Goal: Task Accomplishment & Management: Manage account settings

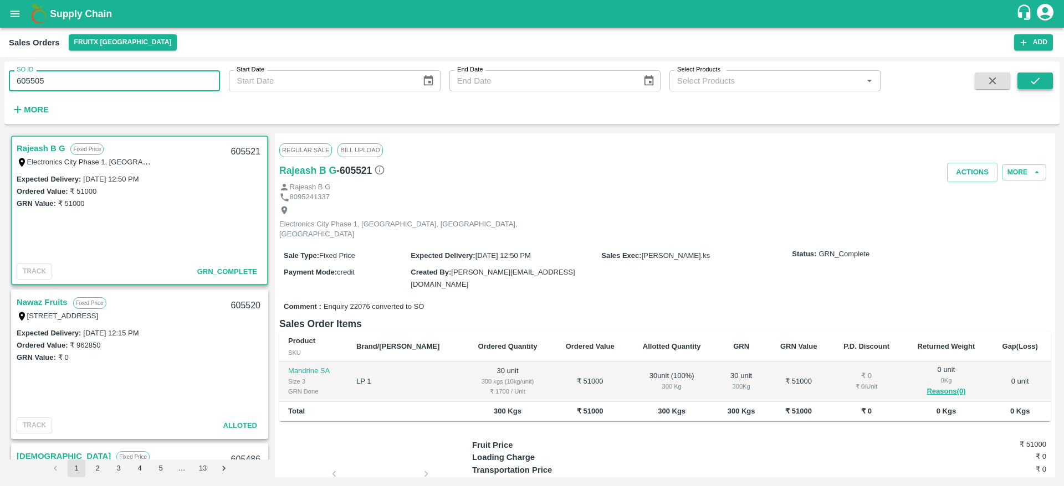
type input "605505"
click at [1036, 75] on icon "submit" at bounding box center [1035, 81] width 12 height 12
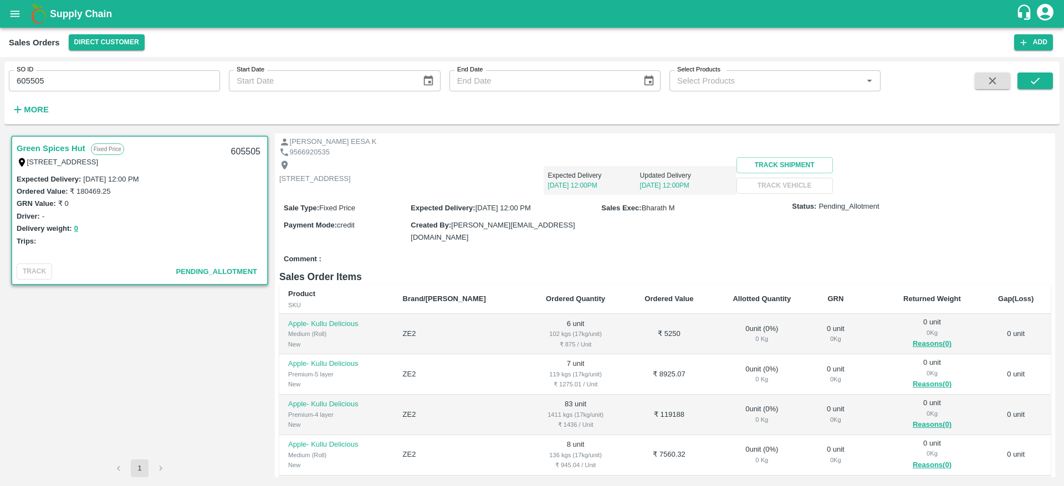
scroll to position [37, 0]
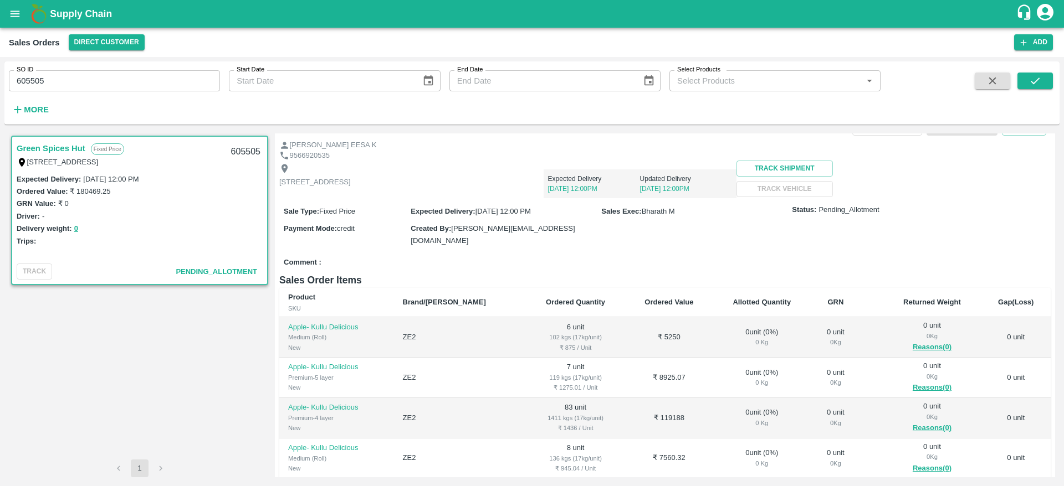
click at [247, 149] on div "605505" at bounding box center [245, 152] width 43 height 26
copy div "605505"
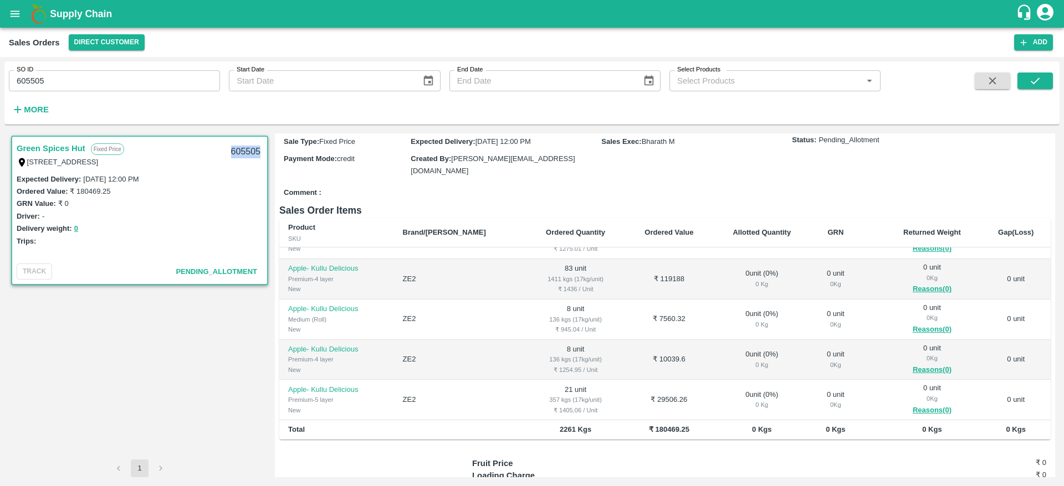
scroll to position [70, 0]
click at [983, 76] on button "button" at bounding box center [991, 81] width 35 height 17
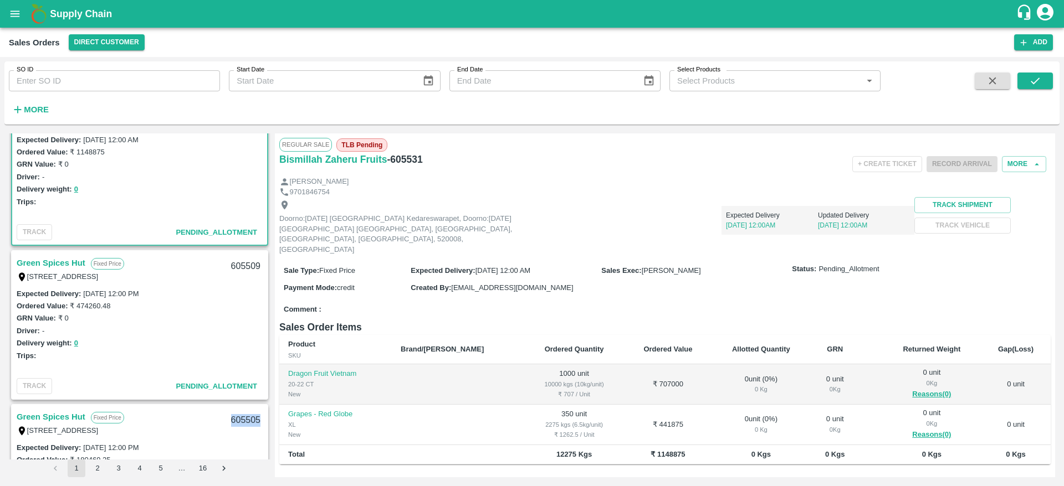
scroll to position [29, 0]
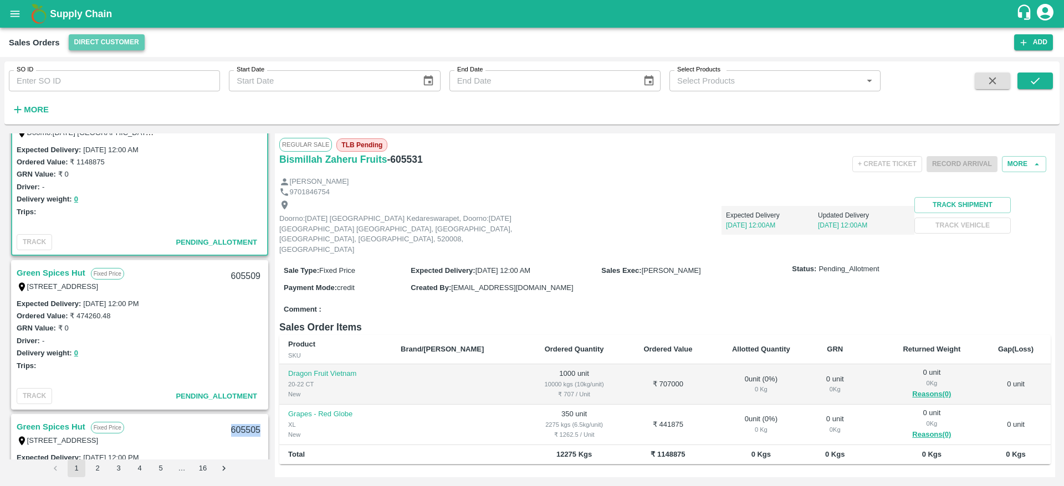
click at [121, 46] on button "Direct Customer" at bounding box center [107, 42] width 76 height 16
click at [119, 103] on li "FruitX [GEOGRAPHIC_DATA]" at bounding box center [130, 103] width 127 height 19
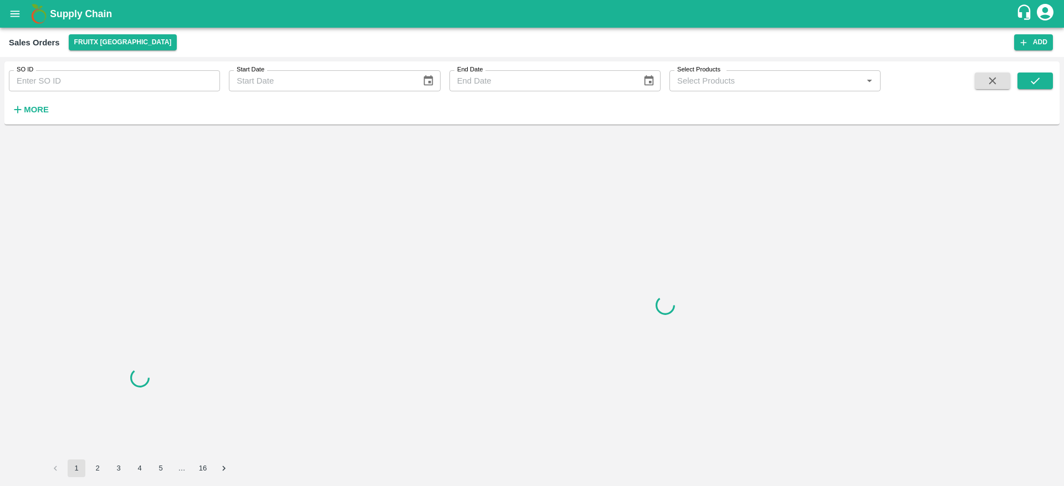
scroll to position [0, 0]
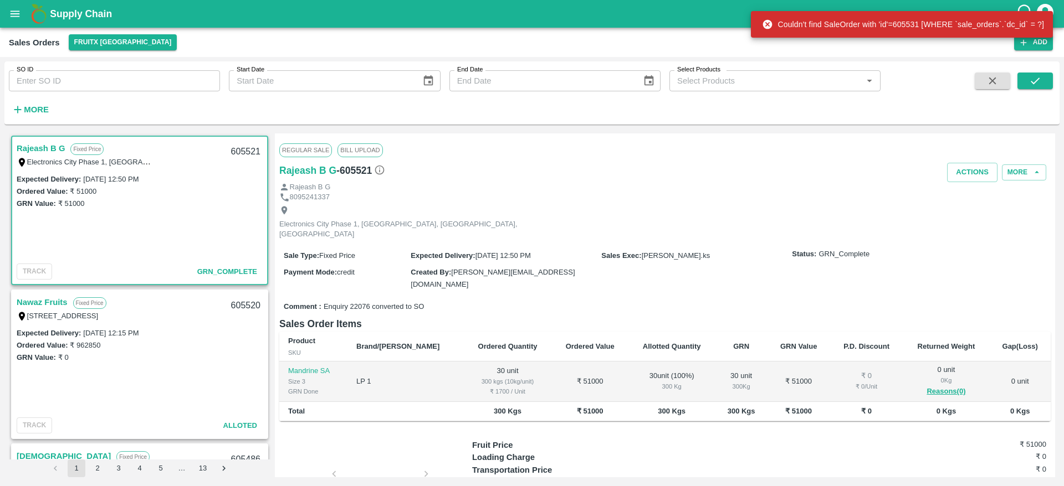
click at [61, 303] on link "Nawaz Fruits" at bounding box center [42, 302] width 51 height 14
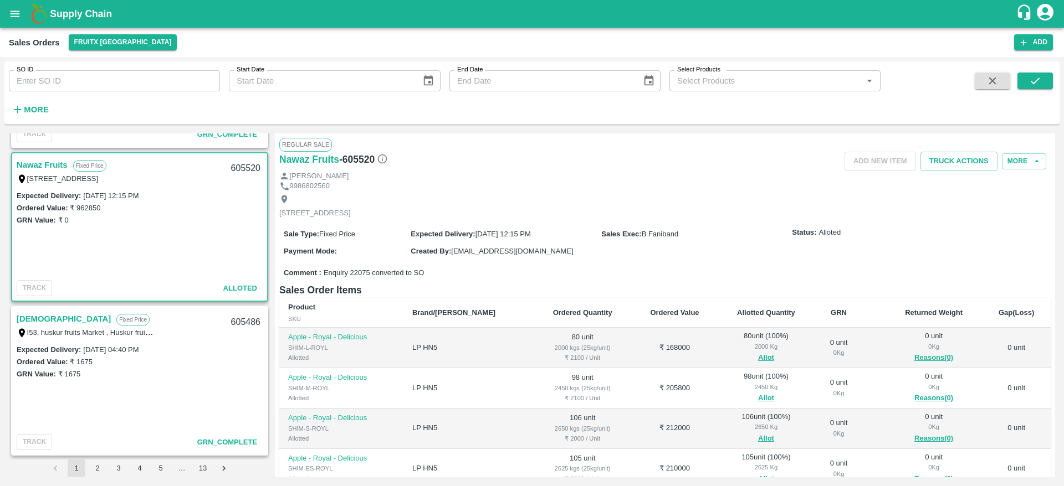
scroll to position [138, 0]
click at [47, 321] on link "Dharma" at bounding box center [64, 318] width 94 height 14
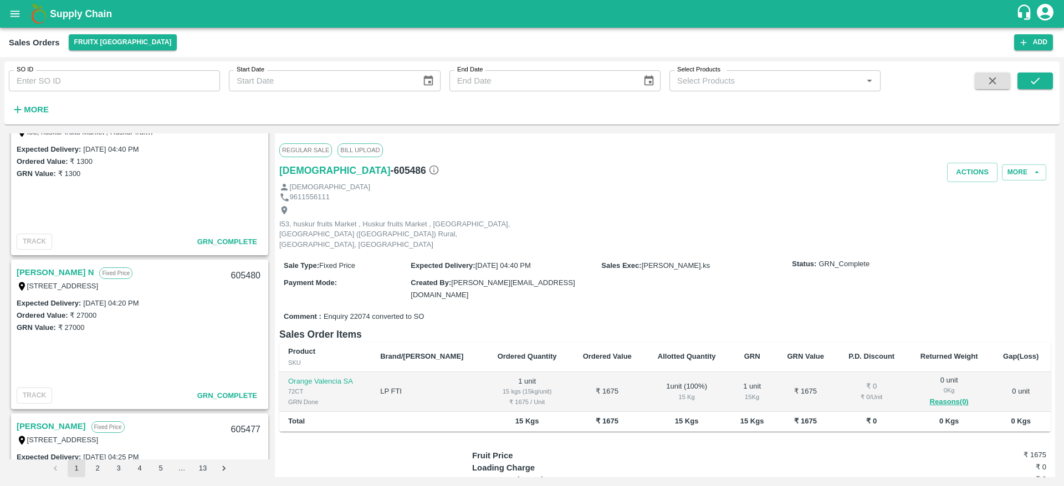
scroll to position [525, 0]
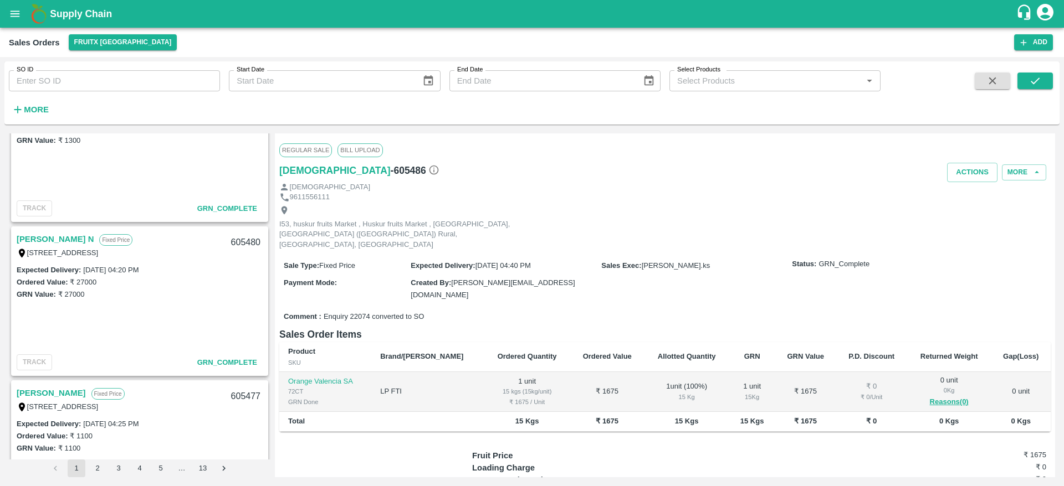
click at [29, 232] on link "Pavan N" at bounding box center [55, 239] width 77 height 14
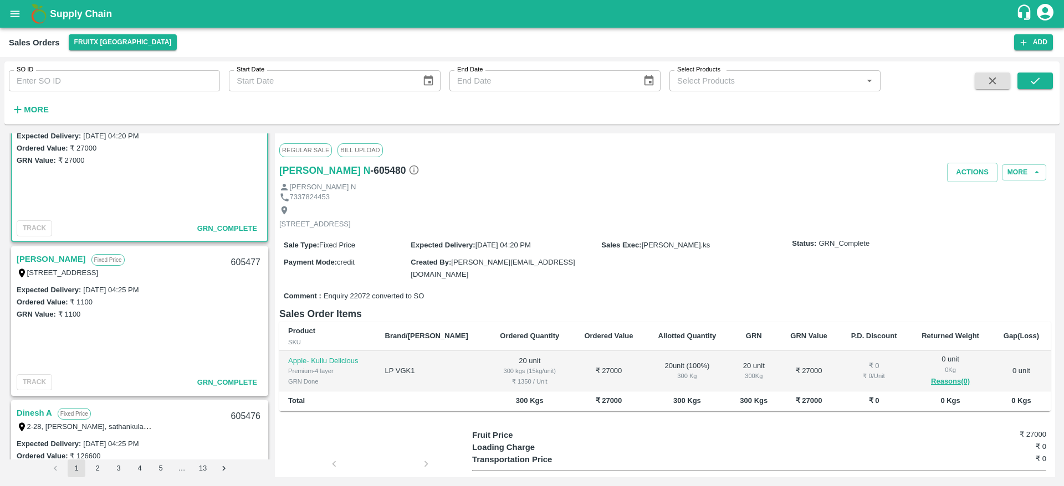
scroll to position [660, 0]
click at [42, 254] on link "Shashikala" at bounding box center [51, 259] width 69 height 14
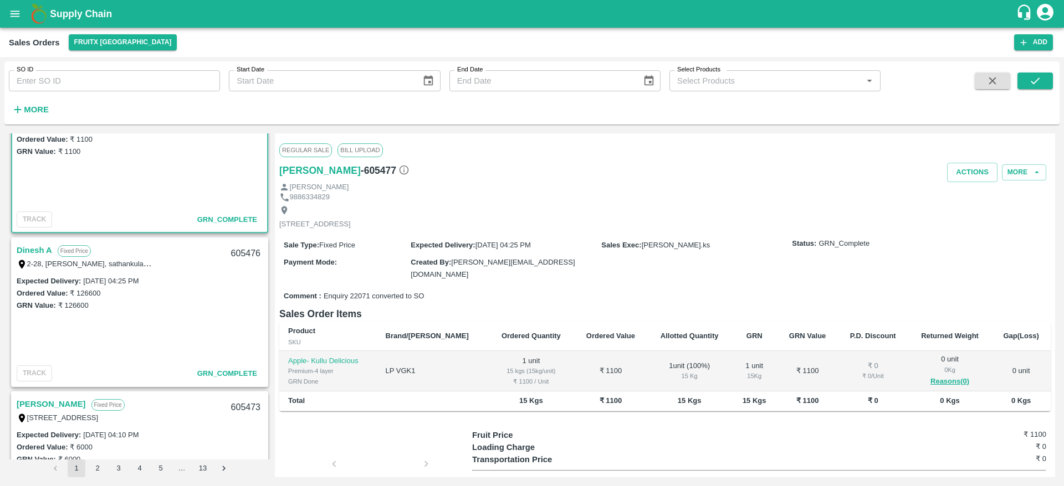
scroll to position [829, 0]
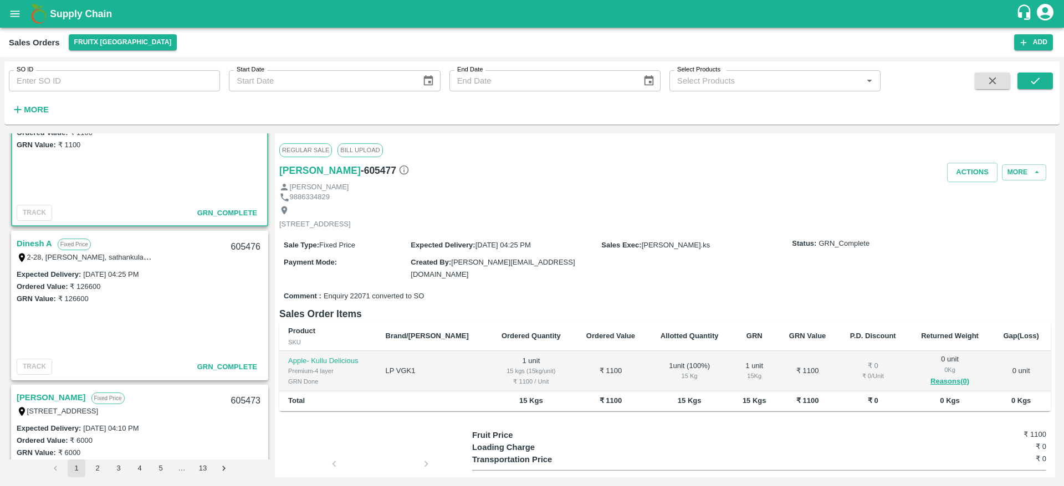
click at [38, 244] on link "Dinesh A" at bounding box center [34, 244] width 35 height 14
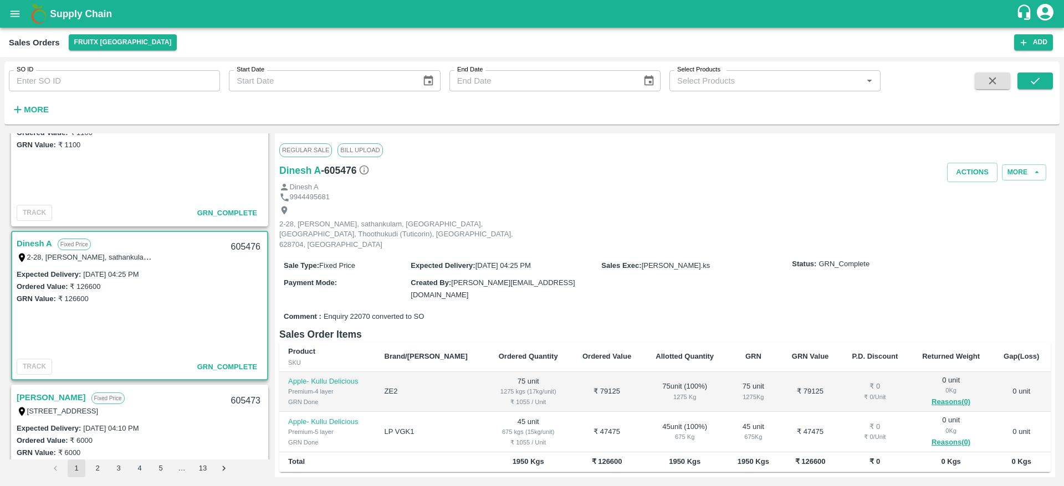
click at [653, 382] on td "75 unit ( 100 %) 1275 Kg" at bounding box center [684, 392] width 83 height 40
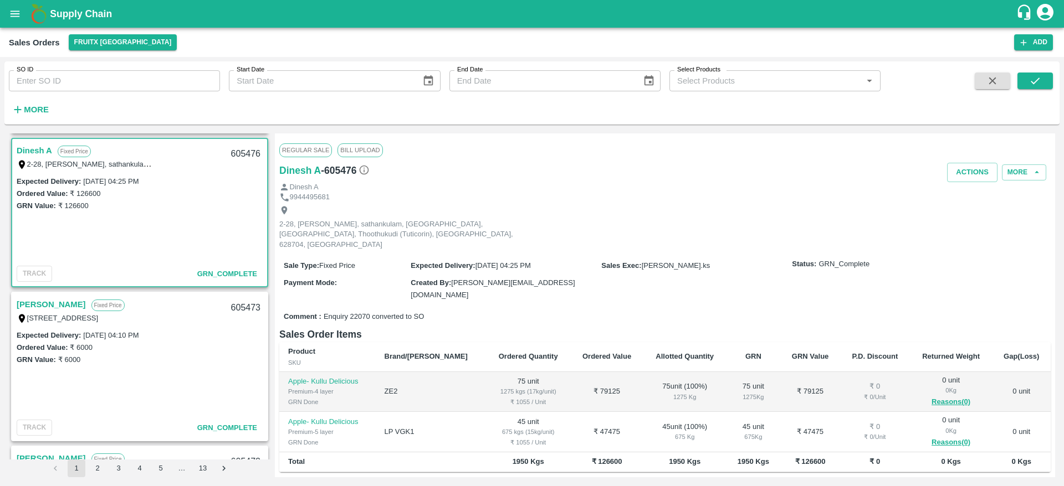
click at [25, 304] on link "Shashikala" at bounding box center [51, 304] width 69 height 14
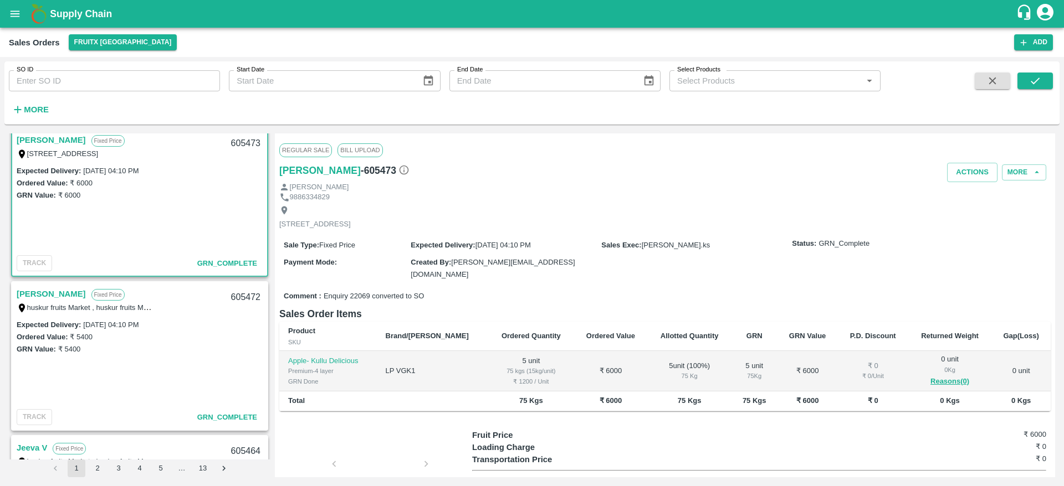
scroll to position [1092, 0]
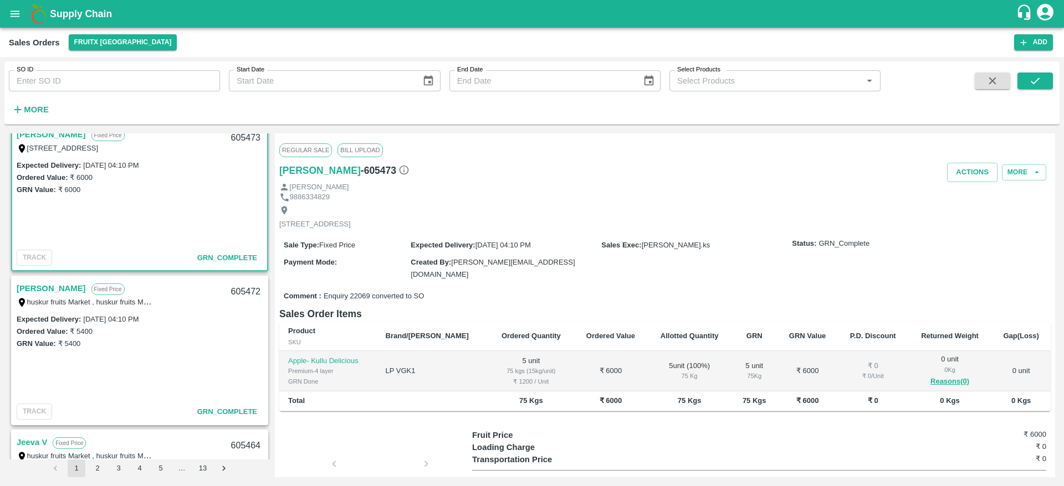
click at [45, 285] on link "Samynathan" at bounding box center [51, 288] width 69 height 14
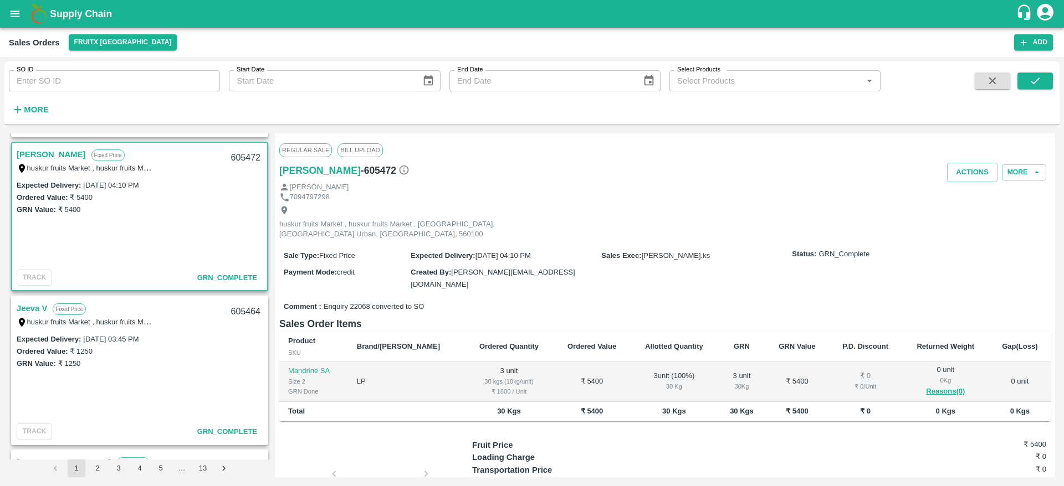
scroll to position [1228, 0]
click at [38, 305] on link "Jeeva V" at bounding box center [32, 307] width 30 height 14
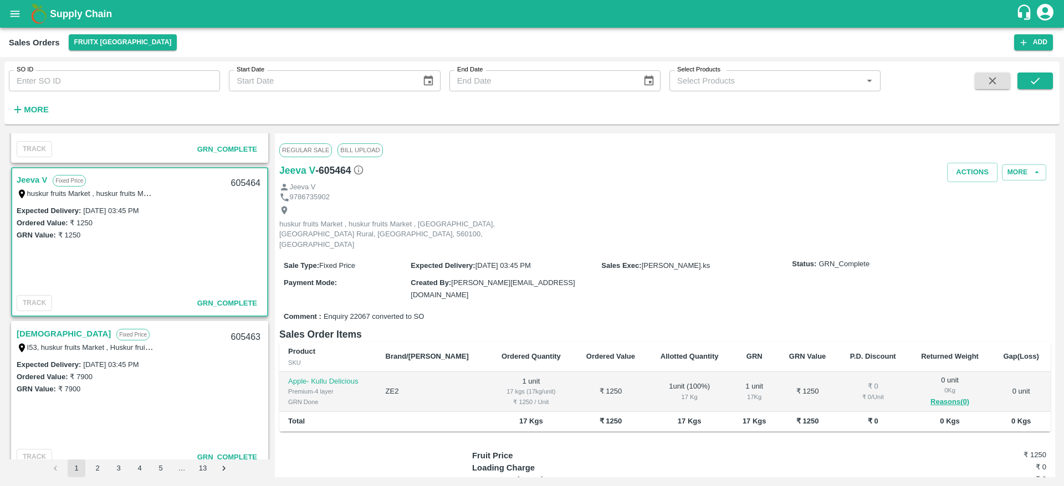
scroll to position [1361, 0]
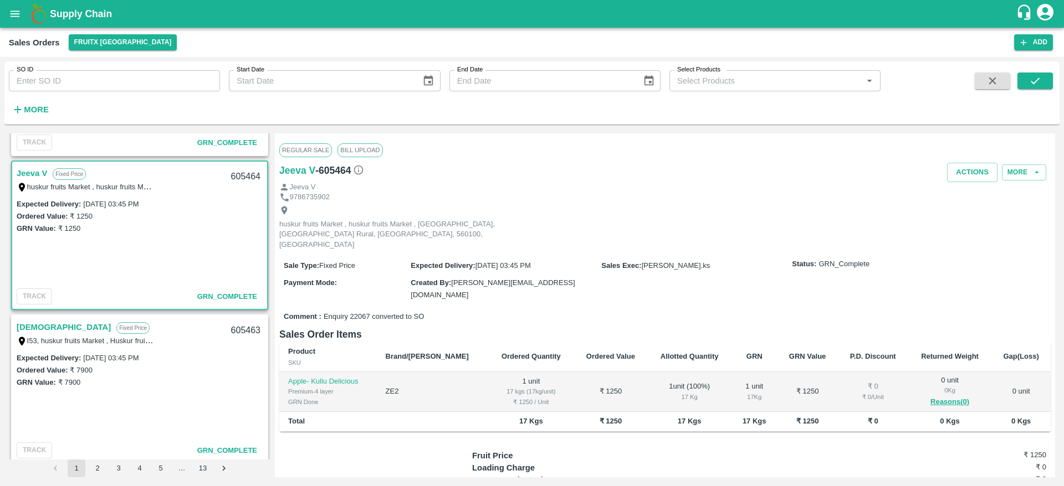
click at [39, 323] on link "Dharma" at bounding box center [64, 327] width 94 height 14
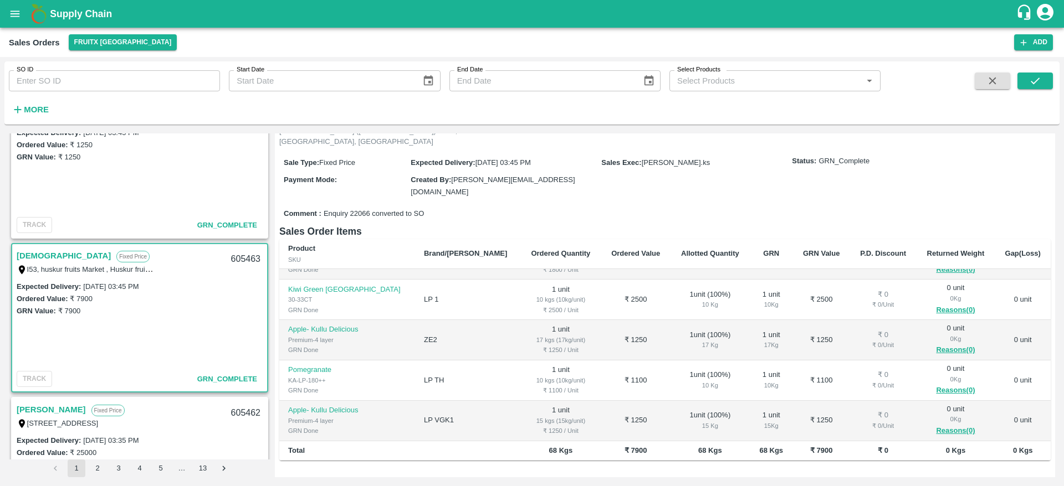
scroll to position [1525, 0]
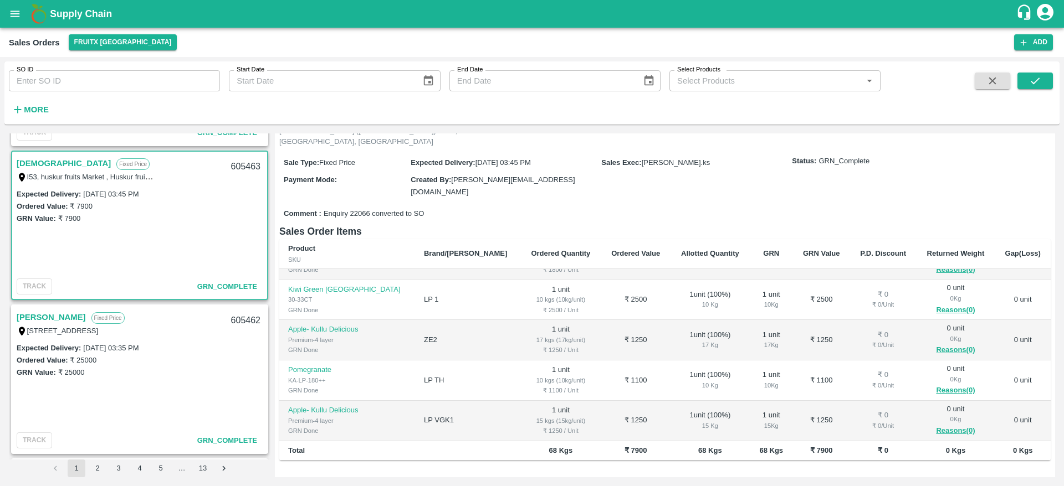
click at [25, 322] on link "Elumalai" at bounding box center [51, 317] width 69 height 14
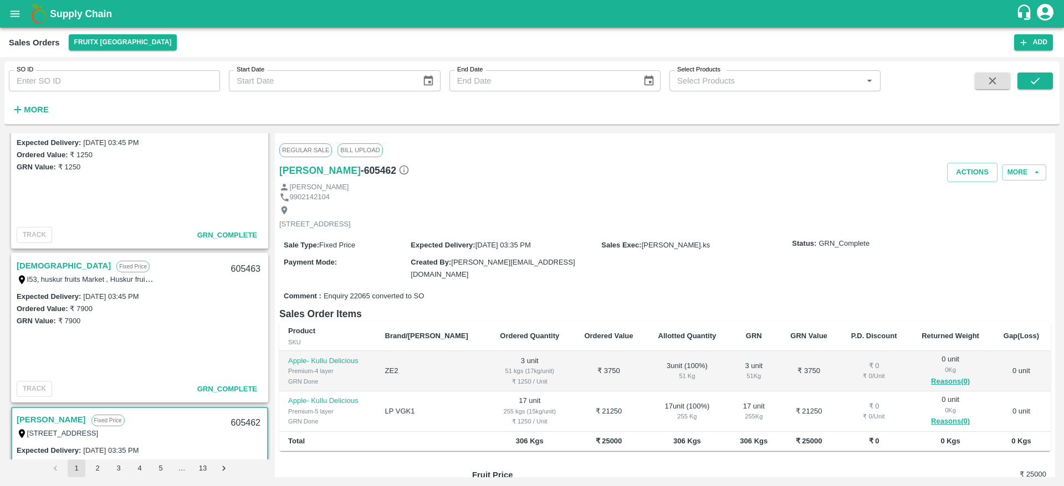
scroll to position [1422, 0]
click at [32, 266] on link "Dharma" at bounding box center [64, 266] width 94 height 14
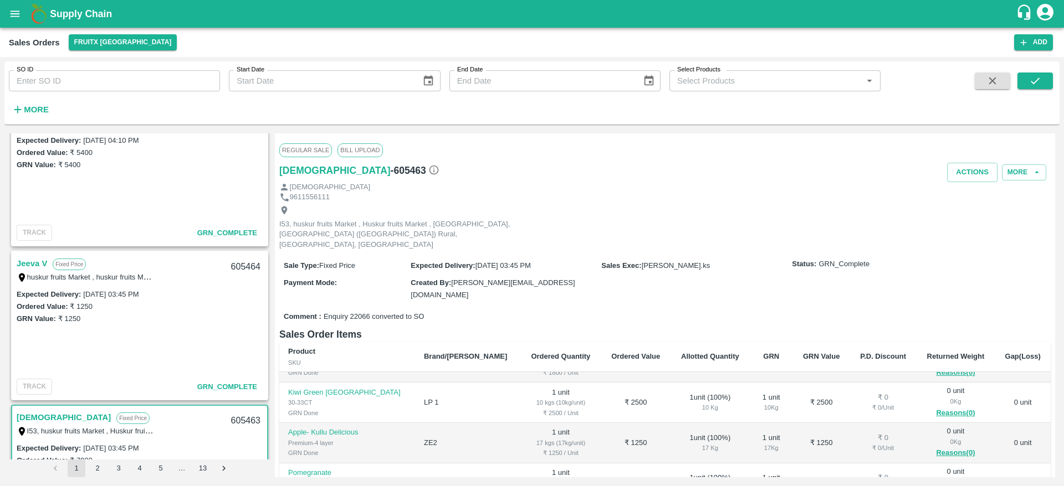
scroll to position [1268, 0]
click at [41, 268] on link "Jeeva V" at bounding box center [32, 267] width 30 height 14
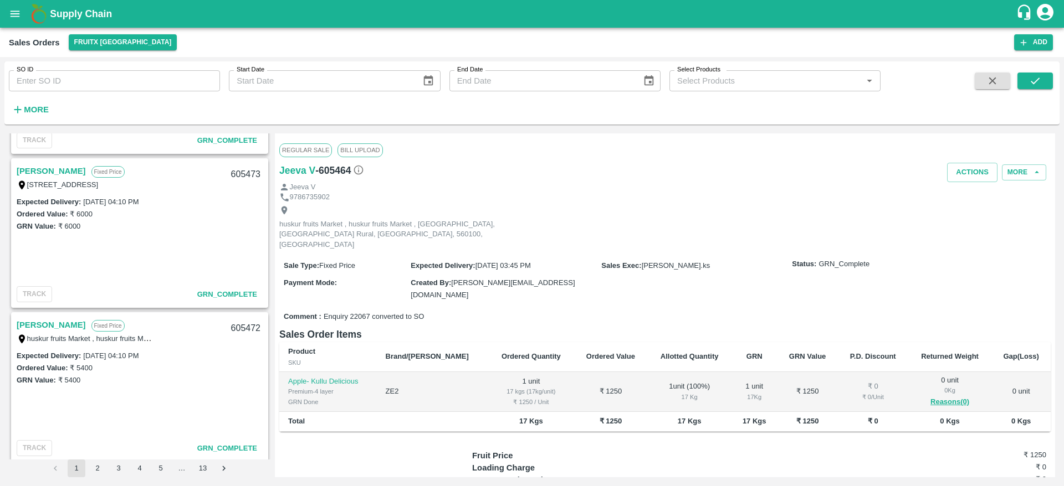
scroll to position [1055, 0]
drag, startPoint x: 32, startPoint y: 161, endPoint x: 35, endPoint y: 168, distance: 7.2
click at [35, 168] on div "Shashikala Fixed Price I53, Huskur Fruit Market , Singena Agrahara Road , Banga…" at bounding box center [139, 177] width 255 height 35
click at [35, 168] on link "Shashikala" at bounding box center [51, 172] width 69 height 14
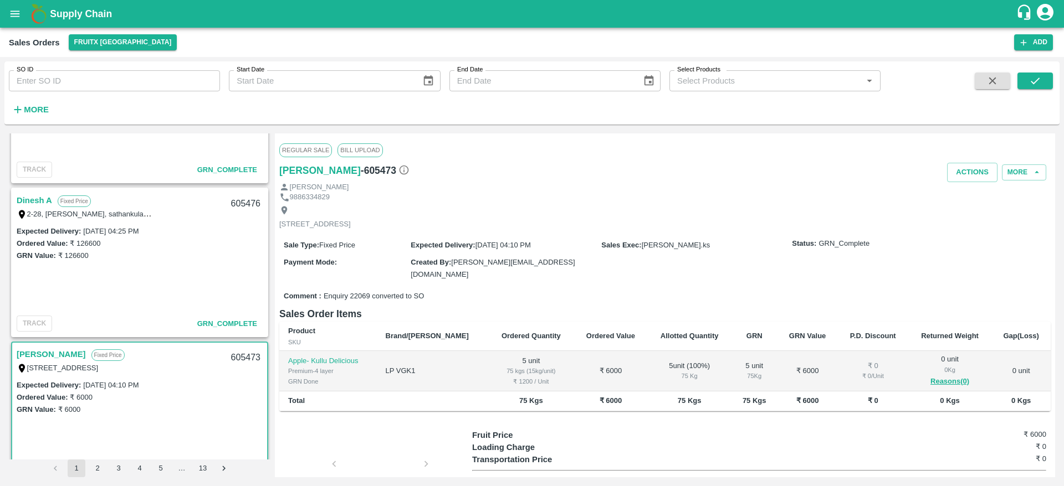
scroll to position [871, 0]
click at [42, 197] on link "Dinesh A" at bounding box center [34, 201] width 35 height 14
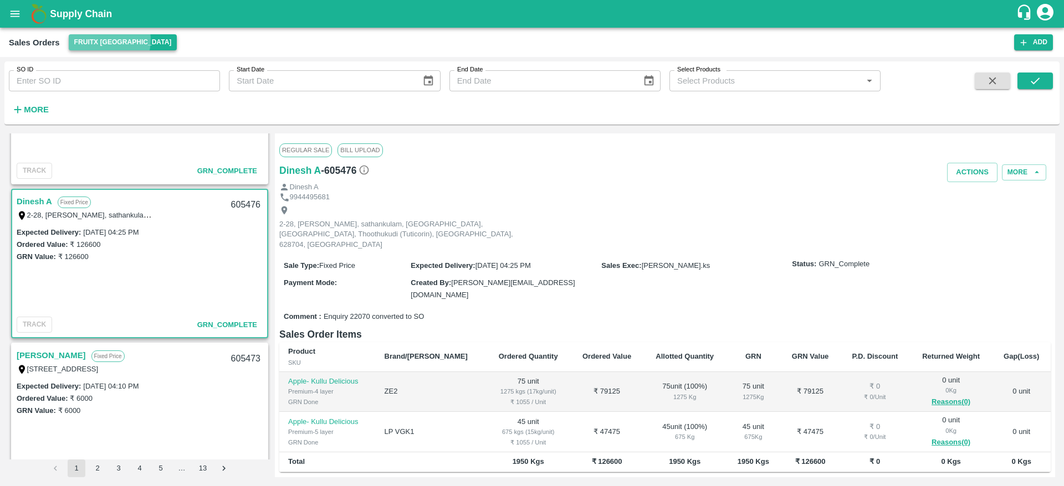
click at [100, 40] on button "FruitX [GEOGRAPHIC_DATA]" at bounding box center [123, 42] width 109 height 16
click at [110, 104] on li "FruitX [GEOGRAPHIC_DATA]" at bounding box center [132, 103] width 127 height 19
click at [91, 42] on button "FruitX [GEOGRAPHIC_DATA]" at bounding box center [123, 42] width 109 height 16
click at [127, 84] on li "Direct Customer" at bounding box center [132, 83] width 127 height 19
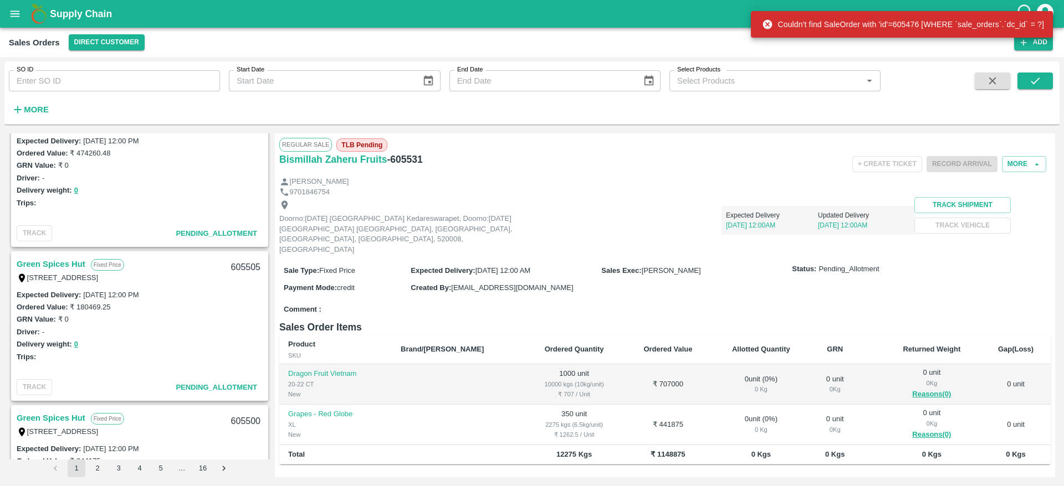
scroll to position [193, 0]
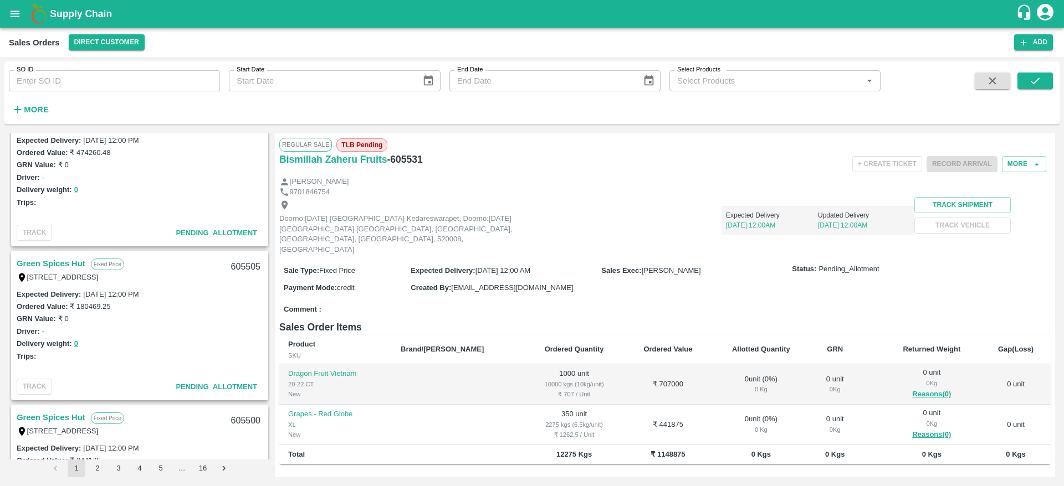
click at [64, 265] on link "Green Spices Hut" at bounding box center [51, 263] width 69 height 14
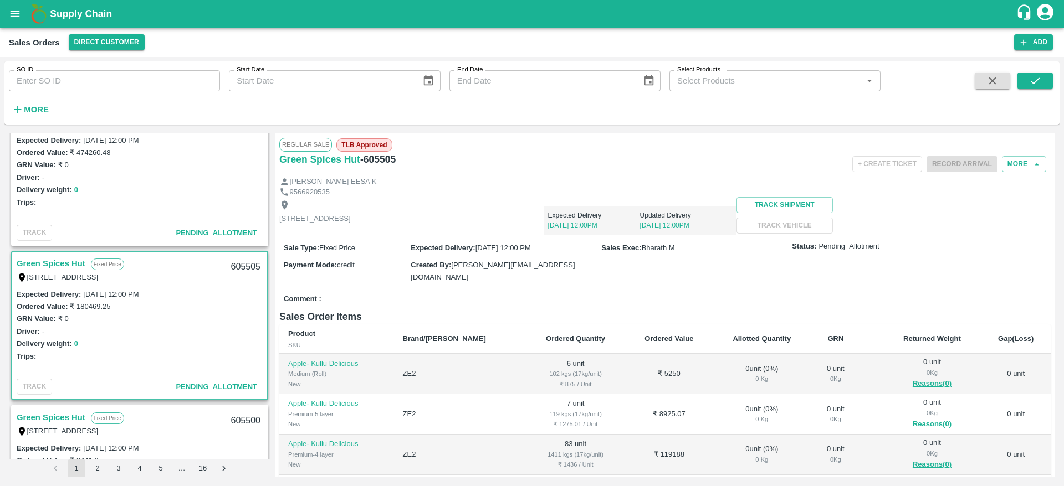
click at [249, 268] on div "605505" at bounding box center [245, 267] width 43 height 26
copy div "605505"
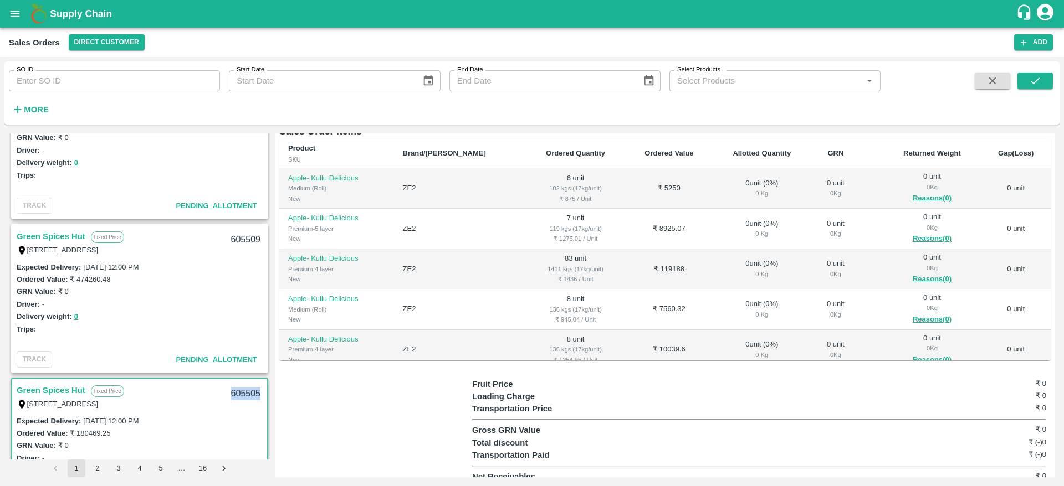
scroll to position [63, 0]
click at [47, 238] on link "Green Spices Hut" at bounding box center [51, 239] width 69 height 14
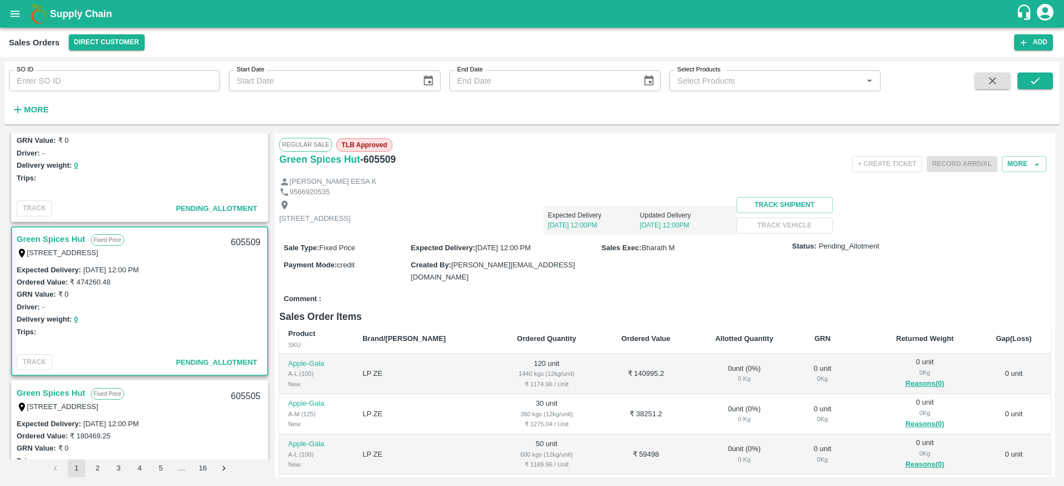
click at [234, 242] on div "605509" at bounding box center [245, 243] width 43 height 26
click at [1026, 160] on button "More" at bounding box center [1024, 164] width 44 height 16
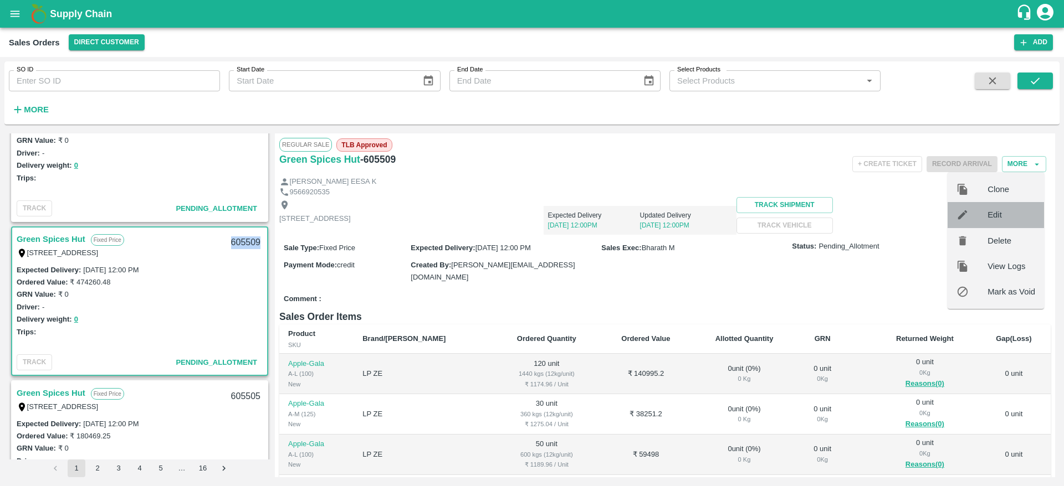
click at [997, 211] on span "Edit" at bounding box center [1011, 215] width 48 height 12
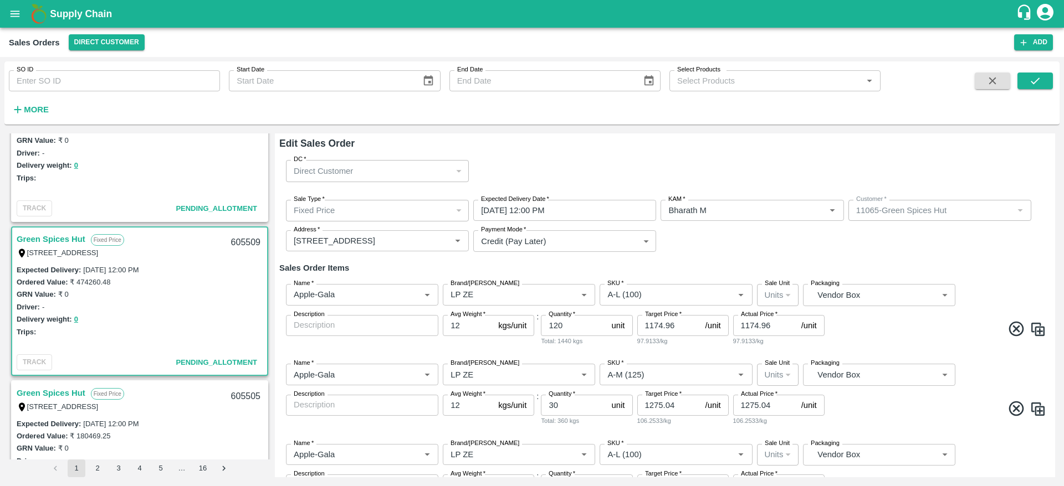
click at [570, 216] on input "22/09/2025 12:00 PM" at bounding box center [560, 210] width 175 height 21
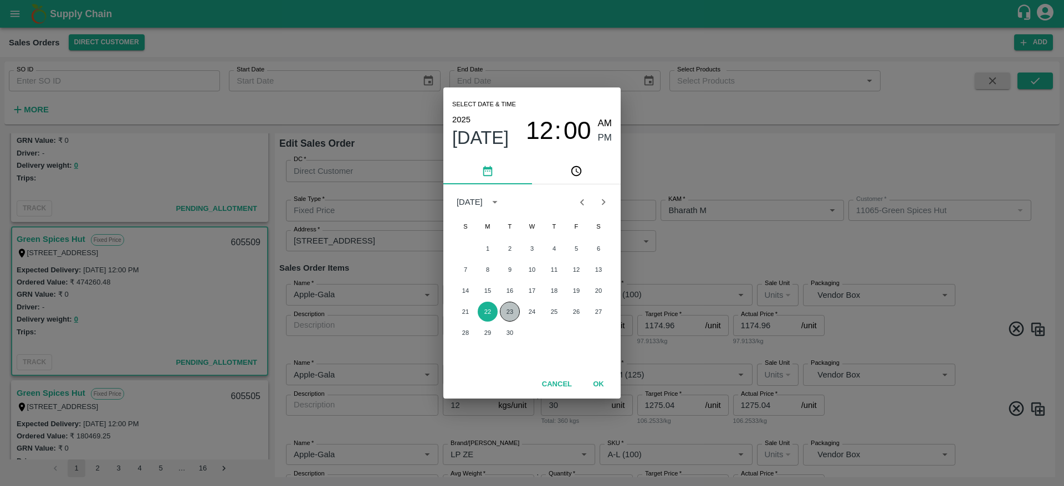
click at [511, 309] on button "23" at bounding box center [510, 312] width 20 height 20
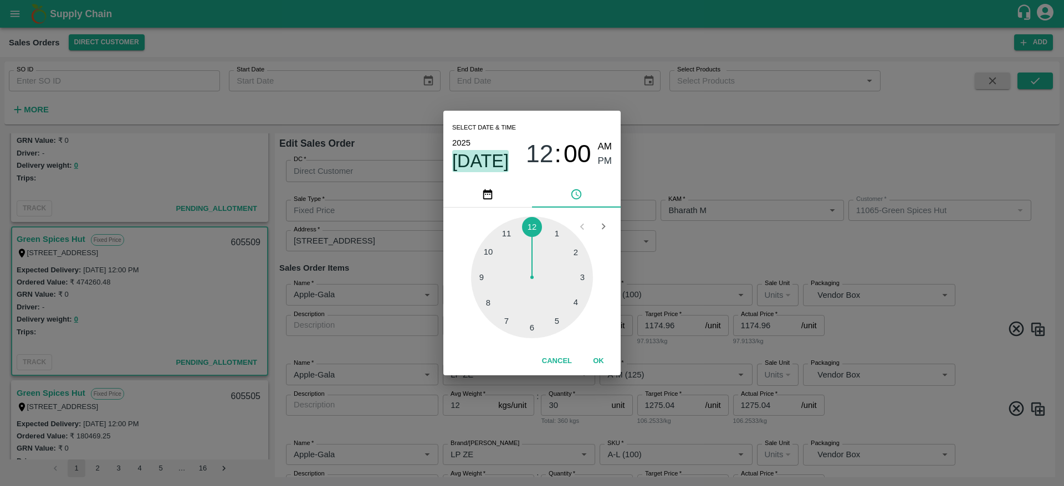
click at [500, 161] on span "Sep 23" at bounding box center [480, 161] width 57 height 22
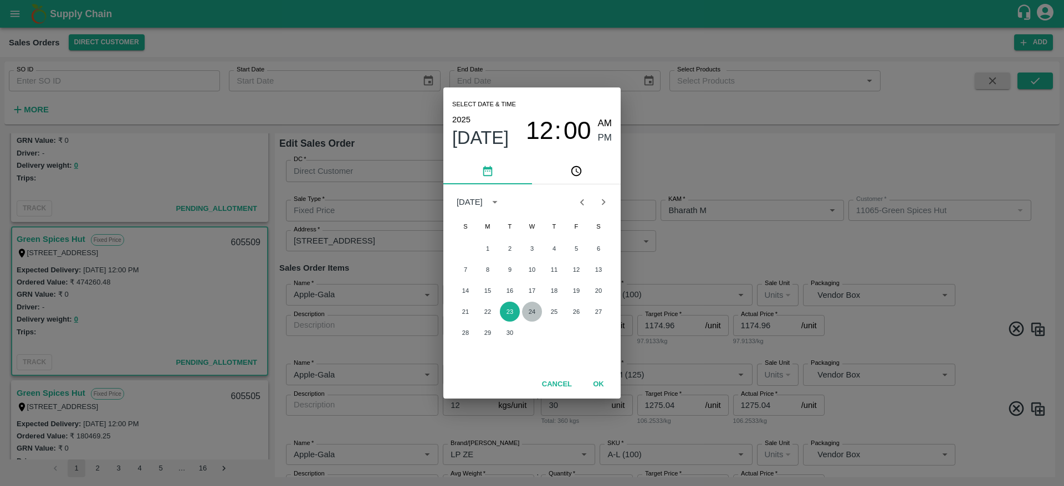
click at [531, 311] on button "24" at bounding box center [532, 312] width 20 height 20
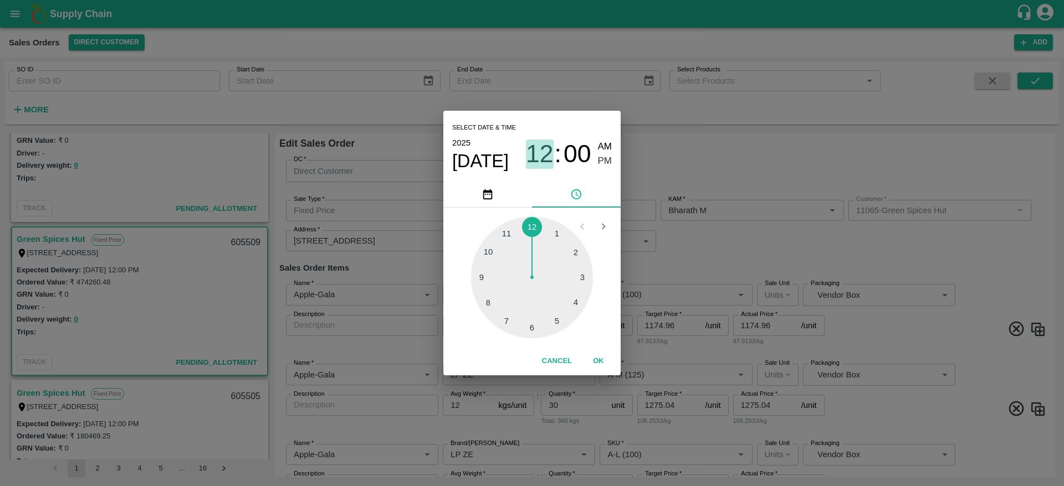
click at [543, 161] on span "12" at bounding box center [540, 154] width 28 height 29
click at [483, 266] on div at bounding box center [532, 278] width 122 height 122
type input "24/09/2025 09:00 PM"
click at [599, 157] on span "PM" at bounding box center [605, 161] width 14 height 15
click at [600, 355] on button "OK" at bounding box center [598, 361] width 35 height 19
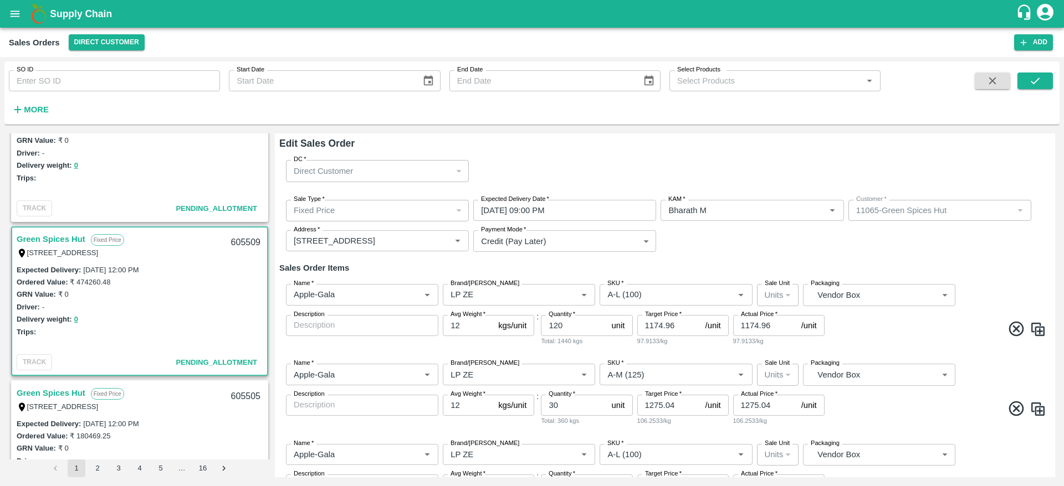
click at [984, 342] on div "Name   * Name   * Brand/Marka Brand/Marka SKU   * SKU   * Sale Unit Units 2 Sal…" at bounding box center [664, 315] width 771 height 80
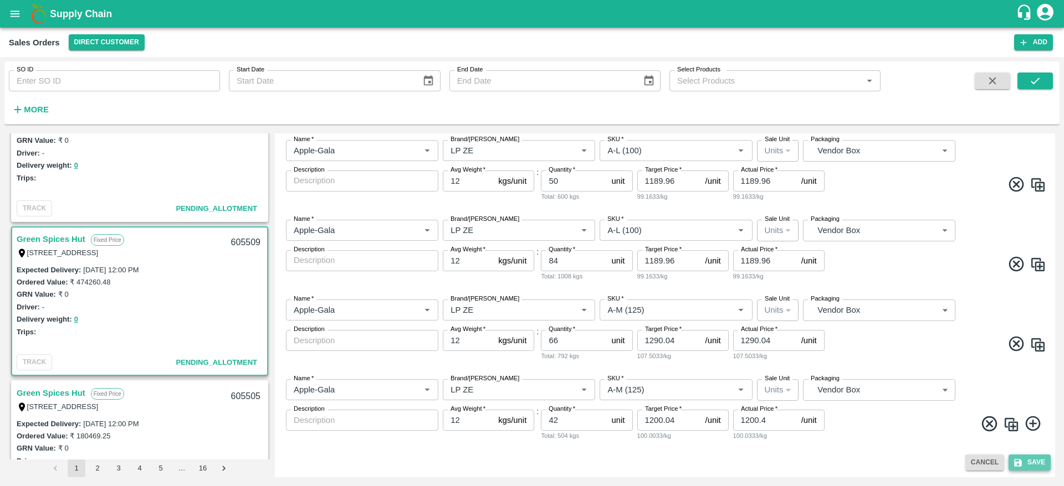
click at [1025, 463] on button "Save" at bounding box center [1029, 463] width 42 height 16
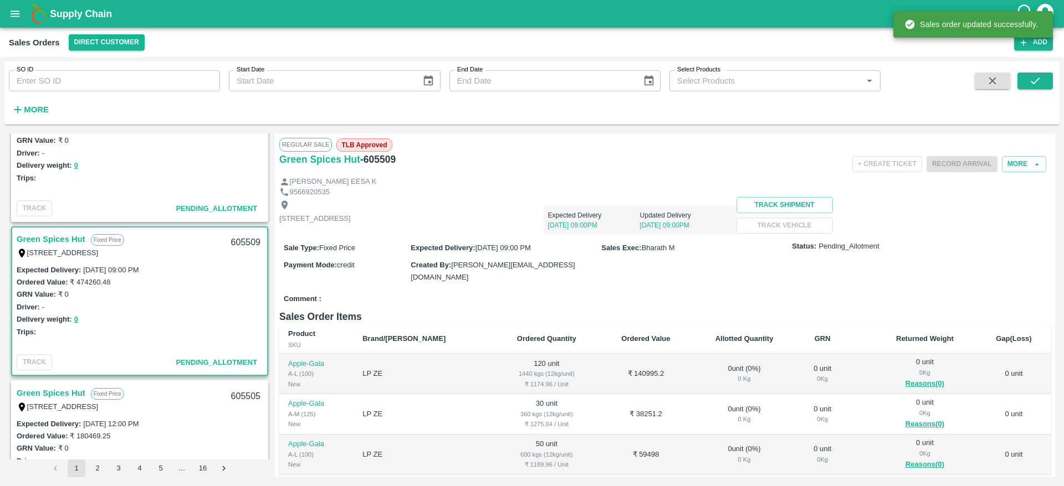
click at [252, 242] on div "605509" at bounding box center [245, 243] width 43 height 26
copy div "605509"
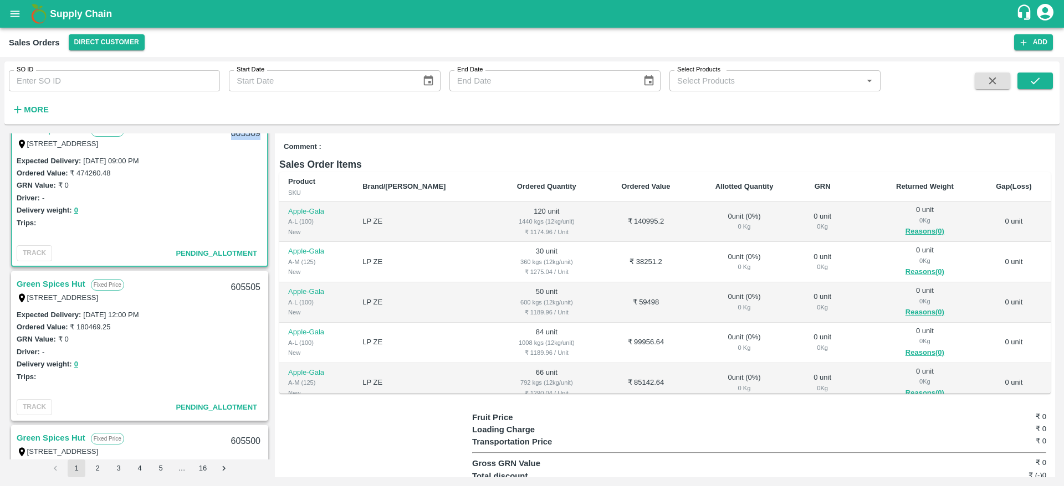
scroll to position [174, 0]
click at [64, 279] on link "Green Spices Hut" at bounding box center [51, 282] width 69 height 14
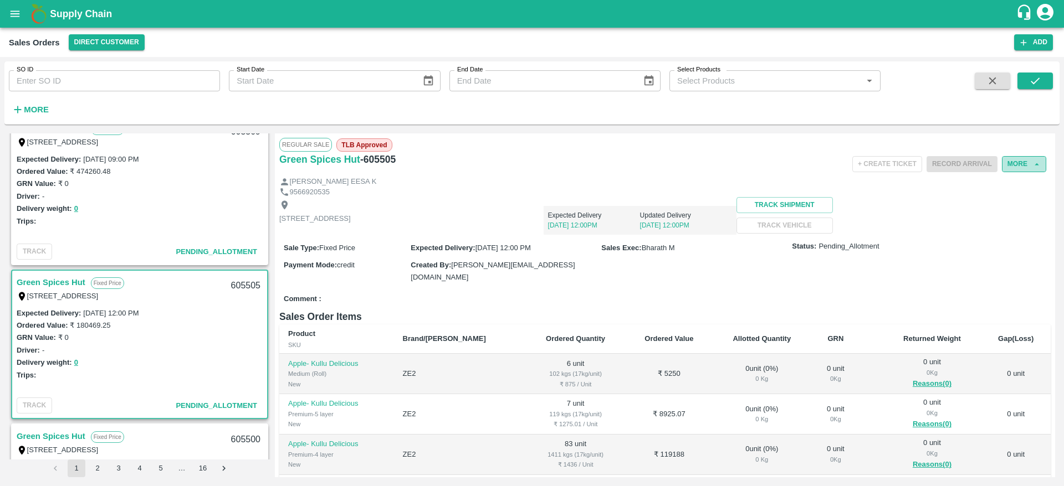
click at [1007, 160] on button "More" at bounding box center [1024, 164] width 44 height 16
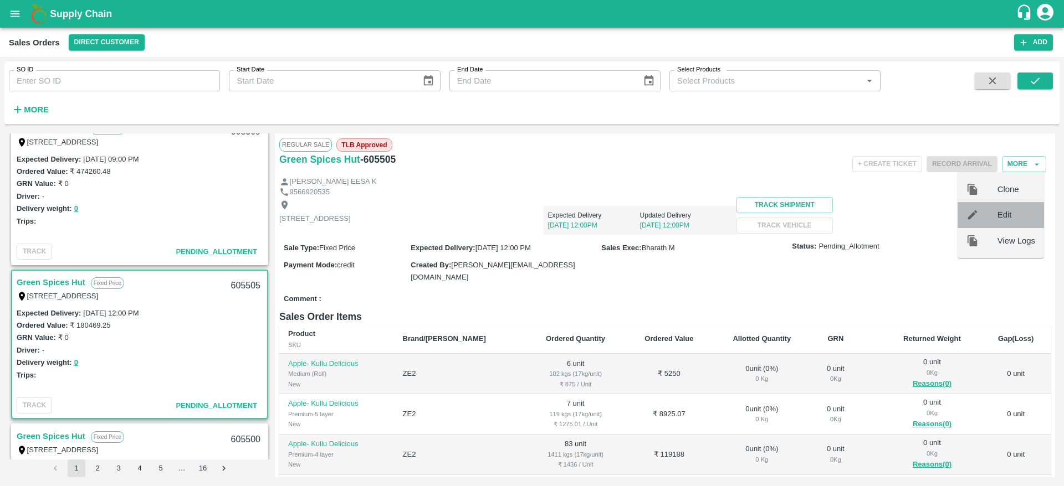
click at [1007, 214] on span "Edit" at bounding box center [1016, 215] width 38 height 12
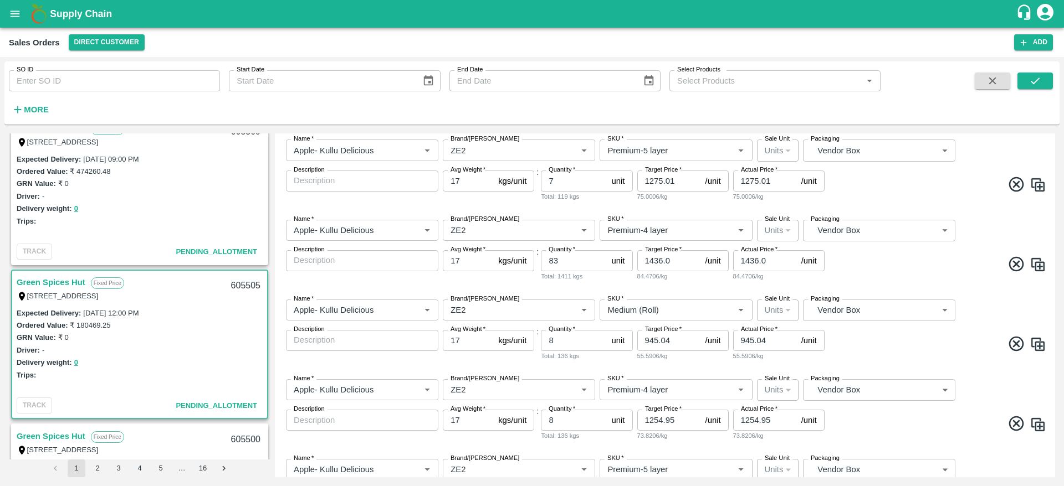
scroll to position [226, 0]
click at [573, 259] on input "83" at bounding box center [574, 259] width 66 height 21
type input "8"
type input "75"
click at [881, 276] on div "Name   * Name   * Brand/Marka Brand/Marka SKU   * SKU   * Sale Unit Units 2 Sal…" at bounding box center [664, 249] width 771 height 80
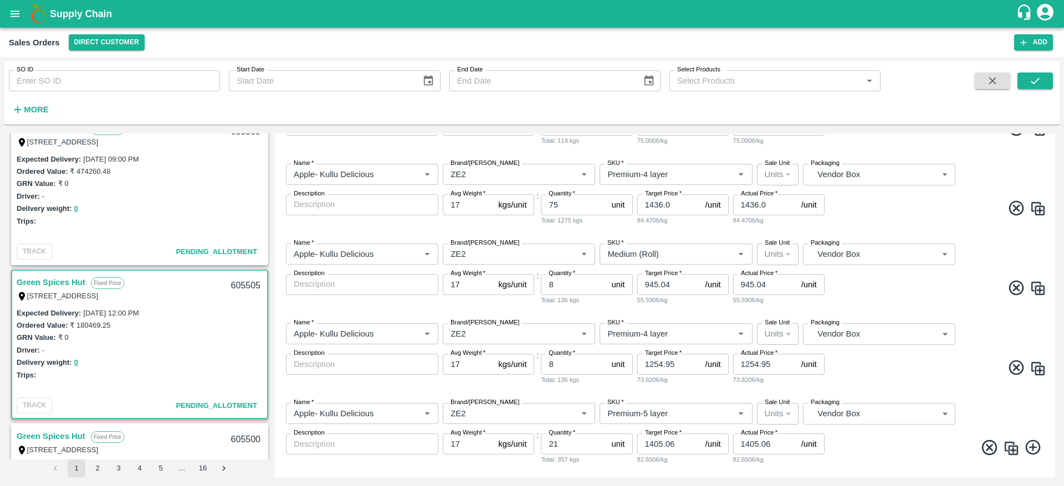
scroll to position [281, 0]
click at [578, 366] on input "8" at bounding box center [574, 363] width 66 height 21
type input "16"
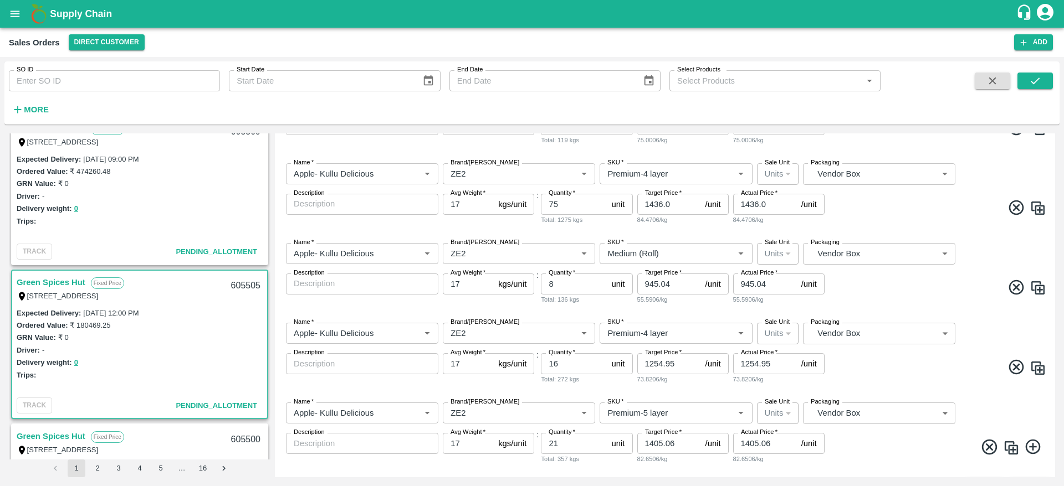
click at [890, 362] on span at bounding box center [936, 369] width 219 height 22
click at [906, 362] on span at bounding box center [936, 369] width 219 height 22
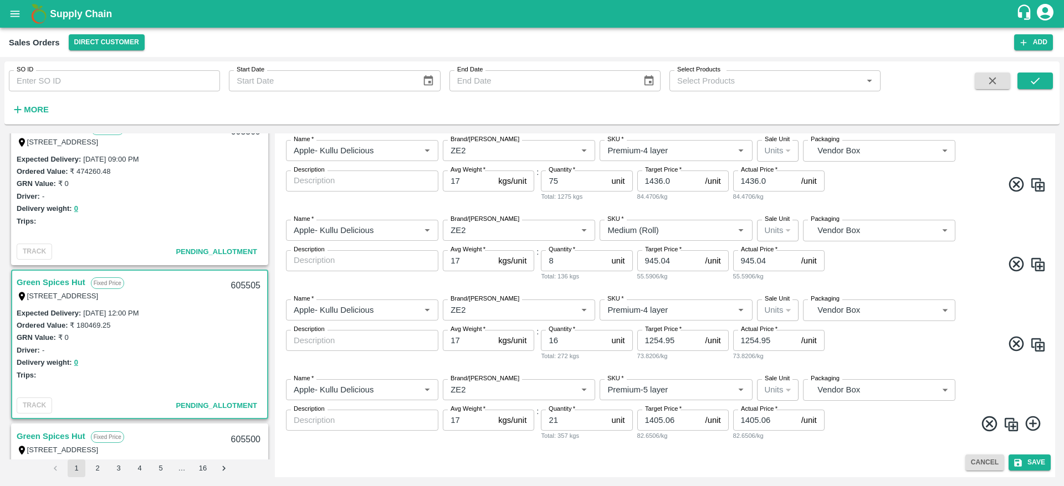
click at [923, 353] on span at bounding box center [936, 346] width 219 height 22
click at [577, 413] on input "21" at bounding box center [574, 420] width 66 height 21
type input "2"
type input "29"
click at [869, 444] on div "Name   * Name   * Brand/Marka Brand/Marka SKU   * SKU   * Sale Unit Units 2 Sal…" at bounding box center [664, 411] width 771 height 80
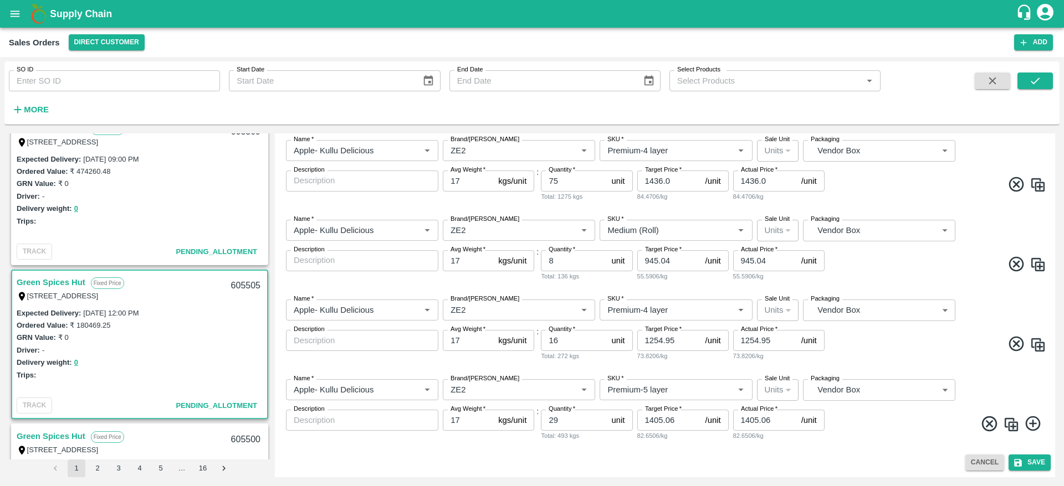
click at [239, 283] on div "605505" at bounding box center [245, 286] width 43 height 26
copy div "605505"
click at [1022, 454] on div "Edit Sales Order DC   * Direct Customer 6 DC Sale Type   * Fixed Price 1 Sale T…" at bounding box center [665, 306] width 780 height 344
click at [1023, 455] on button "Save" at bounding box center [1029, 463] width 42 height 16
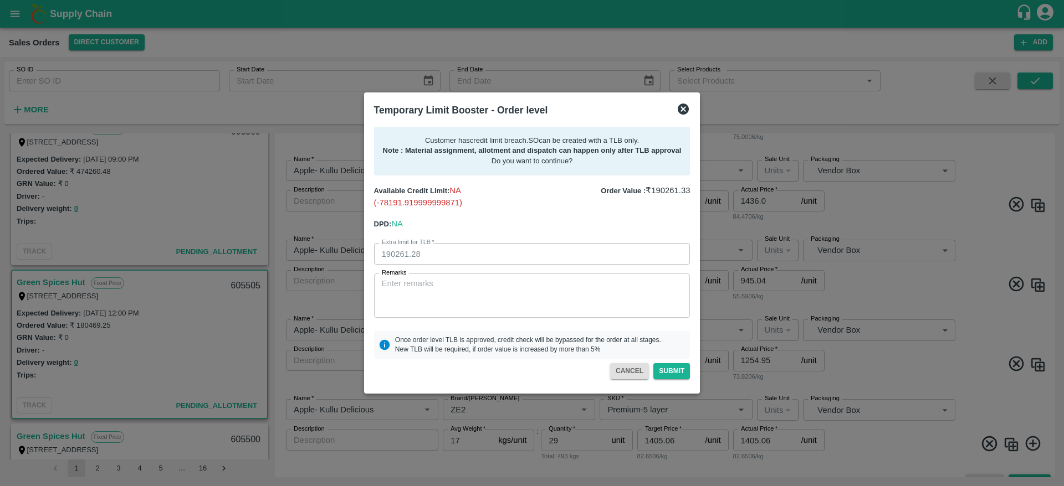
scroll to position [324, 0]
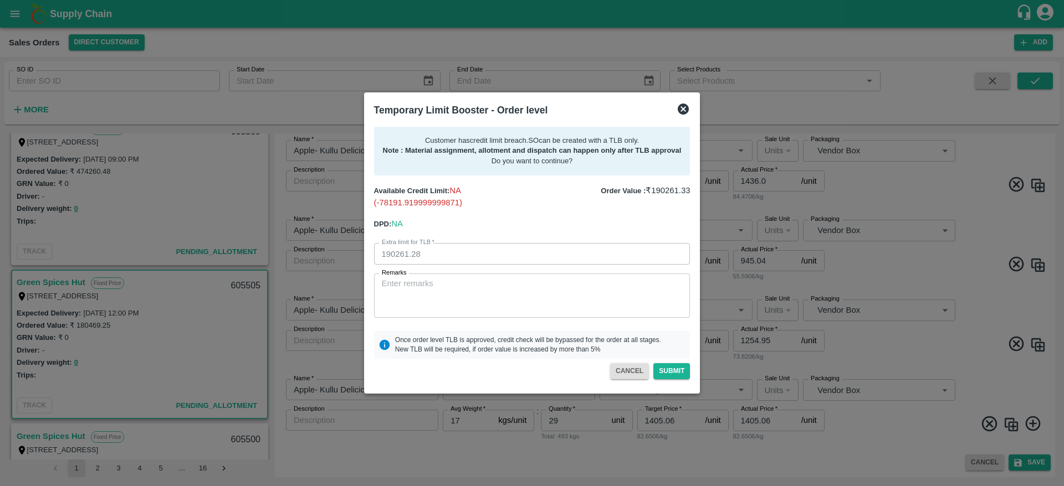
click at [711, 399] on div at bounding box center [532, 243] width 1064 height 486
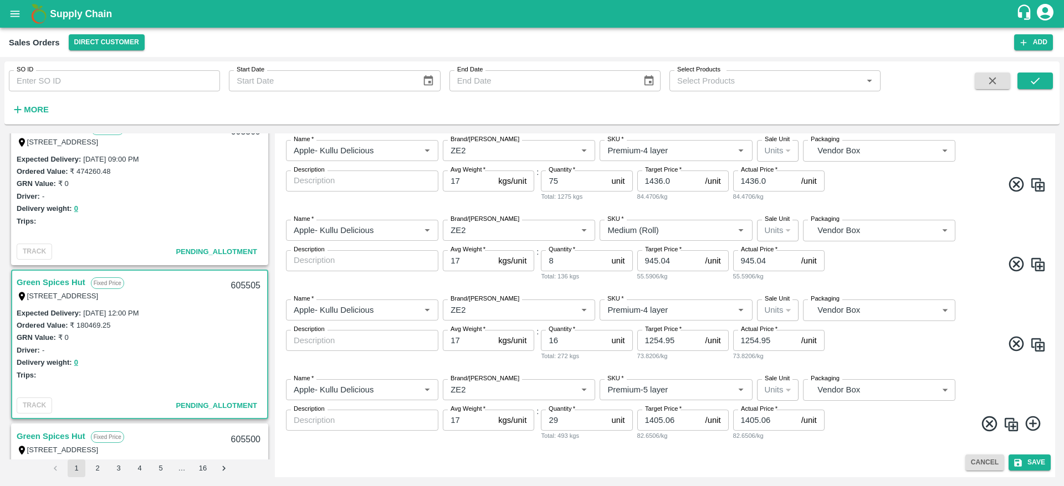
scroll to position [304, 0]
click at [711, 399] on div "SKU   *" at bounding box center [675, 389] width 152 height 21
click at [853, 447] on div "Name   * Name   * Brand/Marka Brand/Marka SKU   * SKU   * Sale Unit Units 2 Sal…" at bounding box center [664, 411] width 771 height 80
click at [1020, 460] on icon "submit" at bounding box center [1018, 463] width 10 height 10
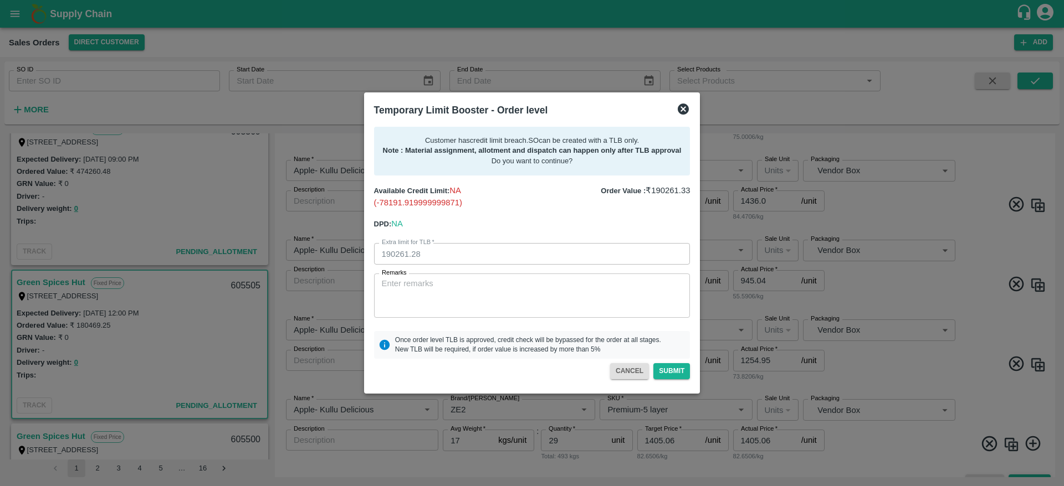
scroll to position [324, 0]
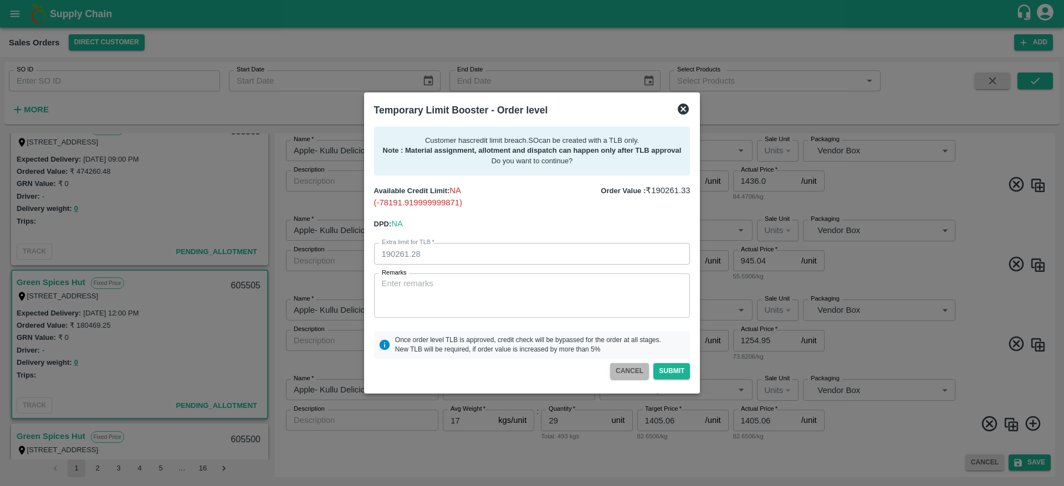
click at [630, 374] on button "CANCEL" at bounding box center [629, 371] width 39 height 16
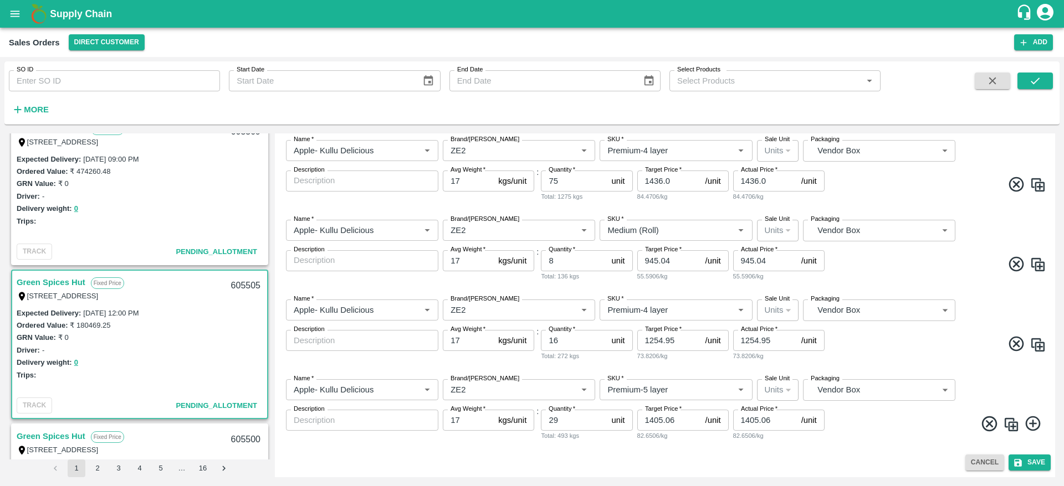
scroll to position [304, 0]
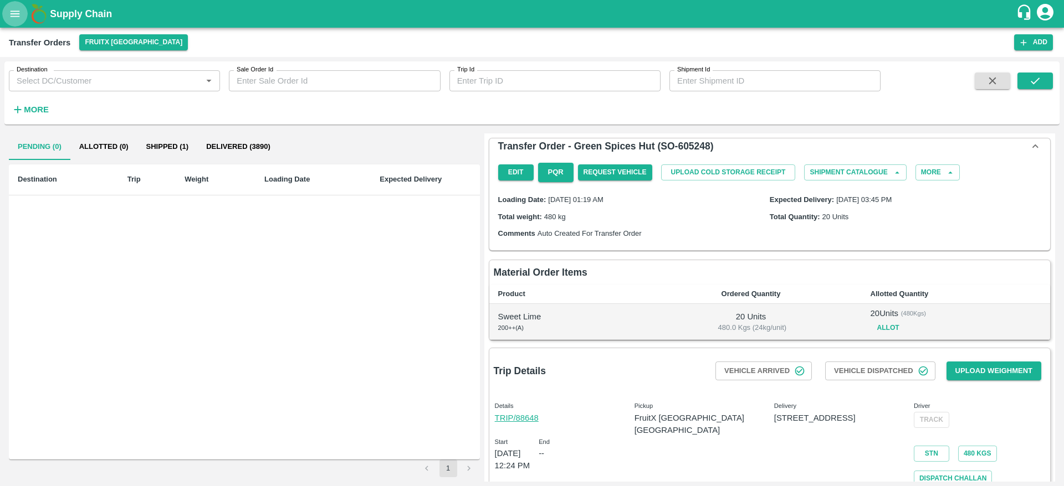
click at [17, 13] on icon "open drawer" at bounding box center [15, 14] width 9 height 6
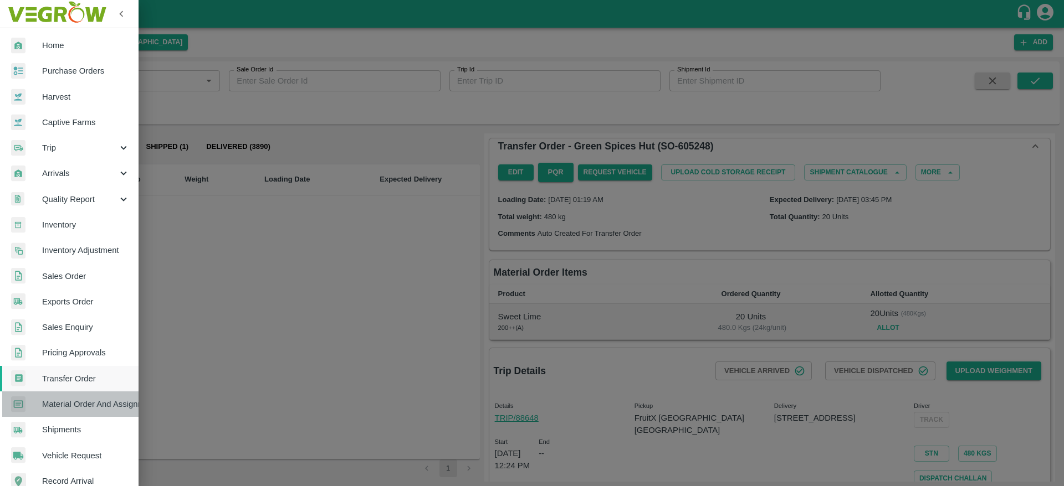
click at [91, 398] on span "Material Order And Assignment" at bounding box center [86, 404] width 88 height 12
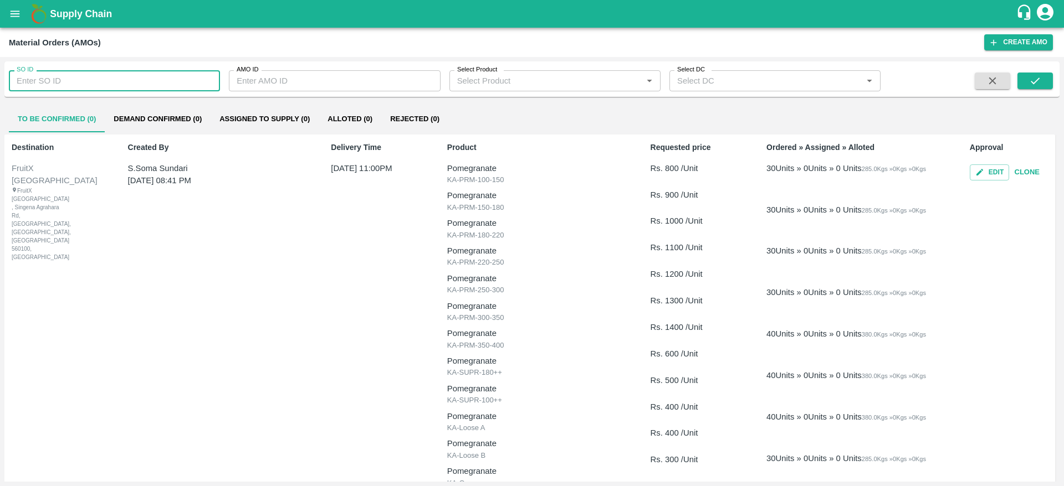
click at [95, 84] on input "SO ID" at bounding box center [114, 80] width 211 height 21
paste input "605505"
type input "605505"
click at [1051, 71] on div "SO ID 605505 SO ID AMO ID AMO ID Select Product Select Product   * Select DC Se…" at bounding box center [531, 79] width 1055 height 27
click at [1043, 79] on button "submit" at bounding box center [1034, 81] width 35 height 17
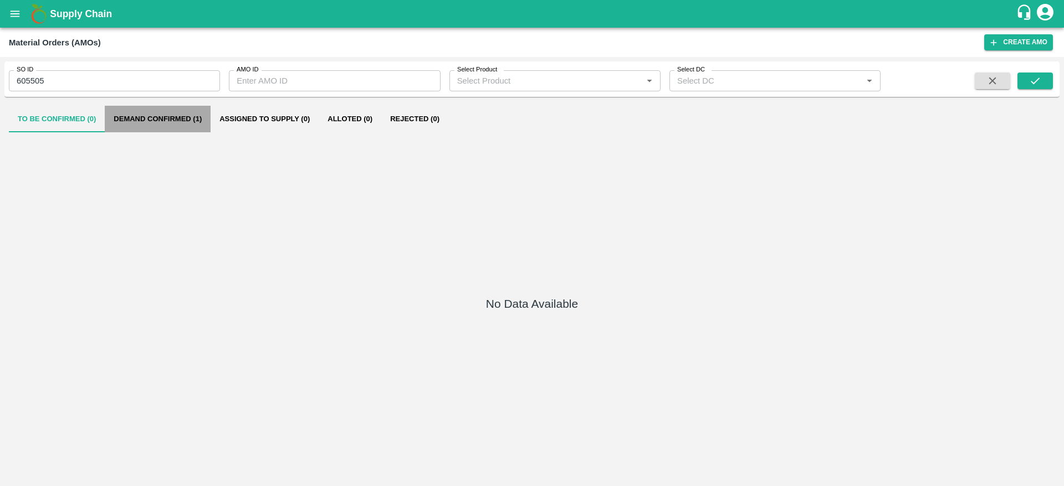
click at [157, 115] on button "Demand Confirmed (1)" at bounding box center [158, 119] width 106 height 27
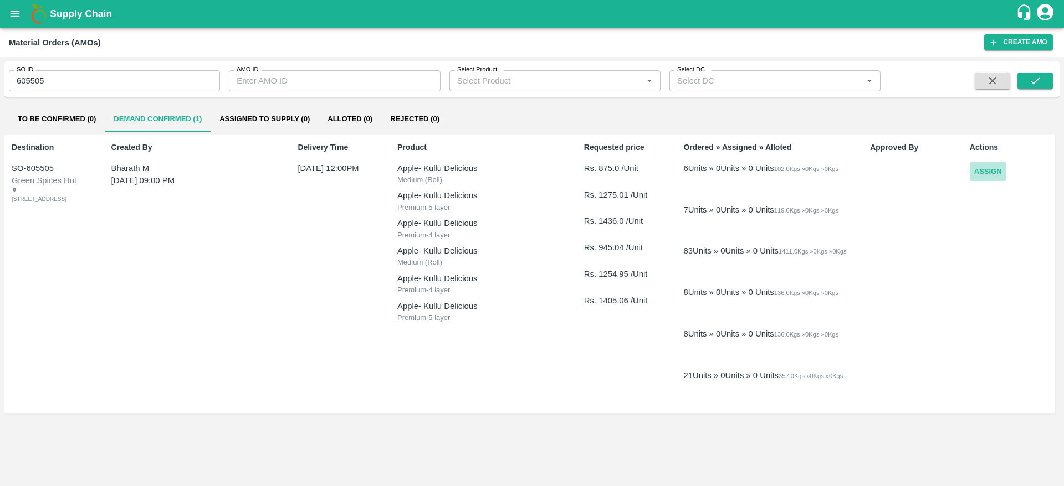
click at [992, 167] on button "Assign" at bounding box center [987, 171] width 37 height 19
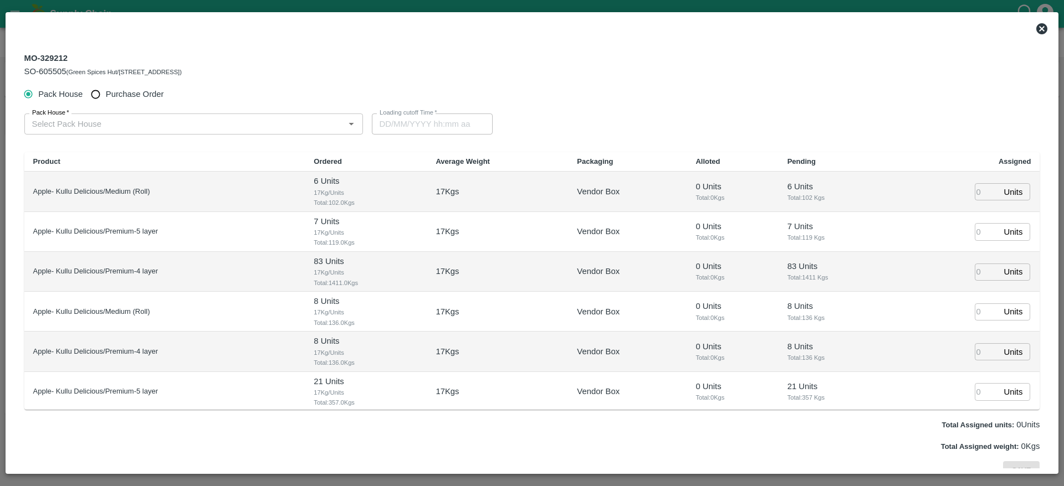
click at [261, 126] on input "Pack House   *" at bounding box center [185, 124] width 314 height 14
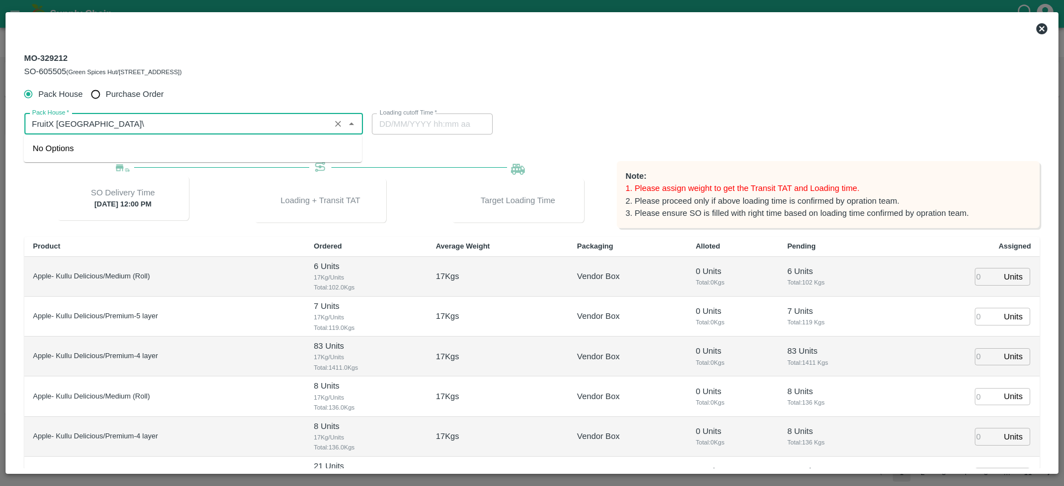
type input "FruitX [GEOGRAPHIC_DATA]"
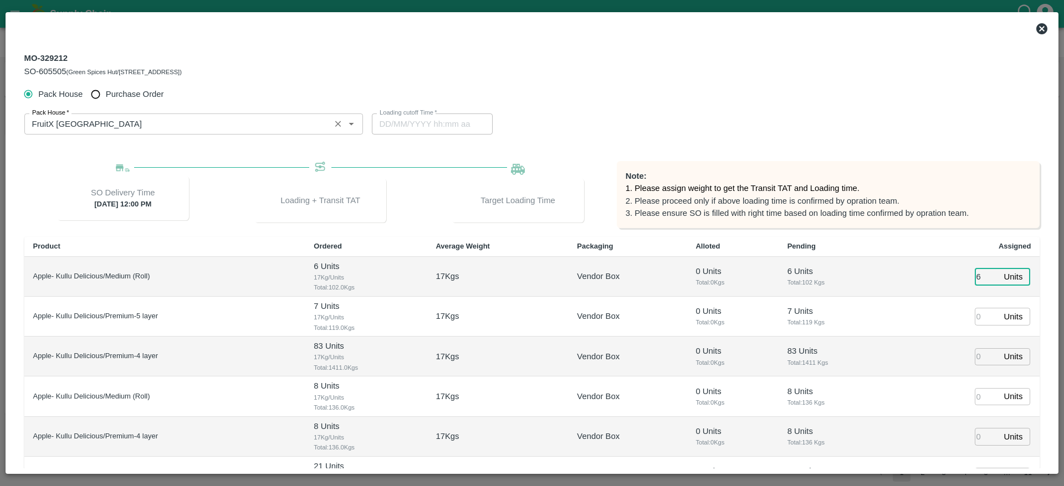
type input "6"
type input "7"
type input "83"
type input "8"
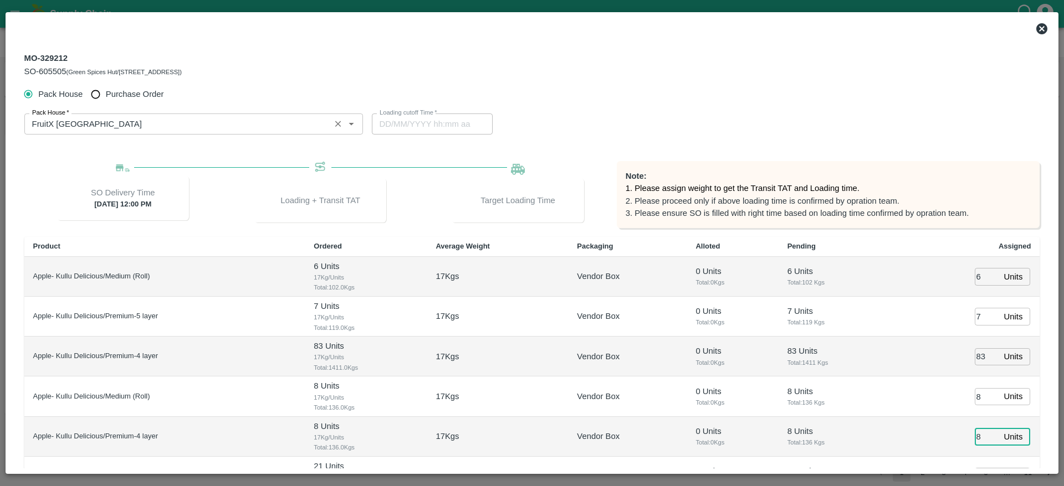
scroll to position [17, 0]
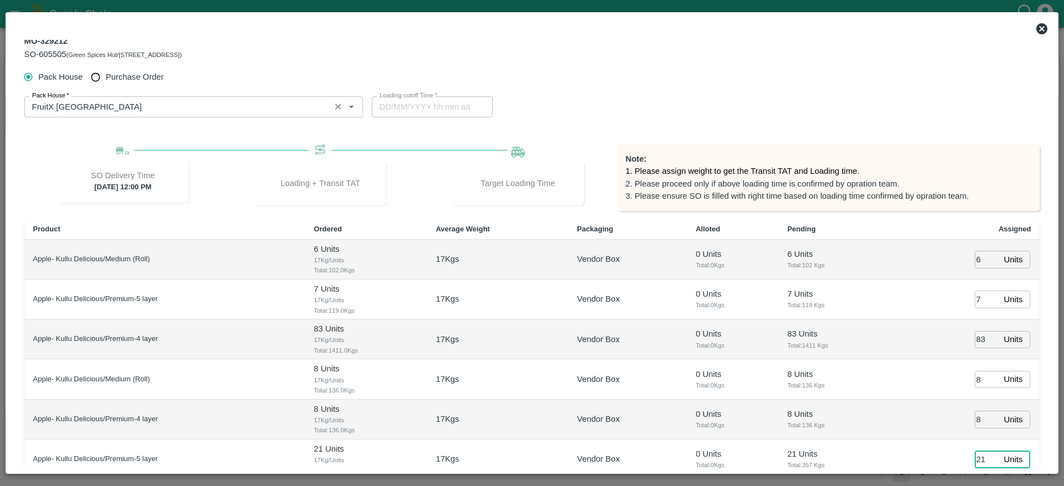
type input "21"
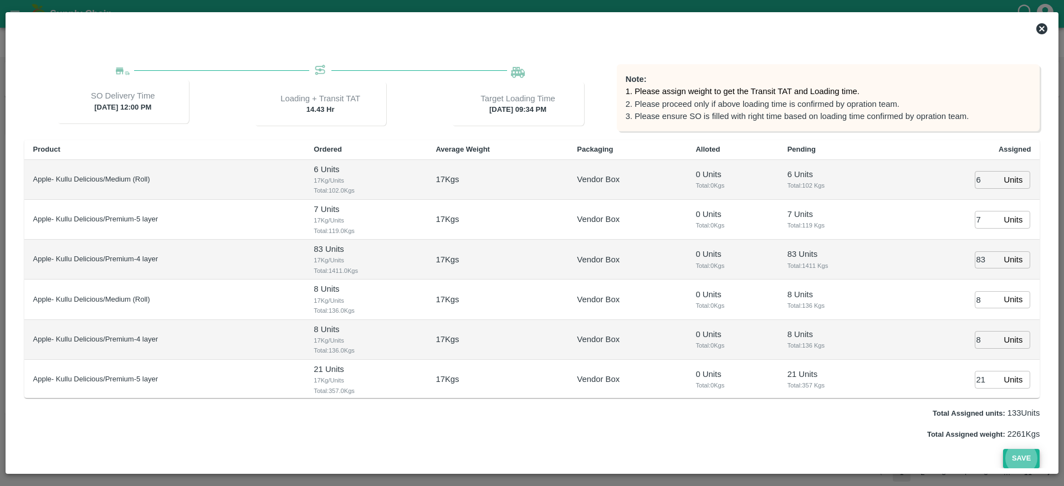
type input "[DATE] 07:34 PM"
click at [1003, 449] on button "Save" at bounding box center [1021, 458] width 37 height 19
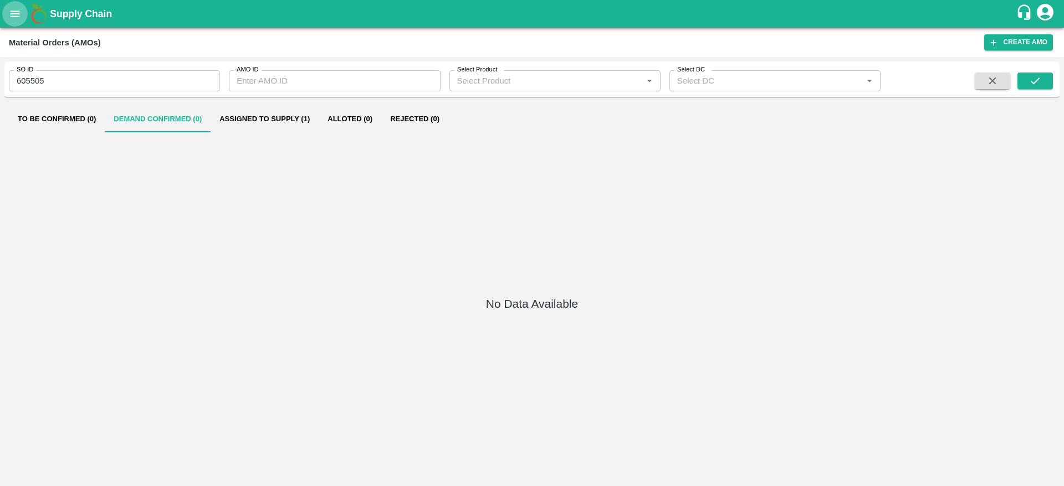
click at [12, 12] on icon "open drawer" at bounding box center [15, 14] width 12 height 12
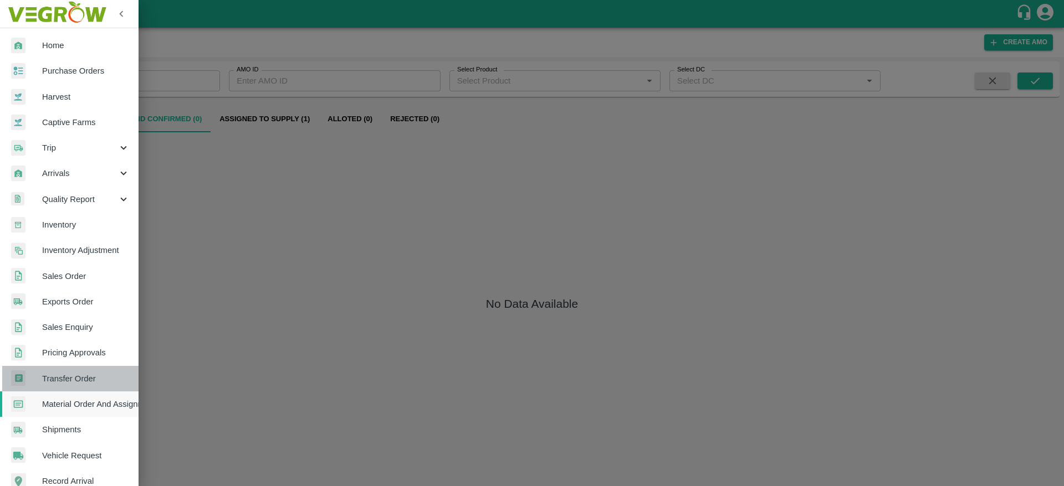
click at [105, 370] on link "Transfer Order" at bounding box center [69, 378] width 138 height 25
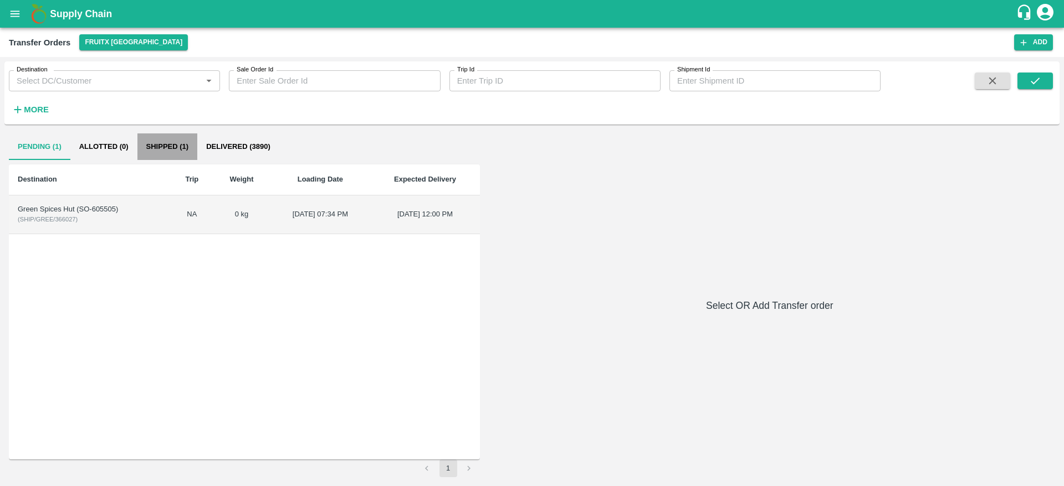
click at [168, 153] on button "Shipped (1)" at bounding box center [167, 147] width 60 height 27
click at [36, 151] on button "Pending (1)" at bounding box center [39, 147] width 61 height 27
click at [124, 211] on div "Green Spices Hut (SO-605505)" at bounding box center [90, 209] width 144 height 11
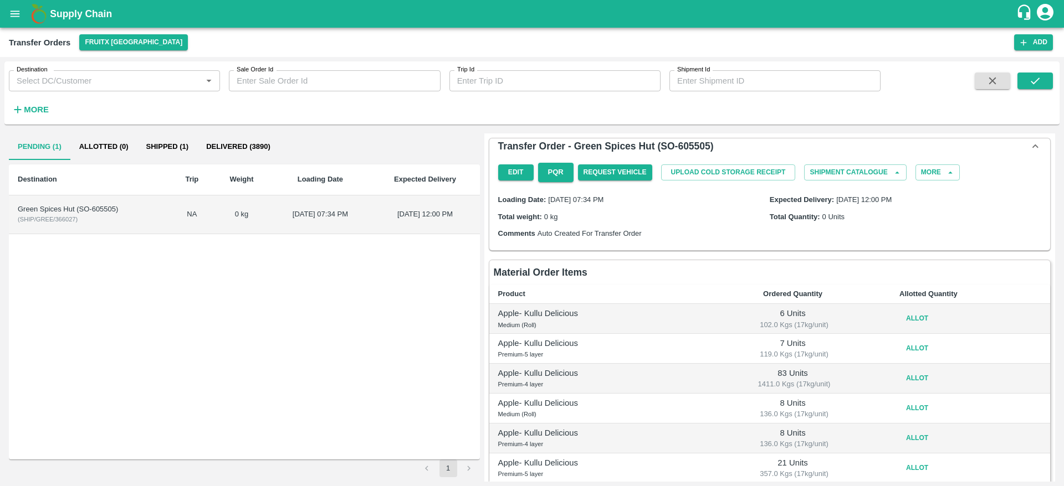
scroll to position [83, 0]
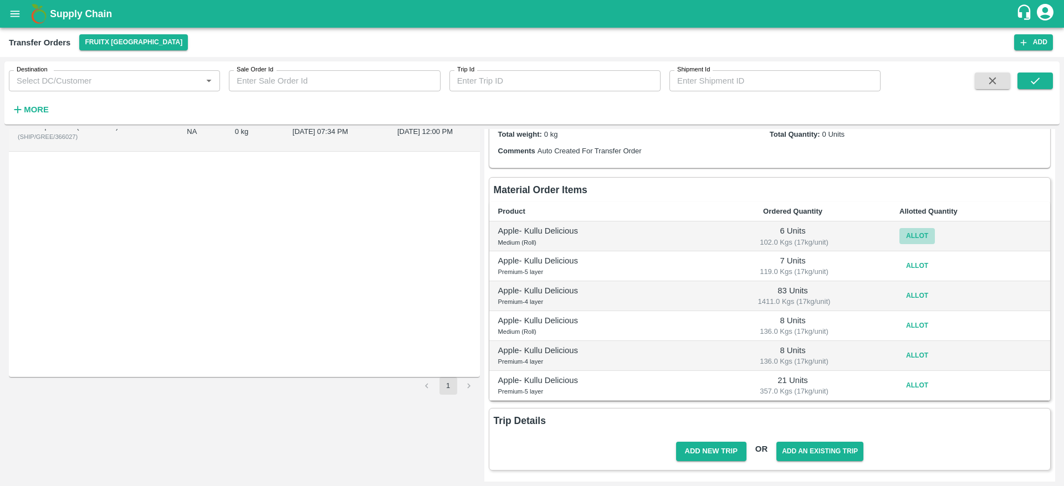
click at [910, 232] on button "Allot" at bounding box center [916, 236] width 35 height 16
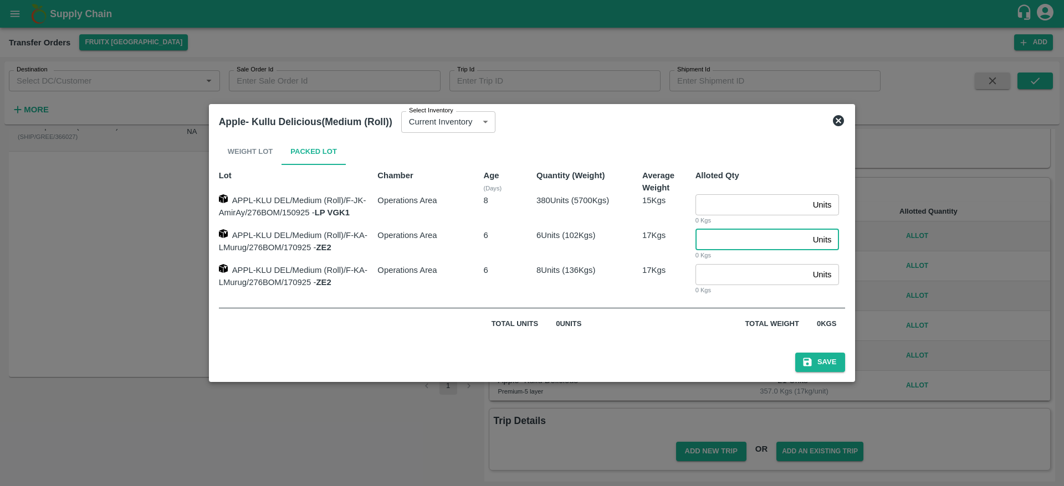
click at [733, 240] on input "number" at bounding box center [751, 239] width 113 height 21
type input "6"
click at [795, 353] on button "Save" at bounding box center [820, 362] width 50 height 19
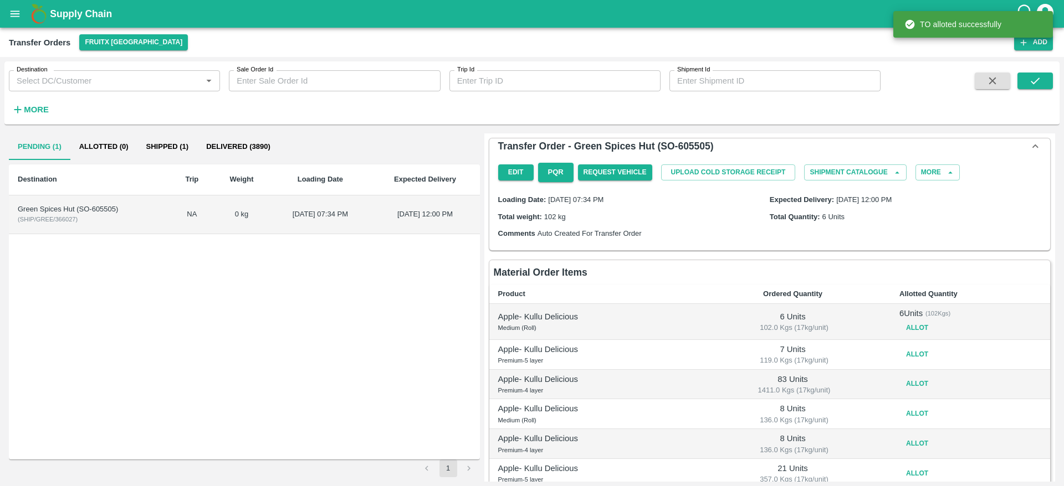
scroll to position [66, 0]
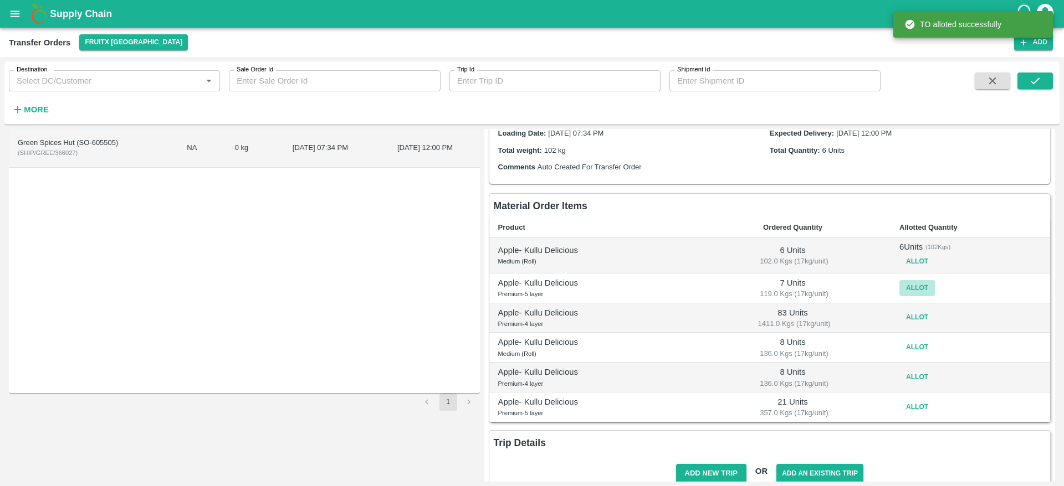
click at [901, 284] on button "Allot" at bounding box center [916, 288] width 35 height 16
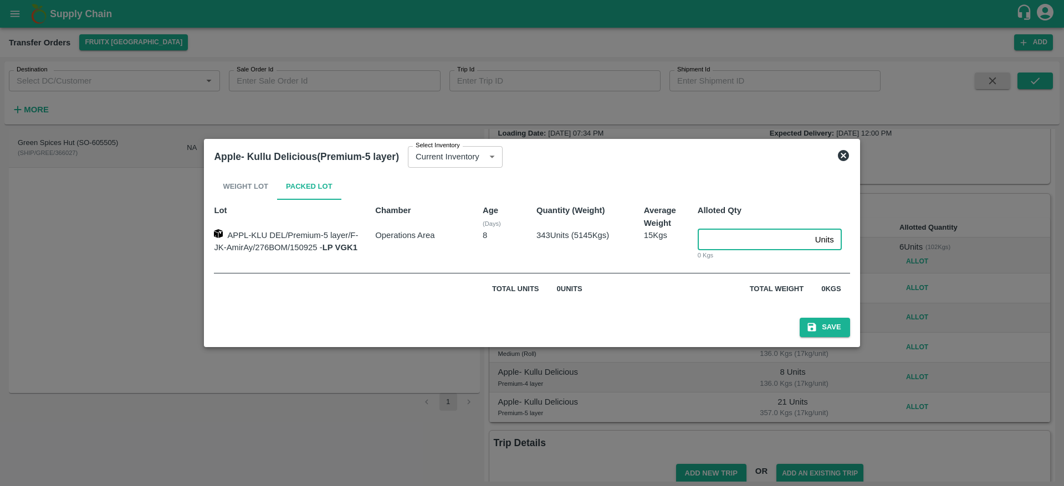
click at [751, 238] on input "number" at bounding box center [753, 239] width 113 height 21
click at [844, 153] on icon at bounding box center [843, 155] width 11 height 11
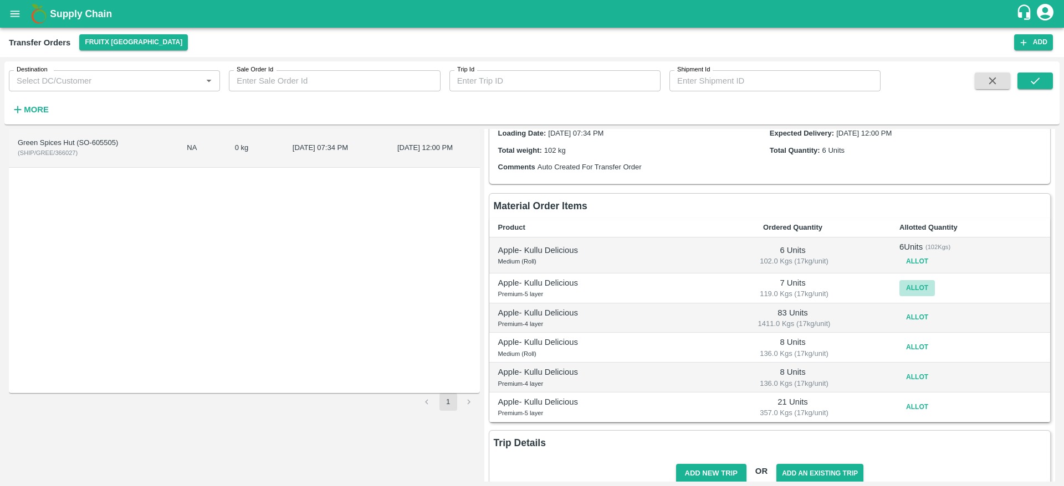
click at [907, 294] on button "Allot" at bounding box center [916, 288] width 35 height 16
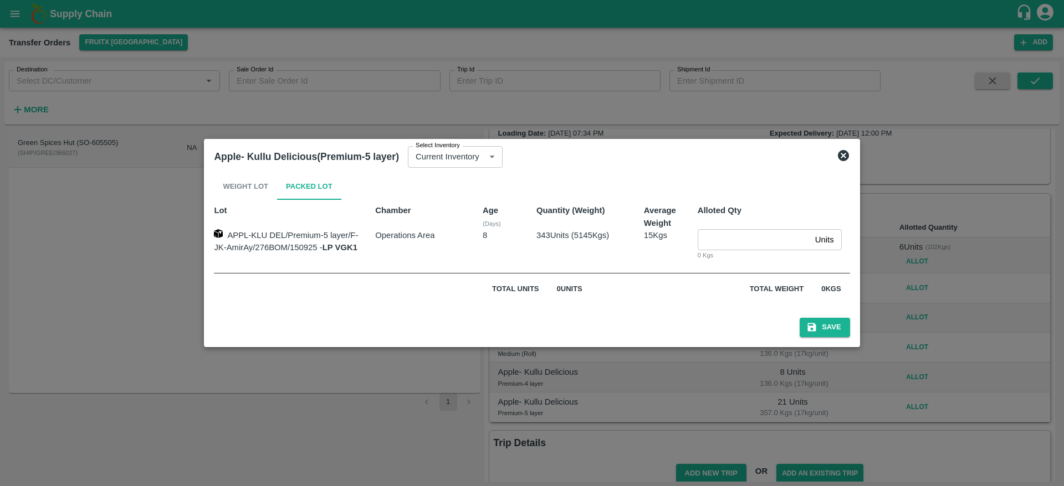
click at [844, 160] on icon at bounding box center [843, 155] width 11 height 11
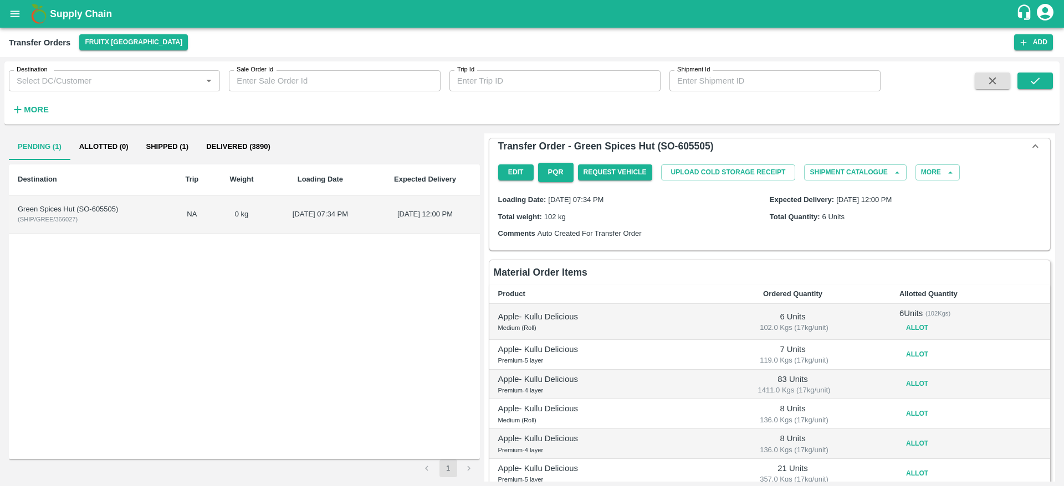
scroll to position [89, 0]
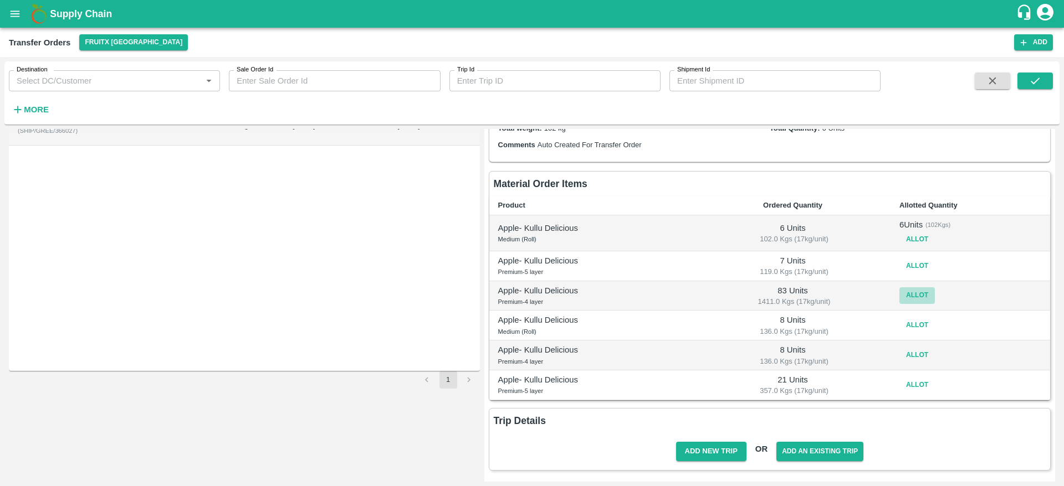
click at [911, 299] on button "Allot" at bounding box center [916, 296] width 35 height 16
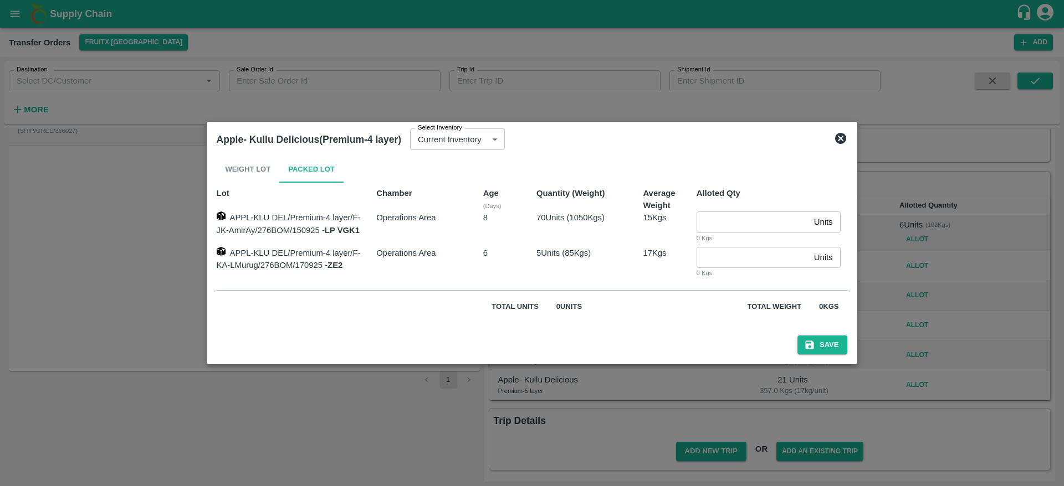
click at [840, 138] on icon at bounding box center [840, 138] width 11 height 11
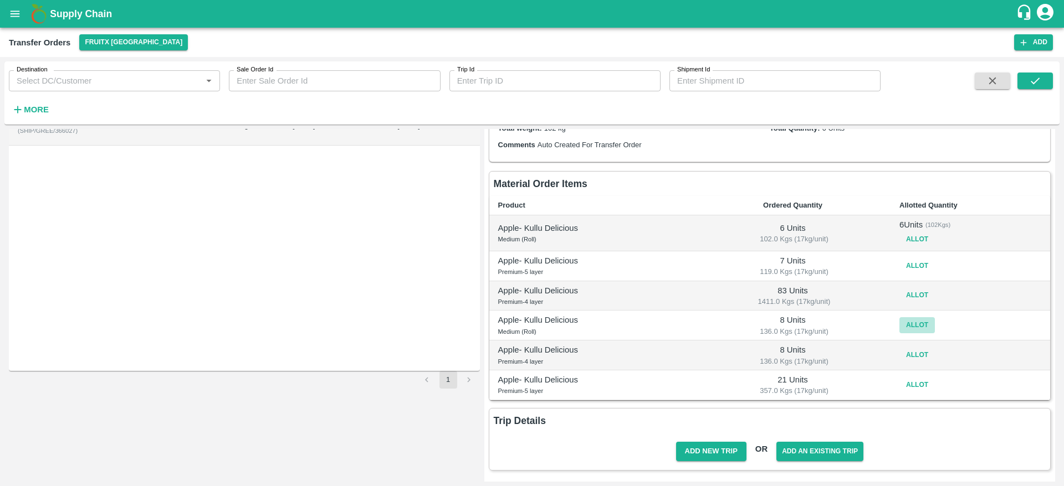
click at [917, 327] on button "Allot" at bounding box center [916, 325] width 35 height 16
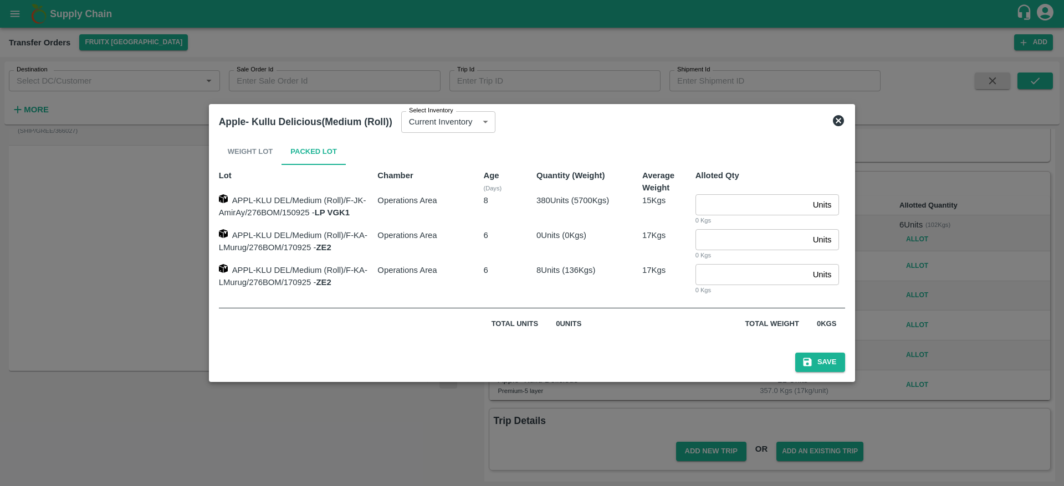
click at [842, 119] on icon at bounding box center [838, 120] width 13 height 13
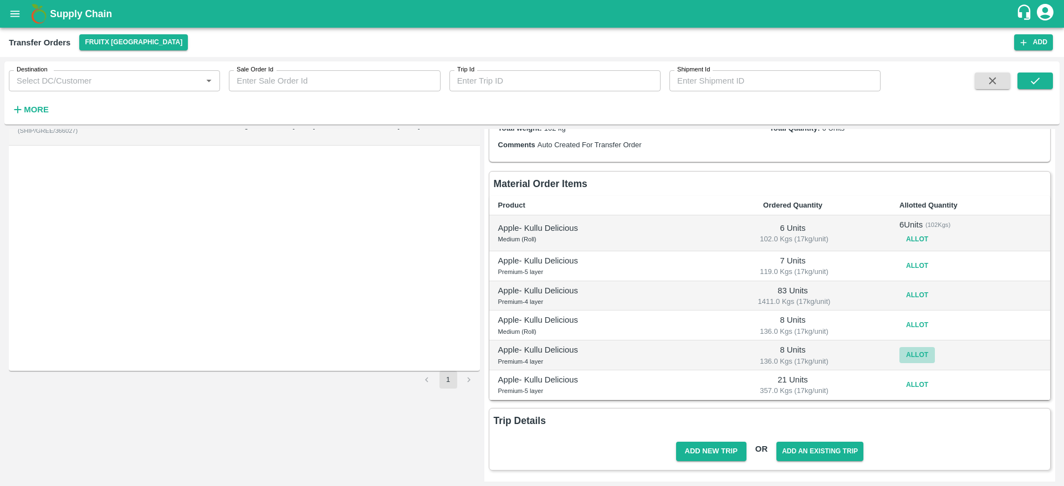
click at [906, 357] on button "Allot" at bounding box center [916, 355] width 35 height 16
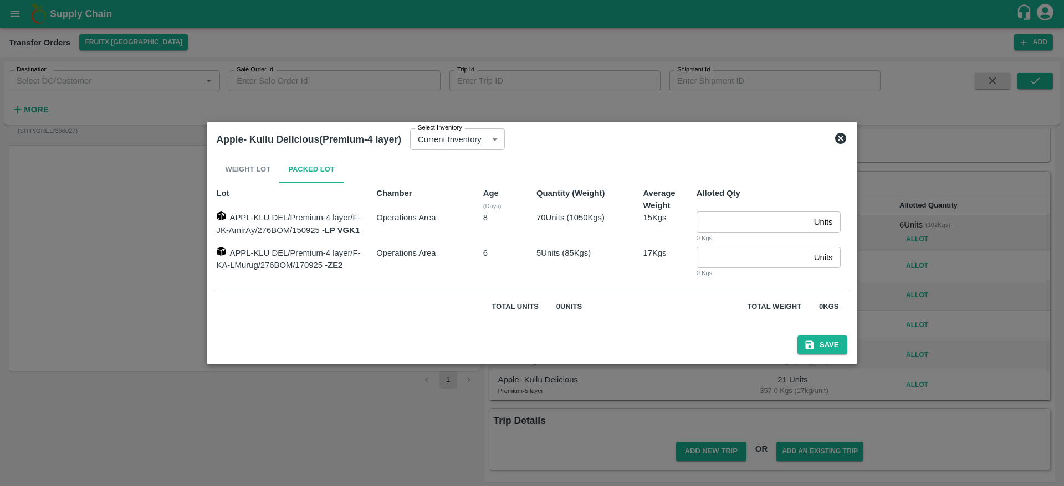
click at [841, 141] on icon at bounding box center [840, 138] width 11 height 11
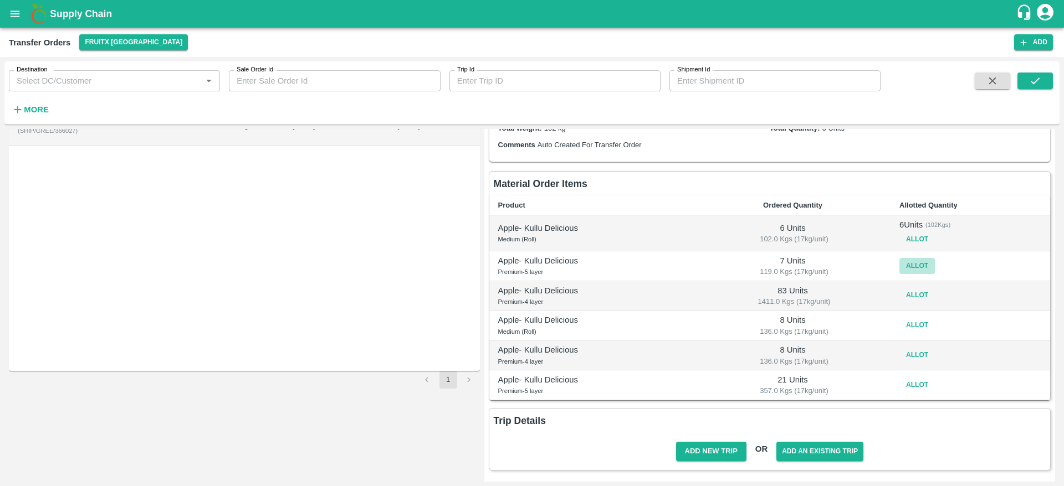
click at [912, 260] on button "Allot" at bounding box center [916, 266] width 35 height 16
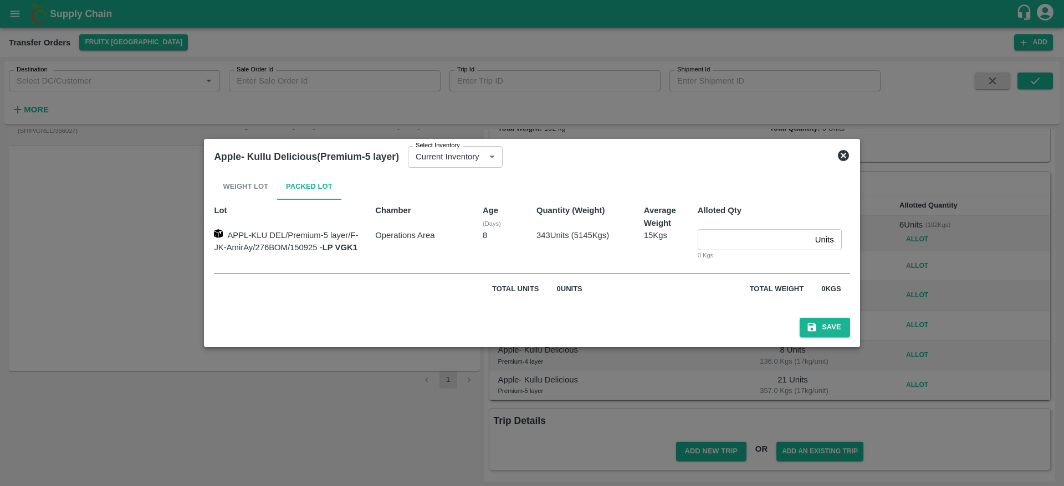
click at [845, 157] on icon at bounding box center [843, 155] width 11 height 11
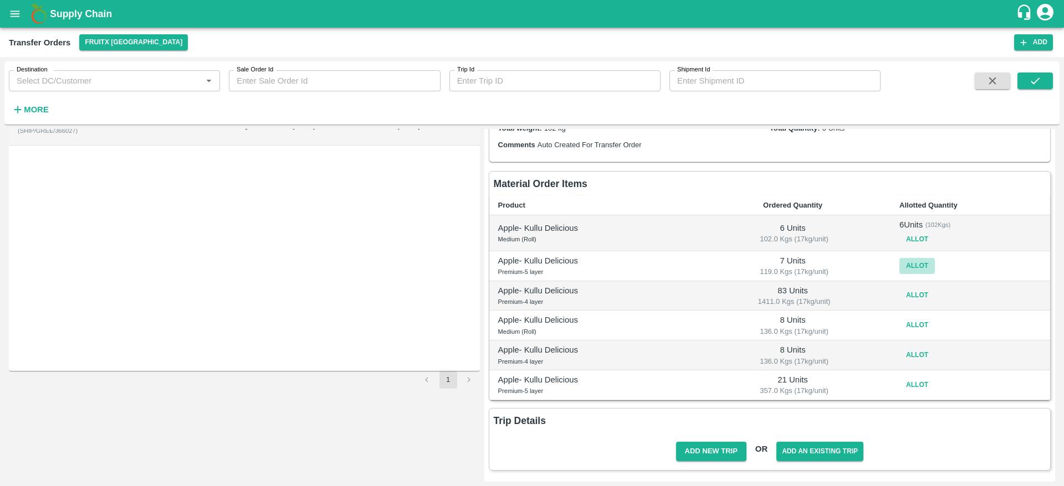
click at [914, 259] on button "Allot" at bounding box center [916, 266] width 35 height 16
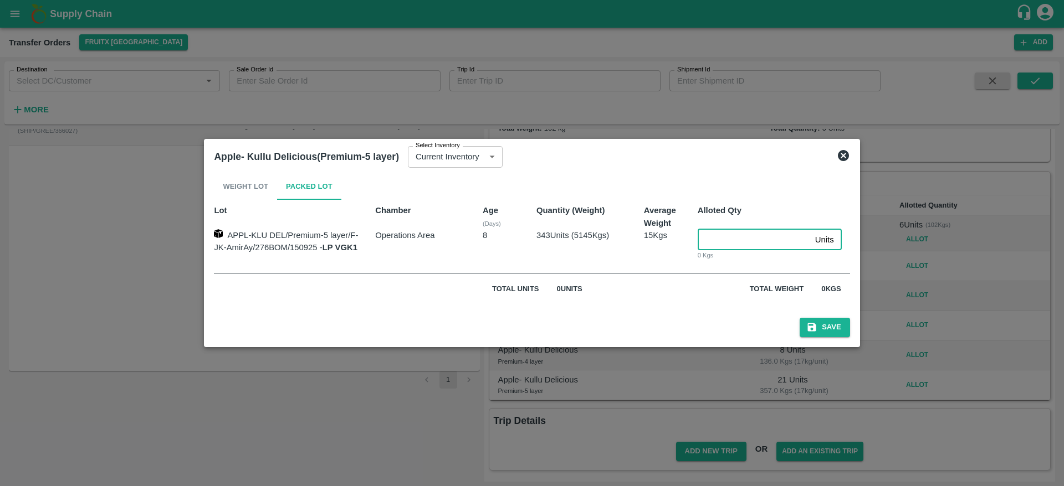
click at [752, 242] on input "number" at bounding box center [753, 239] width 113 height 21
type input "7"
click at [799, 318] on button "Save" at bounding box center [824, 327] width 50 height 19
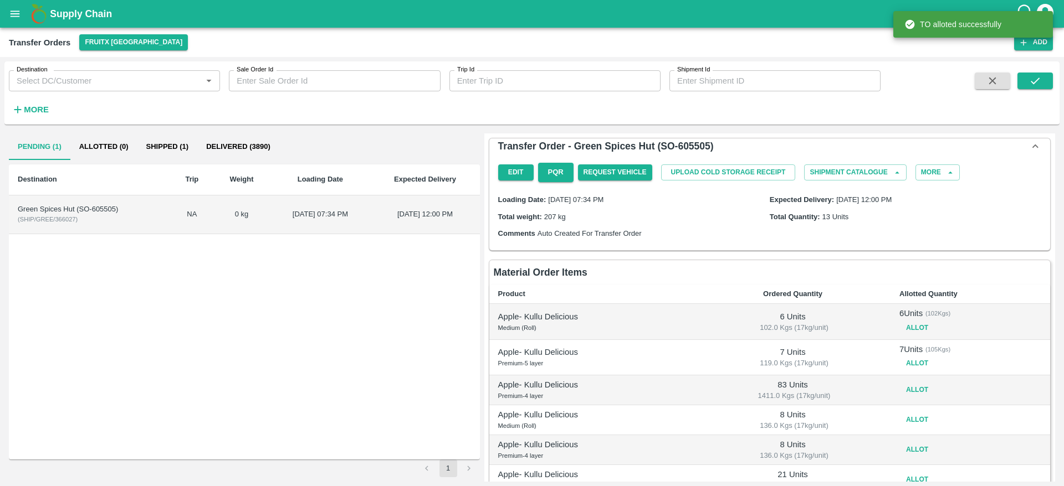
scroll to position [94, 0]
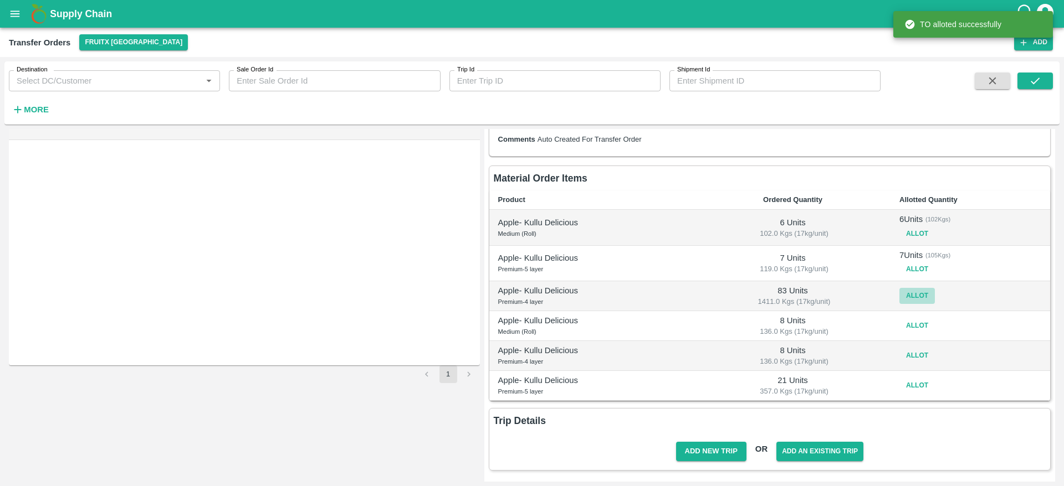
click at [914, 294] on button "Allot" at bounding box center [916, 296] width 35 height 16
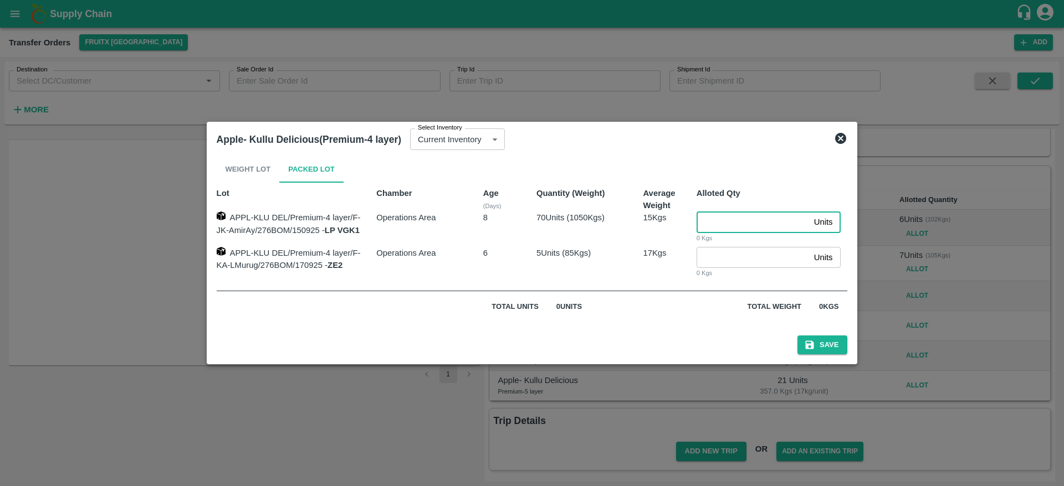
click at [714, 223] on input "number" at bounding box center [752, 222] width 113 height 21
type input "70"
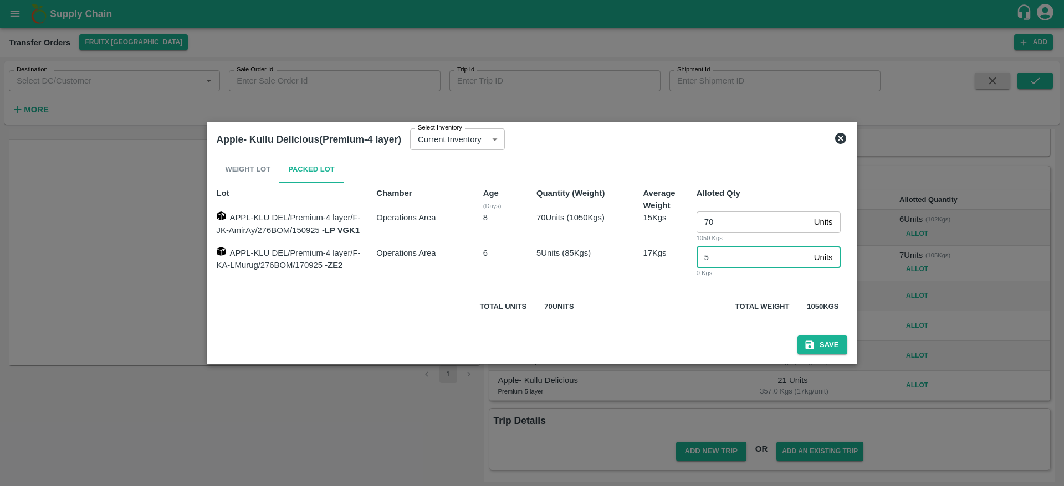
type input "5"
click at [797, 336] on button "Save" at bounding box center [822, 345] width 50 height 19
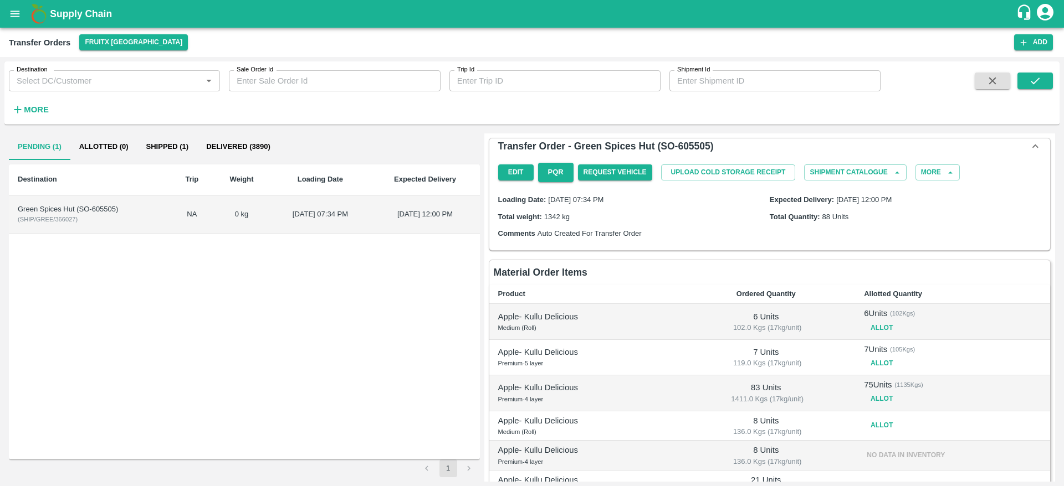
scroll to position [91, 0]
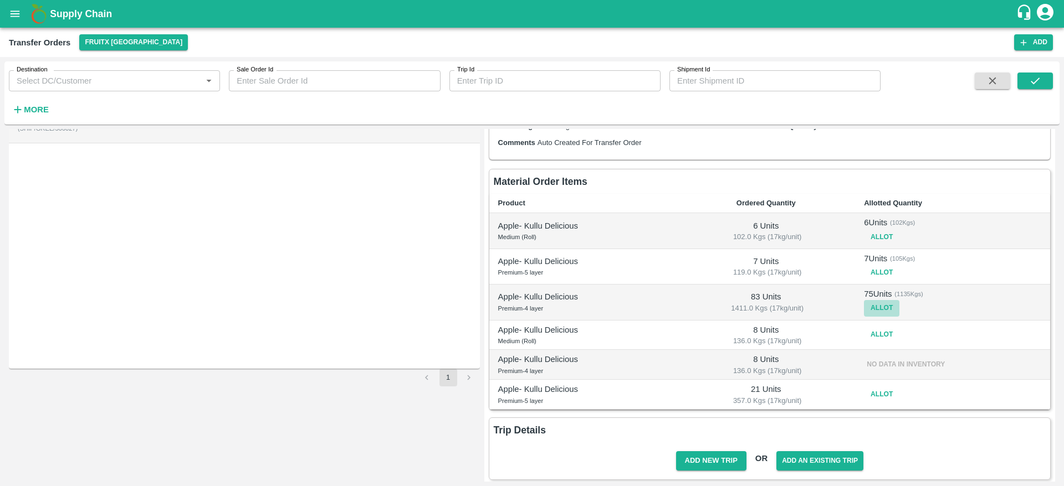
click at [885, 308] on button "Allot" at bounding box center [881, 308] width 35 height 16
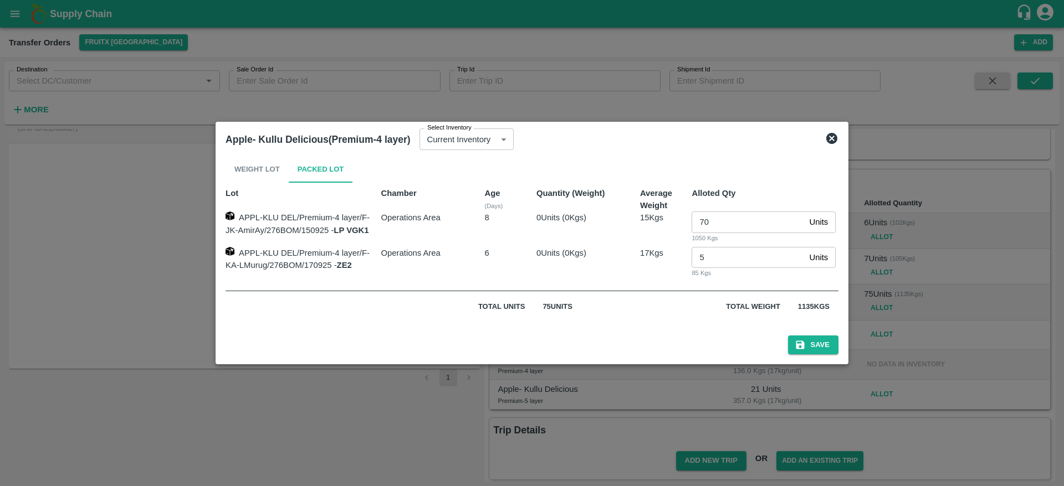
click at [921, 283] on div at bounding box center [532, 243] width 1064 height 486
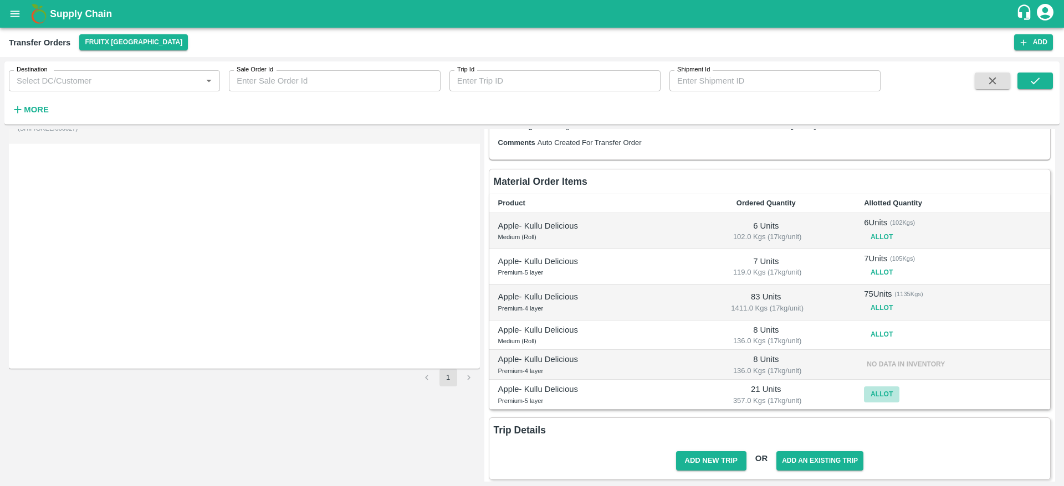
click at [880, 387] on button "Allot" at bounding box center [881, 395] width 35 height 16
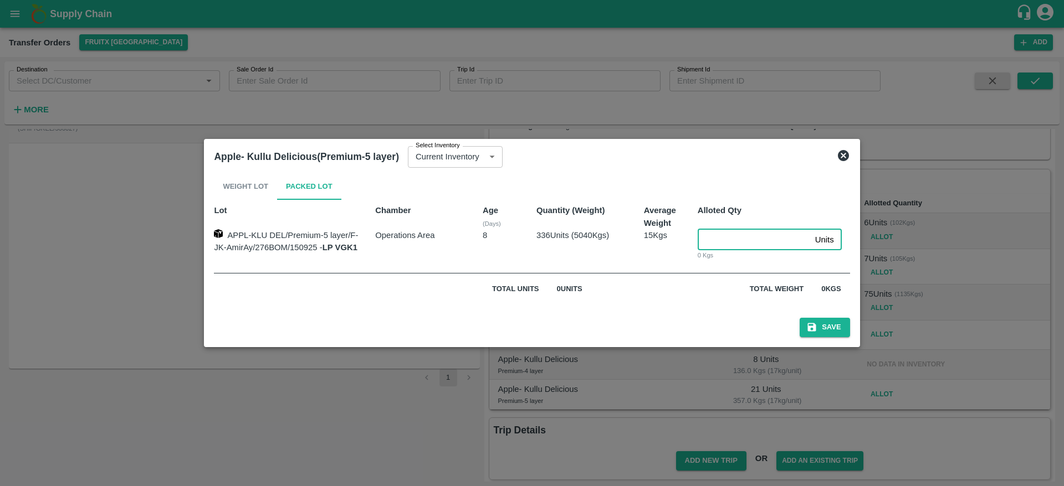
click at [716, 235] on input "number" at bounding box center [753, 239] width 113 height 21
type input "21"
click at [799, 318] on button "Save" at bounding box center [824, 327] width 50 height 19
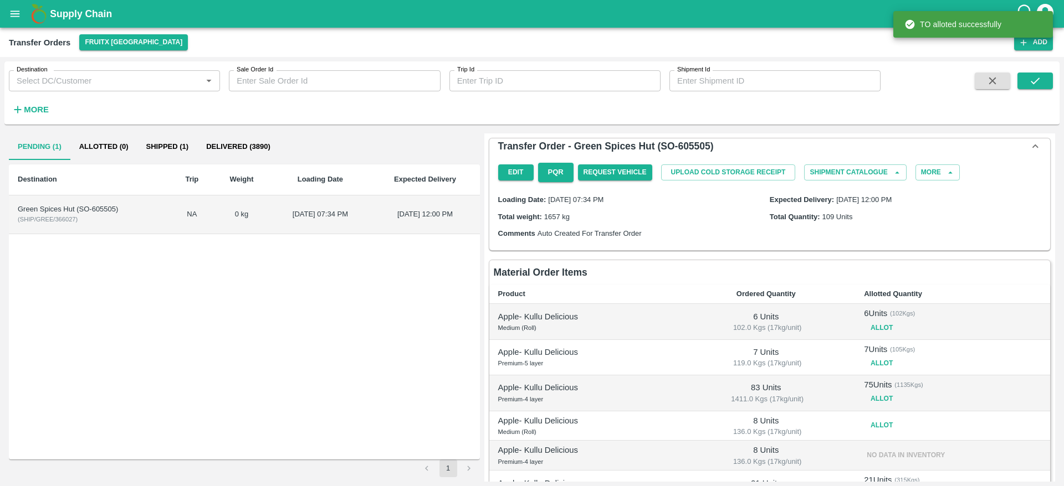
scroll to position [94, 0]
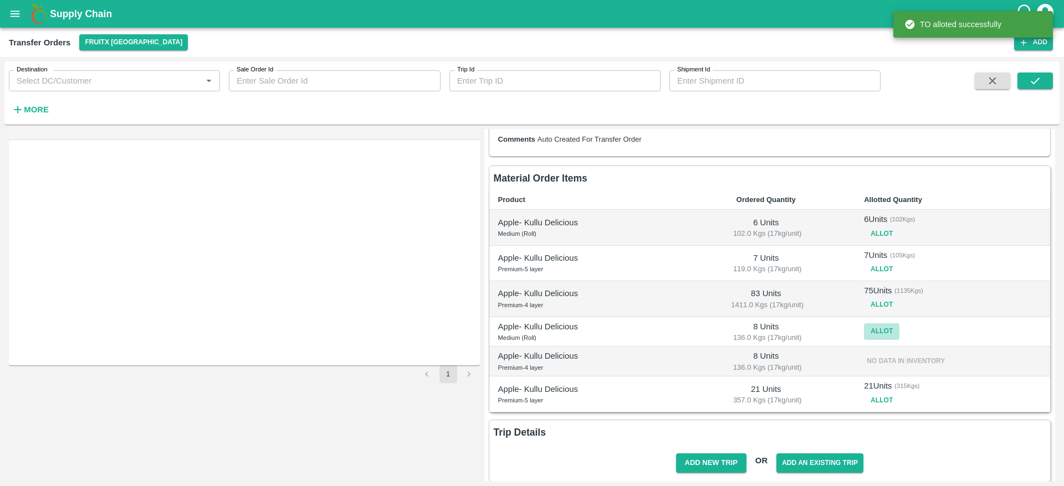
click at [890, 334] on button "Allot" at bounding box center [881, 332] width 35 height 16
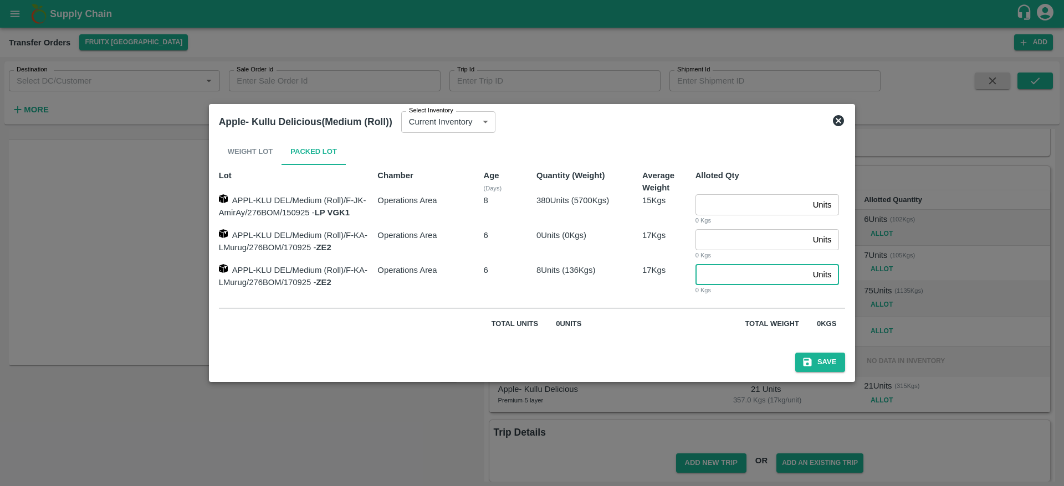
click at [722, 281] on input "number" at bounding box center [751, 274] width 113 height 21
type input "8"
click at [795, 353] on button "Save" at bounding box center [820, 362] width 50 height 19
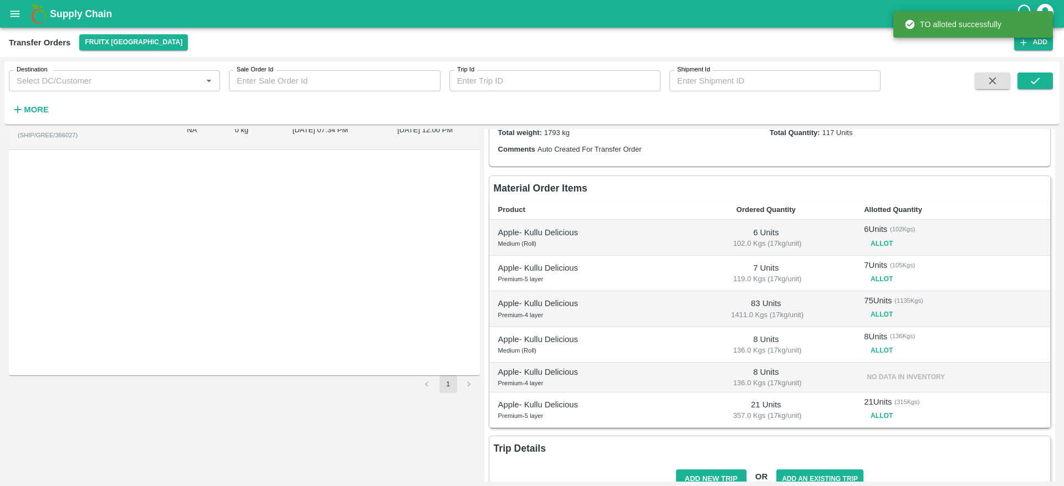
scroll to position [85, 0]
click at [889, 347] on button "Allot" at bounding box center [881, 350] width 35 height 16
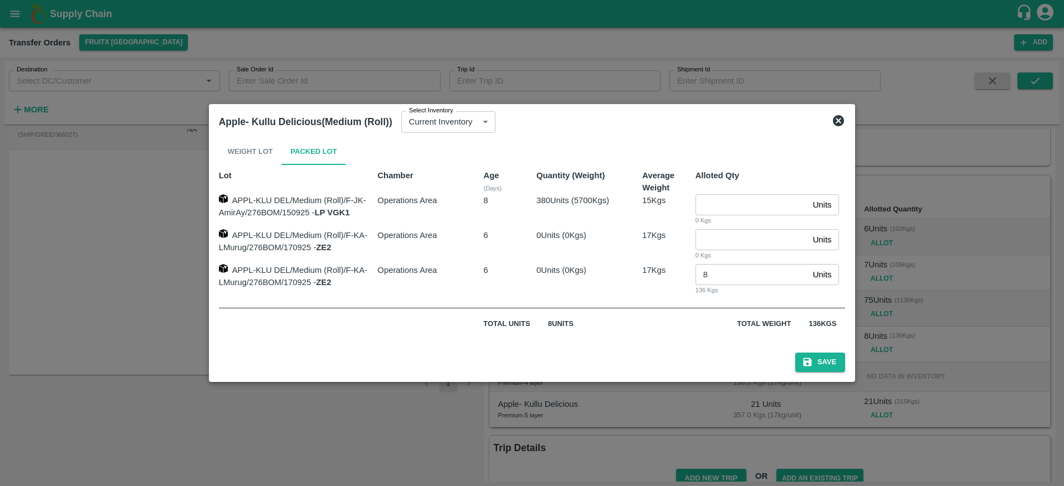
click at [914, 261] on div at bounding box center [532, 243] width 1064 height 486
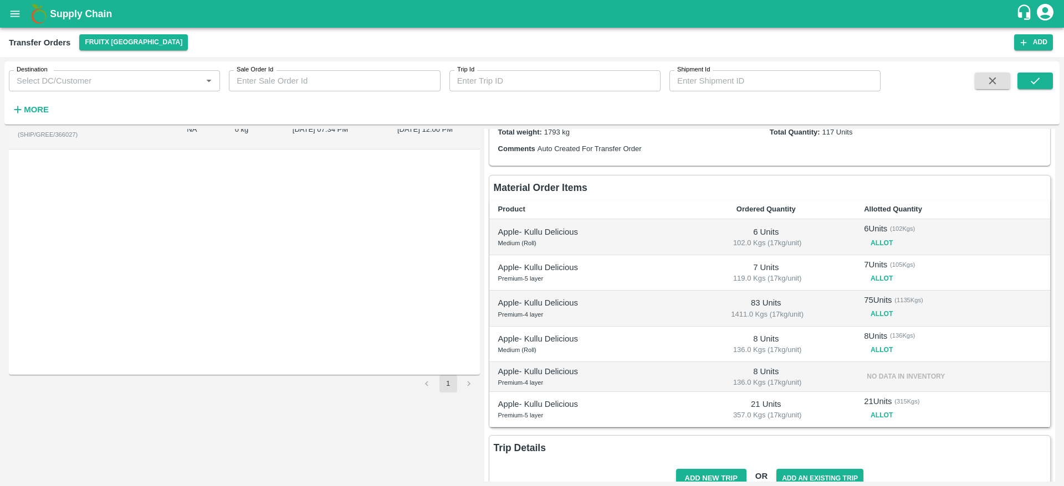
click at [875, 347] on button "Allot" at bounding box center [881, 350] width 35 height 16
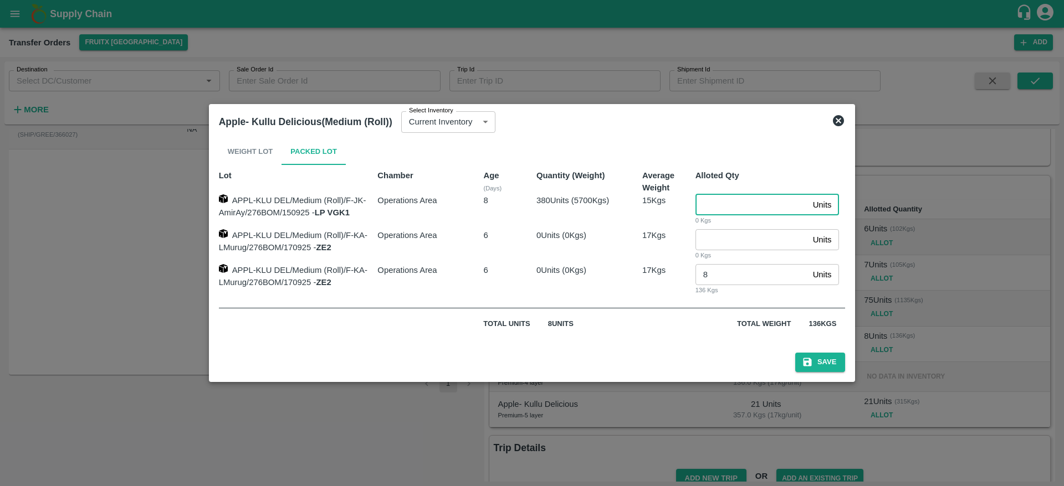
click at [724, 201] on input "number" at bounding box center [751, 204] width 113 height 21
type input "8"
click at [823, 353] on button "Save" at bounding box center [820, 362] width 50 height 19
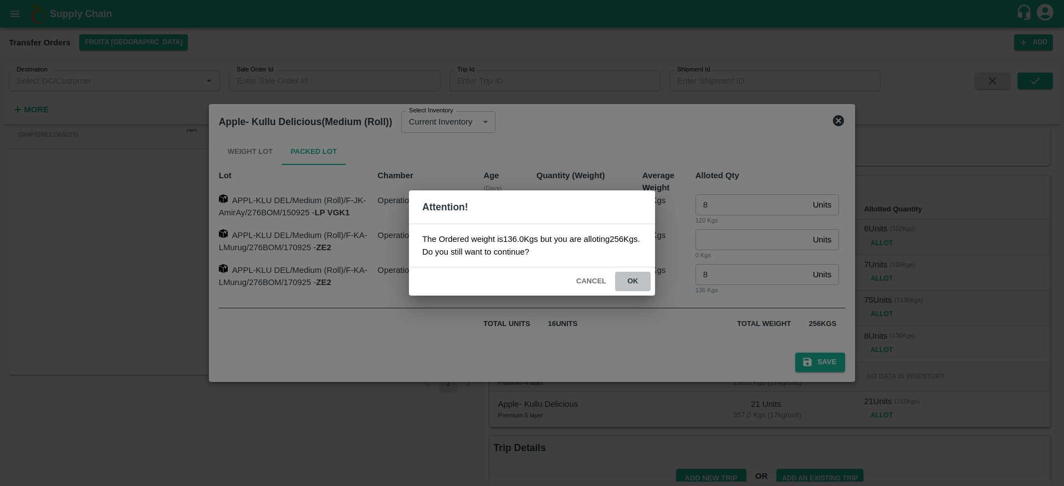
click at [638, 281] on button "ok" at bounding box center [632, 281] width 35 height 19
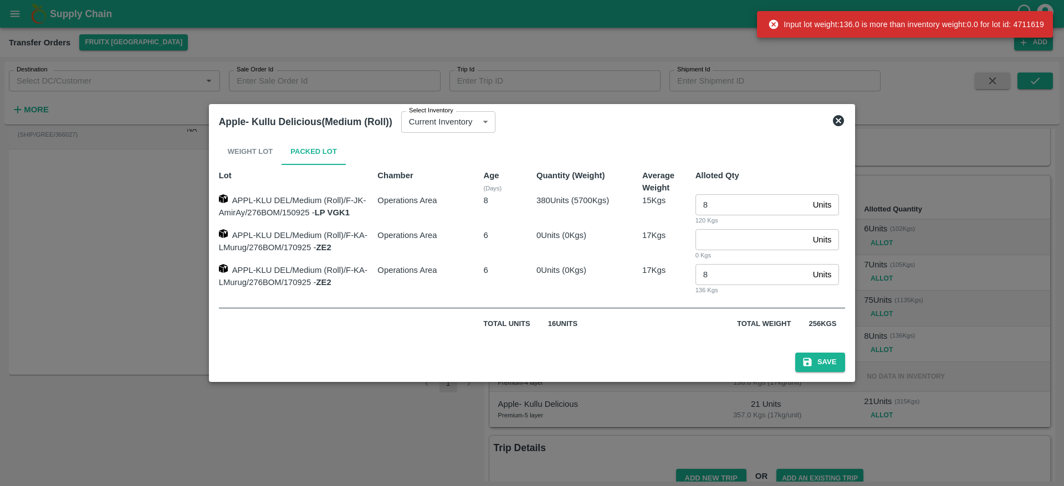
click at [844, 120] on icon at bounding box center [838, 120] width 11 height 11
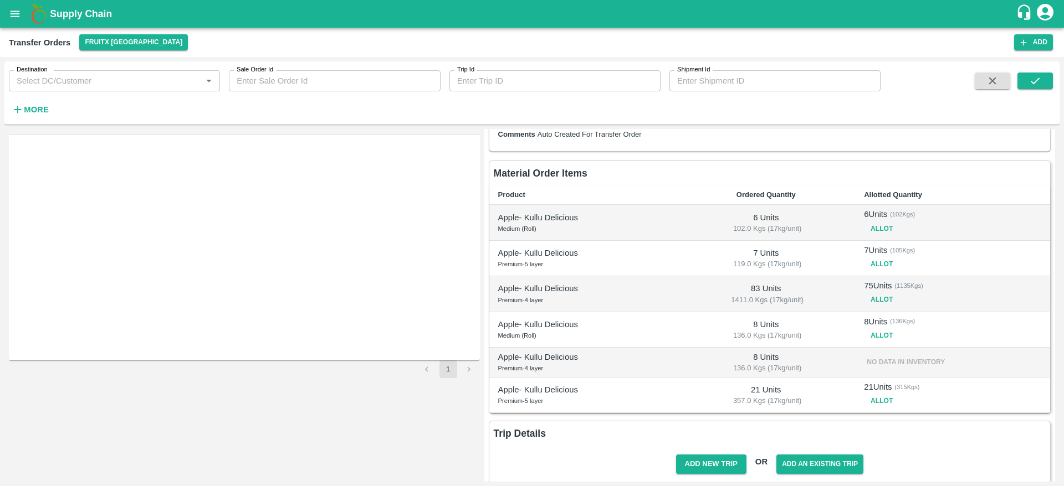
scroll to position [101, 0]
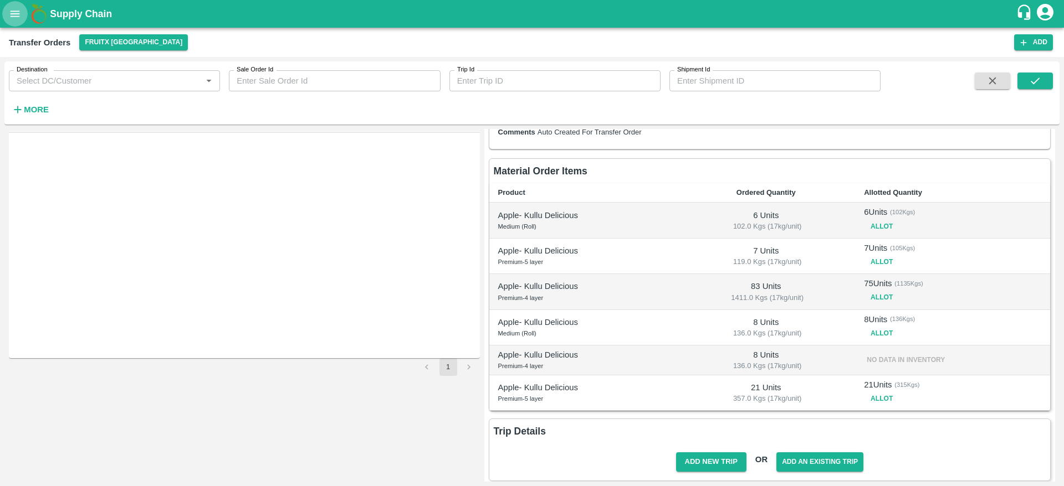
click at [11, 15] on icon "open drawer" at bounding box center [15, 14] width 12 height 12
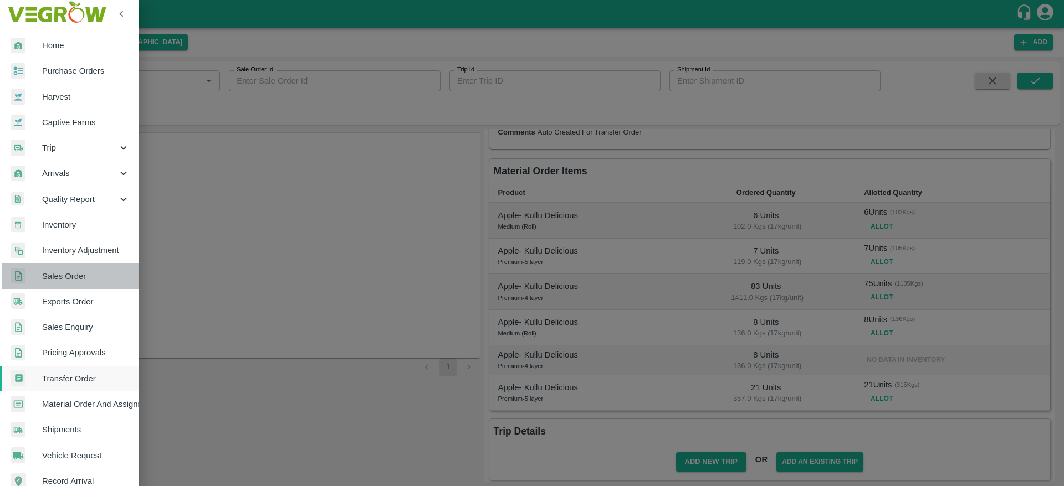
click at [79, 280] on span "Sales Order" at bounding box center [86, 276] width 88 height 12
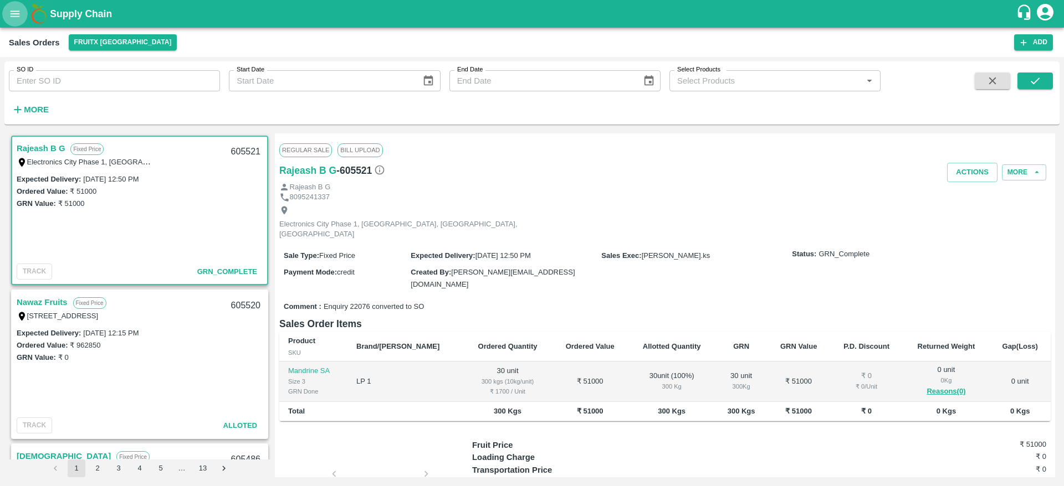
click at [14, 14] on icon "open drawer" at bounding box center [15, 14] width 12 height 12
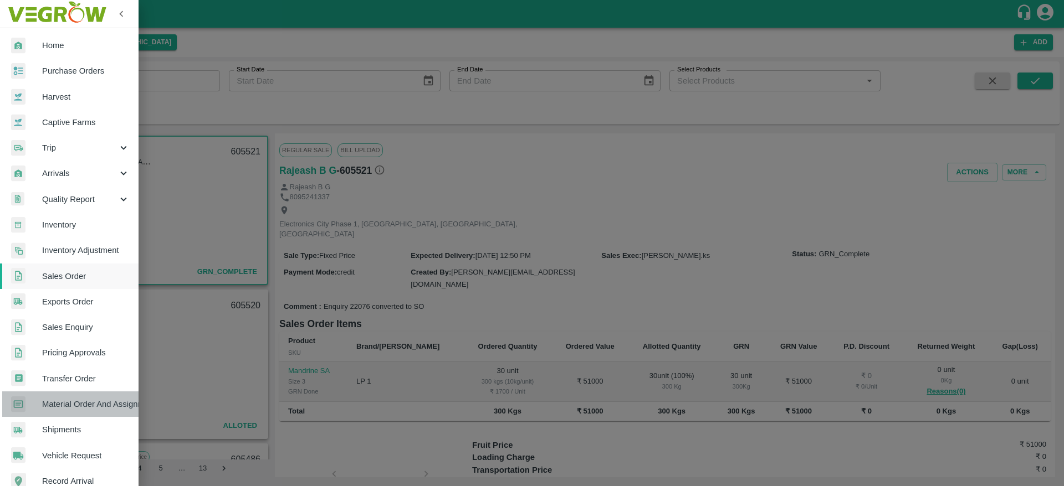
click at [98, 403] on span "Material Order And Assignment" at bounding box center [86, 404] width 88 height 12
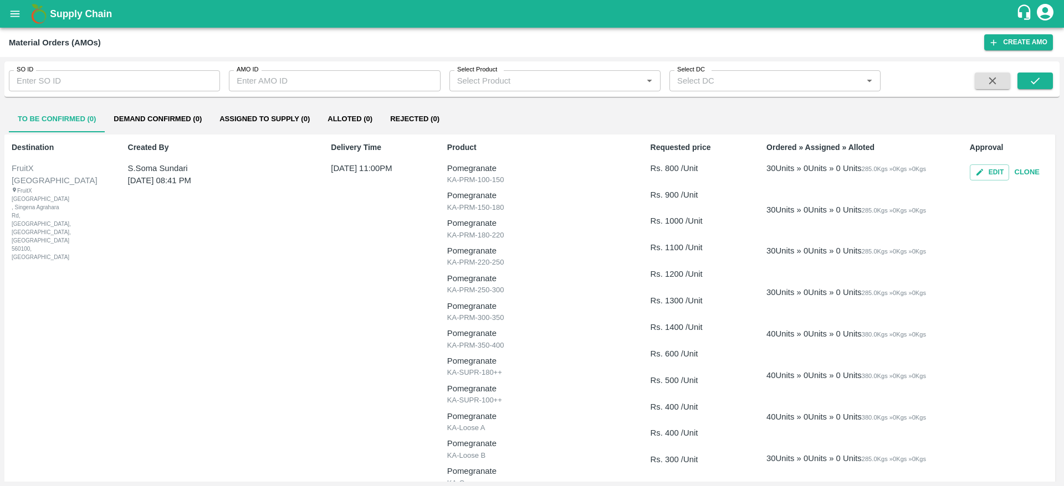
click at [124, 76] on input "SO ID" at bounding box center [114, 80] width 211 height 21
paste input "605509"
type input "605509"
click at [1027, 83] on button "submit" at bounding box center [1034, 81] width 35 height 17
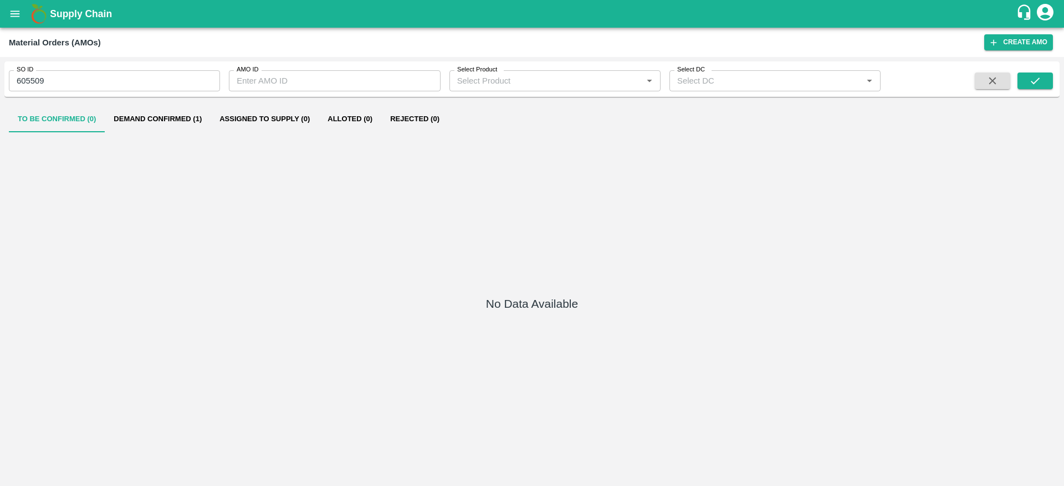
click at [172, 106] on button "Demand Confirmed (1)" at bounding box center [158, 119] width 106 height 27
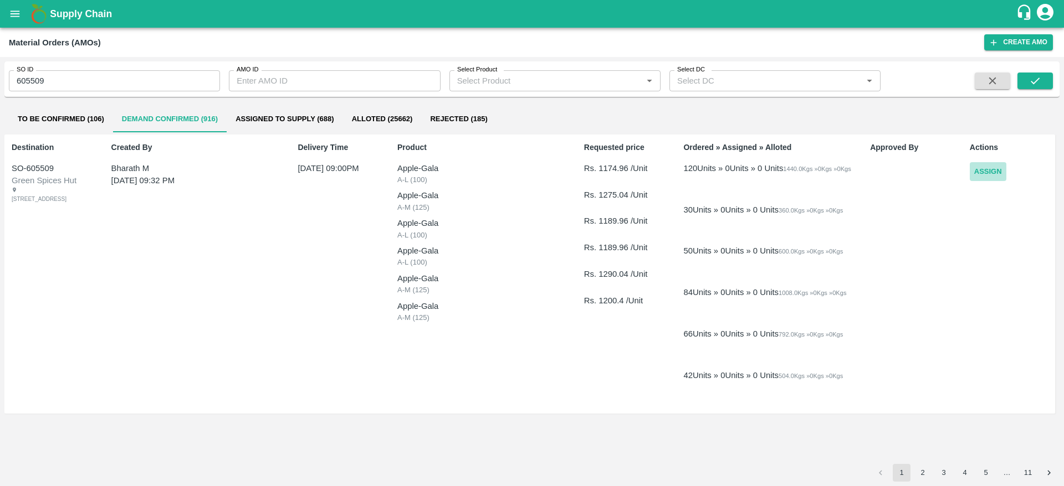
click at [980, 172] on button "Assign" at bounding box center [987, 171] width 37 height 19
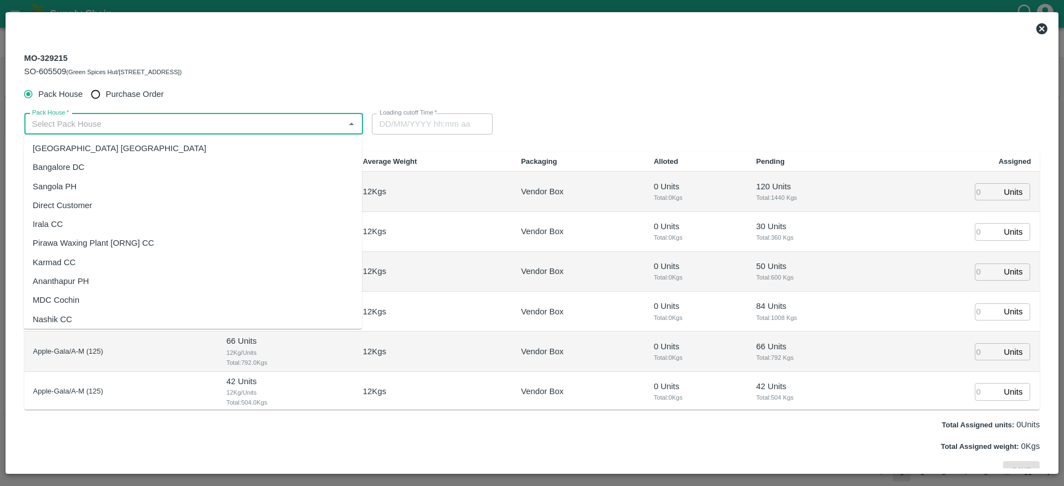
click at [174, 128] on input "Pack House   *" at bounding box center [185, 124] width 314 height 14
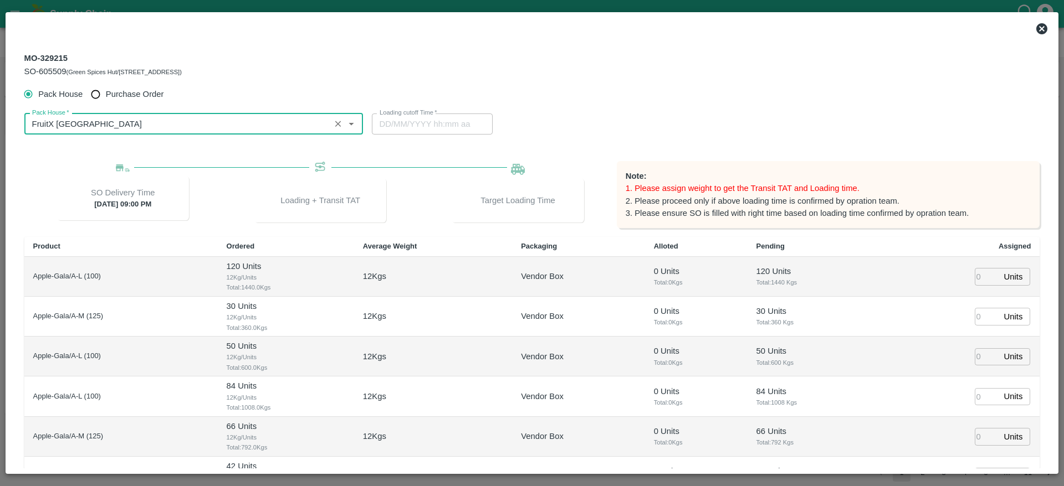
type input "FruitX [GEOGRAPHIC_DATA]"
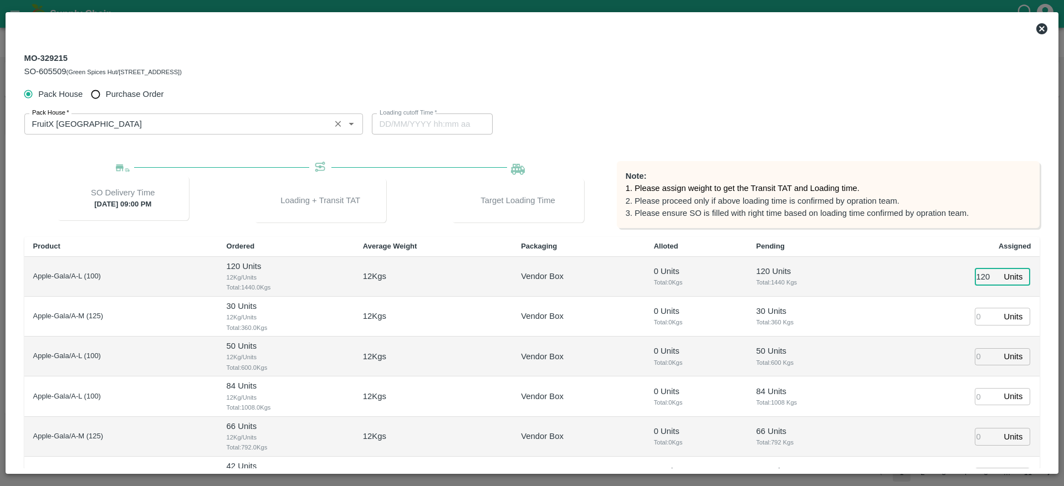
type input "120"
type input "24/09/2025 06:34 AM"
type input "30"
type input "50"
type input "24/09/2025 04:34 AM"
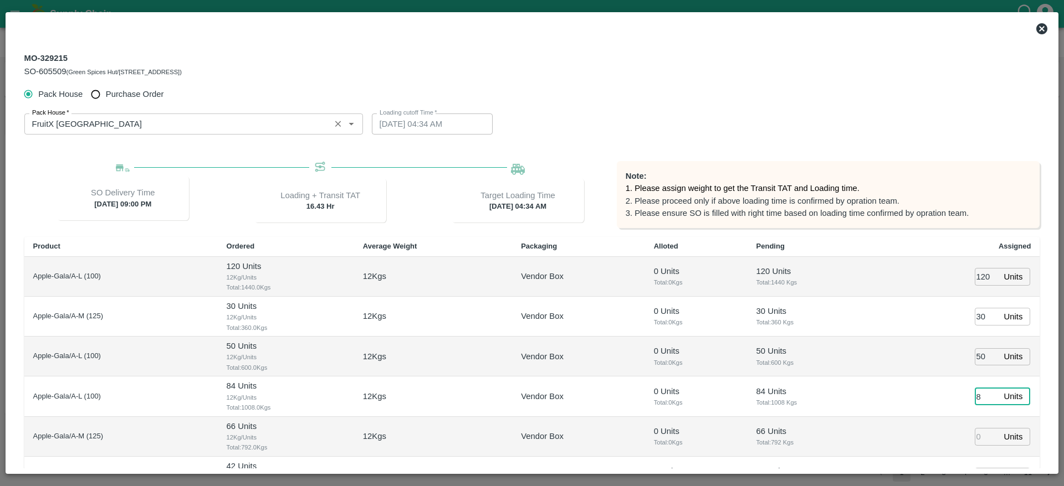
type input "84"
type input "24/09/2025 05:34 AM"
type input "84"
type input "66"
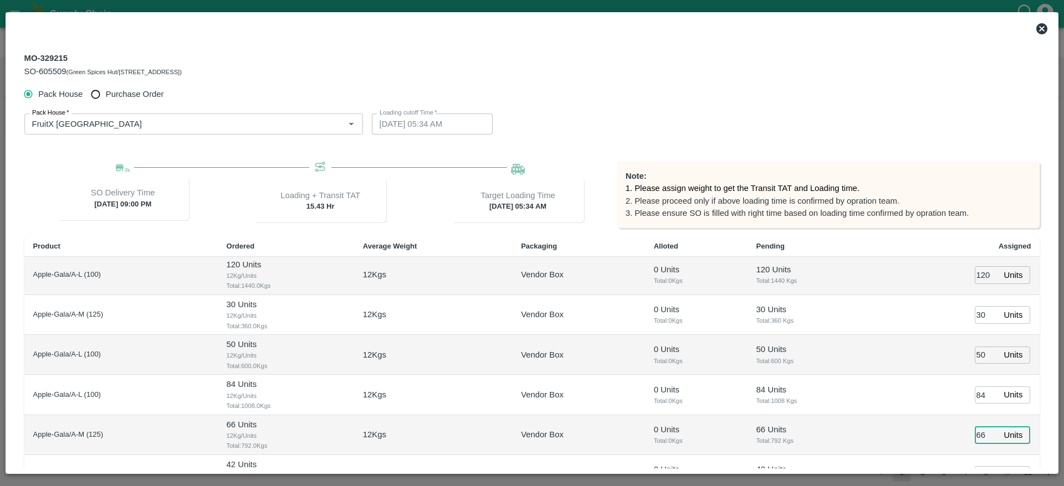
scroll to position [16, 0]
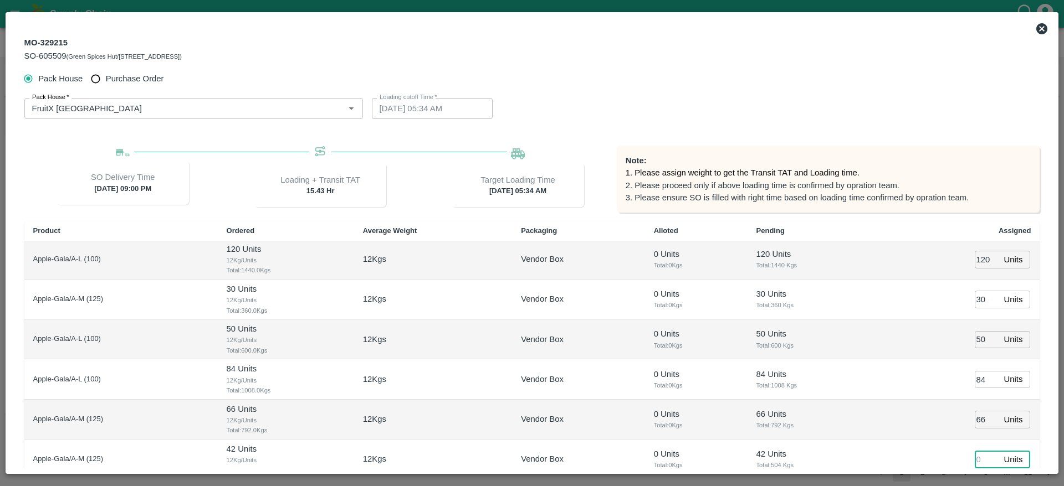
type input "4"
type input "24/09/2025 04:34 AM"
type input "42"
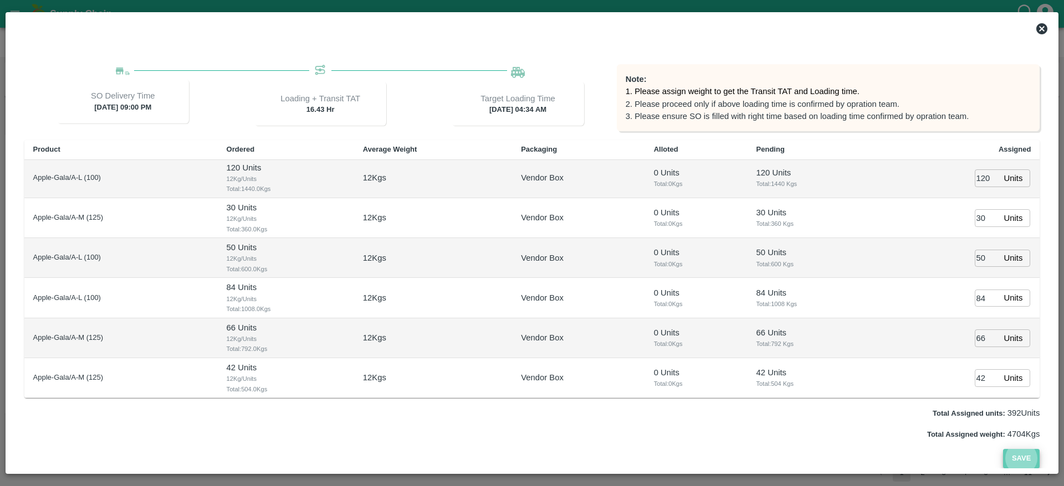
click at [1025, 457] on button "Save" at bounding box center [1021, 458] width 37 height 19
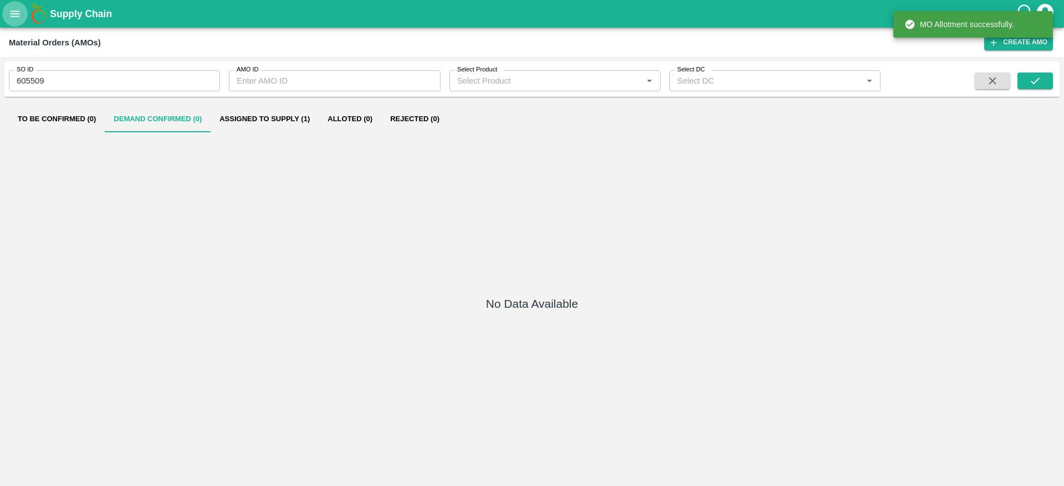
click at [7, 13] on button "open drawer" at bounding box center [14, 13] width 25 height 25
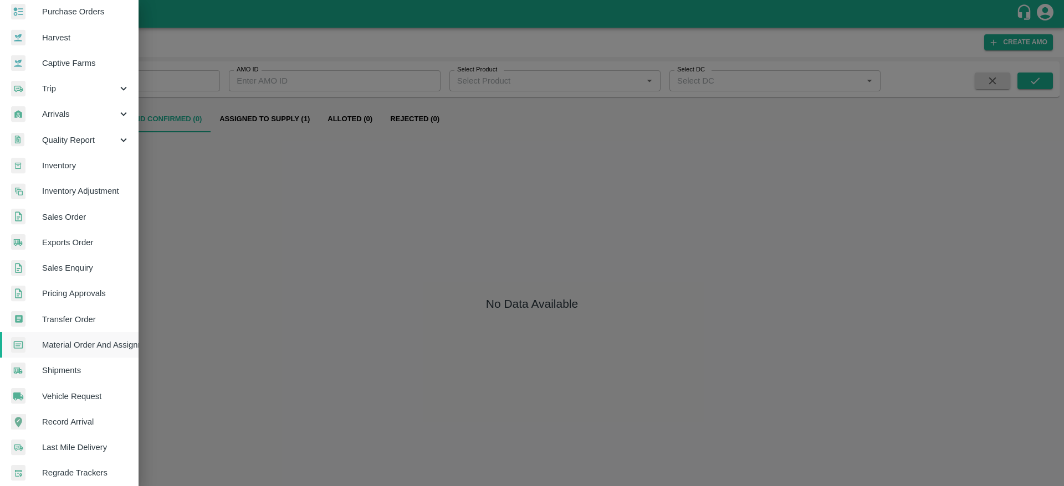
scroll to position [85, 0]
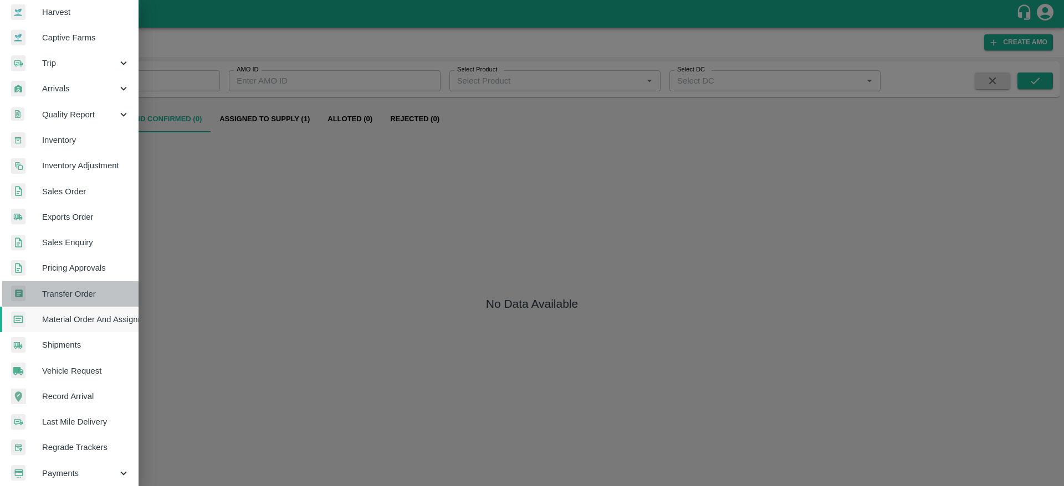
click at [89, 299] on span "Transfer Order" at bounding box center [86, 294] width 88 height 12
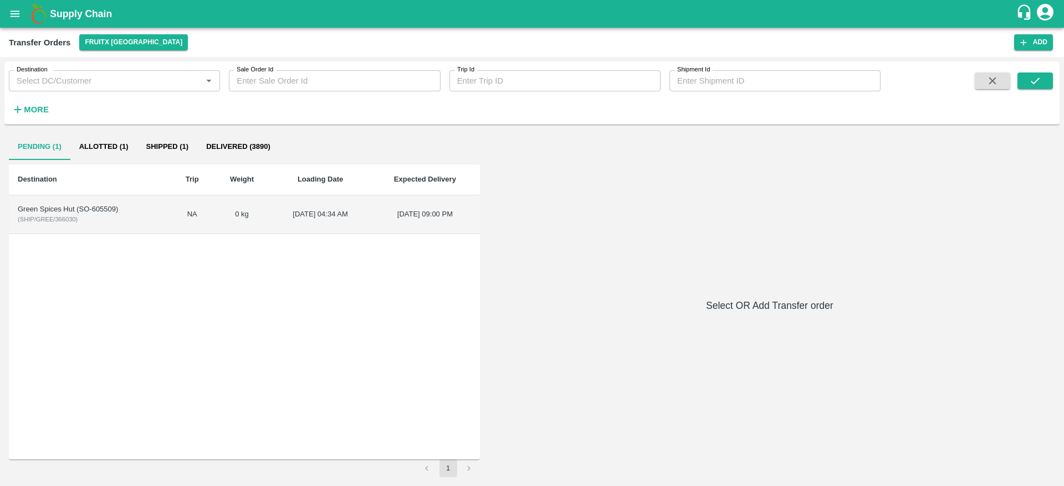
click at [124, 220] on td "Green Spices Hut (SO-605509) ( SHIP/GREE/366030 )" at bounding box center [90, 215] width 162 height 39
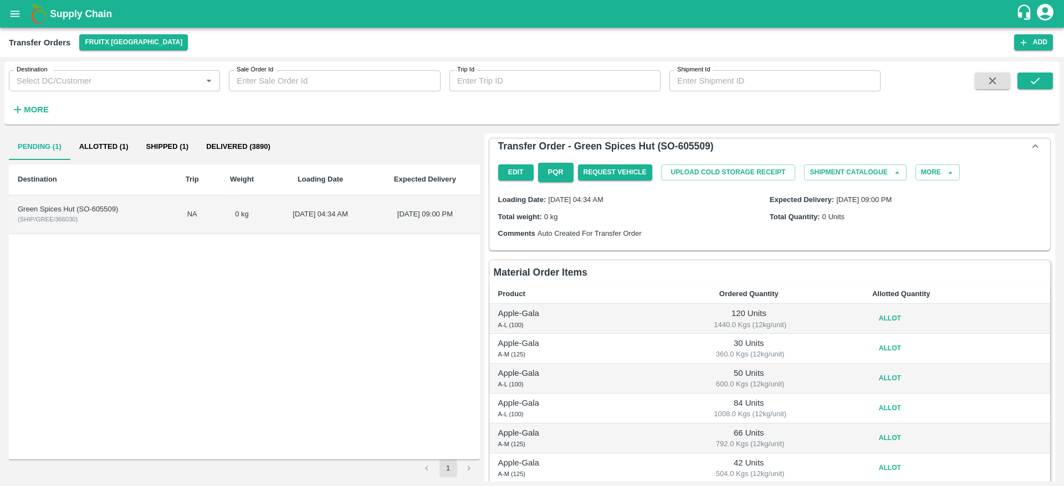
scroll to position [83, 0]
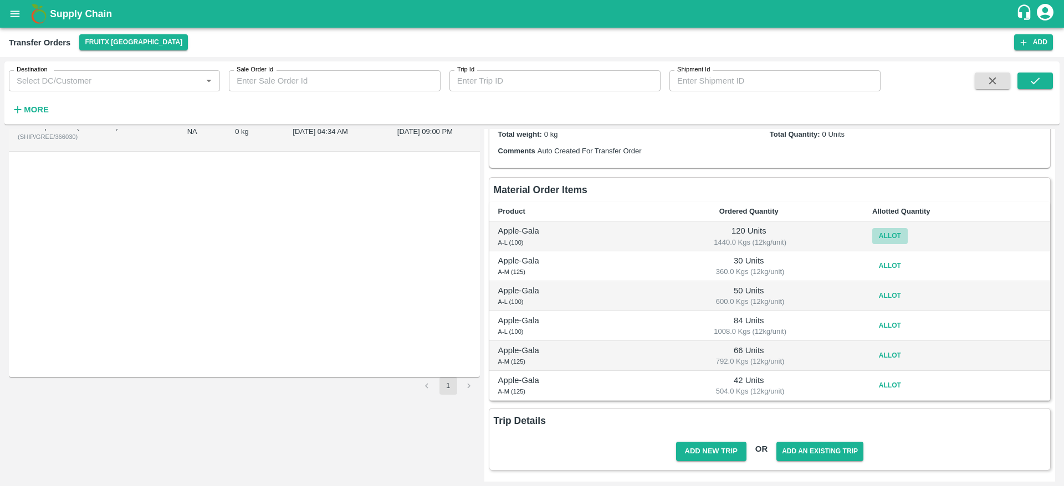
click at [880, 238] on button "Allot" at bounding box center [889, 236] width 35 height 16
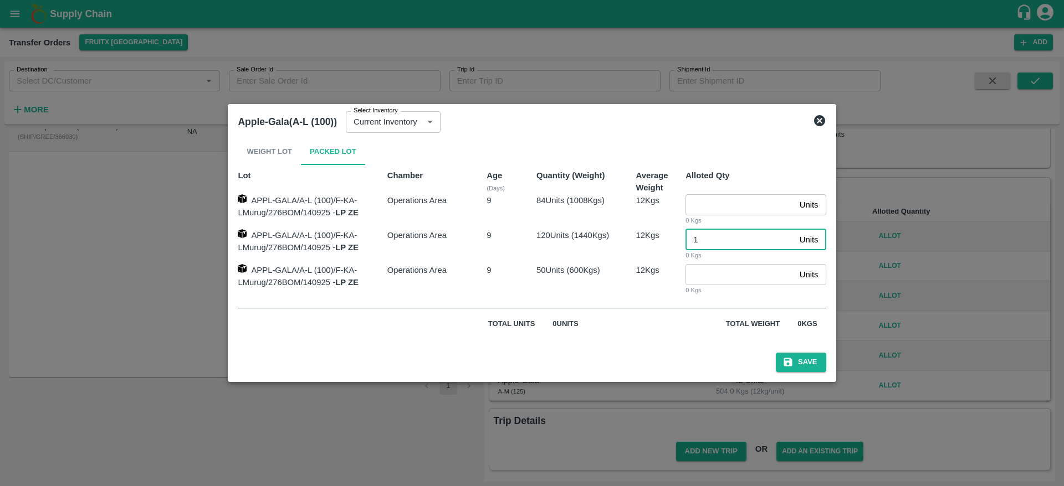
click at [724, 233] on input "1" at bounding box center [739, 239] width 109 height 21
type input "120"
click at [776, 353] on button "Save" at bounding box center [801, 362] width 50 height 19
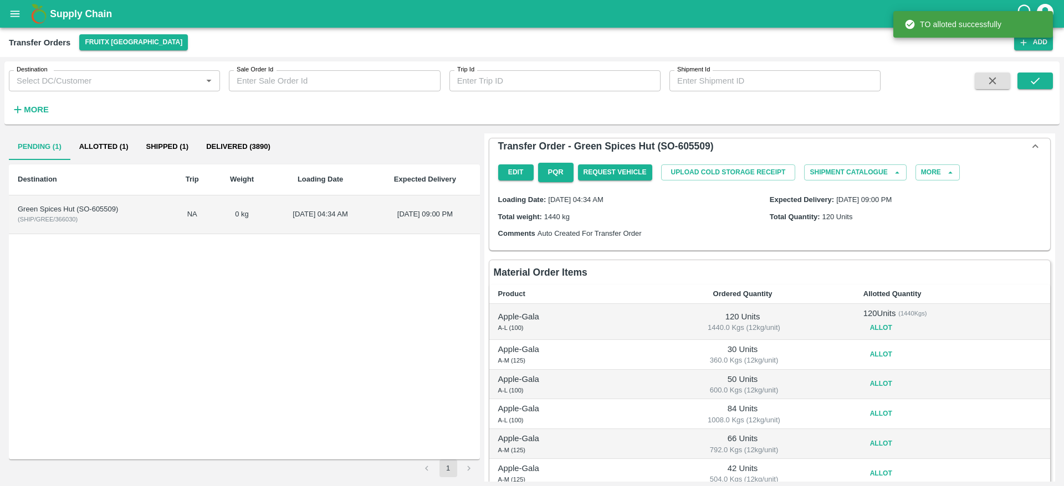
scroll to position [89, 0]
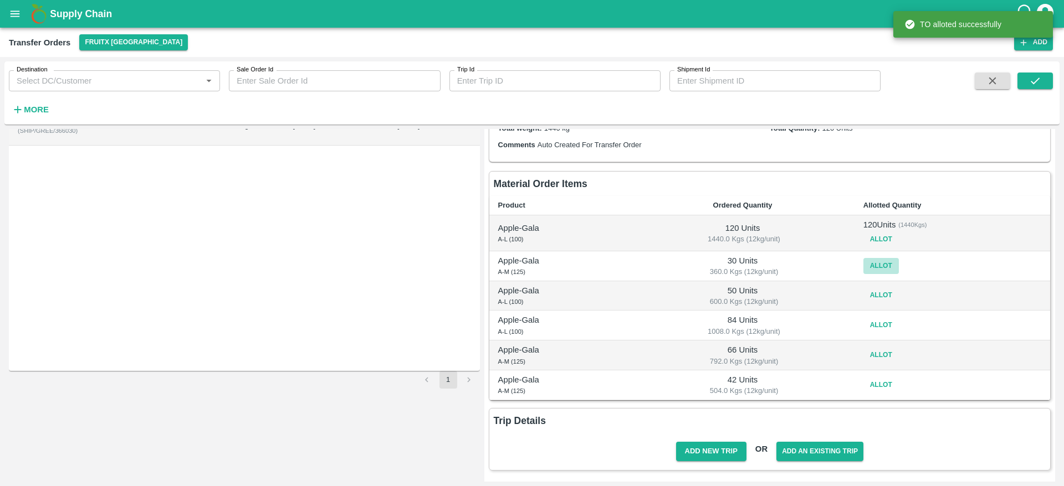
click at [877, 270] on button "Allot" at bounding box center [880, 266] width 35 height 16
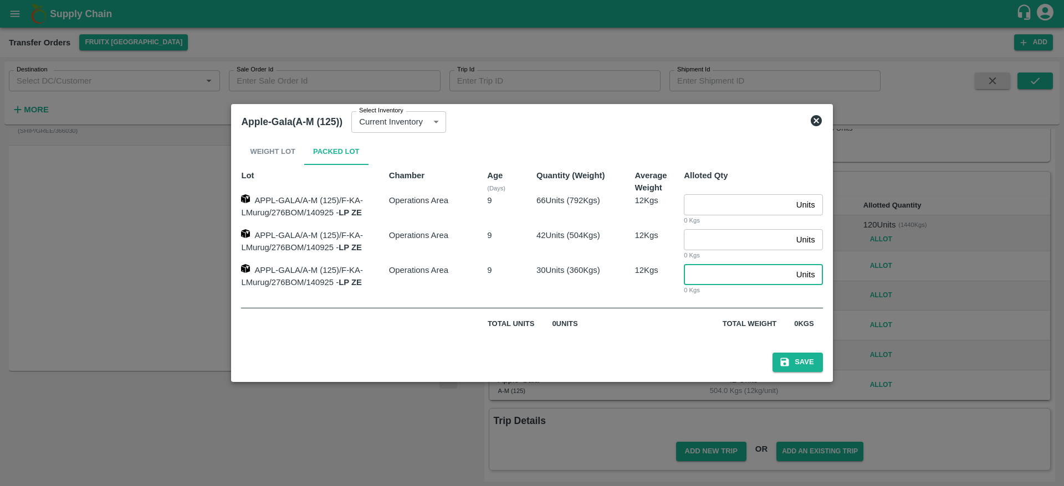
click at [727, 276] on input "number" at bounding box center [737, 274] width 107 height 21
type input "30"
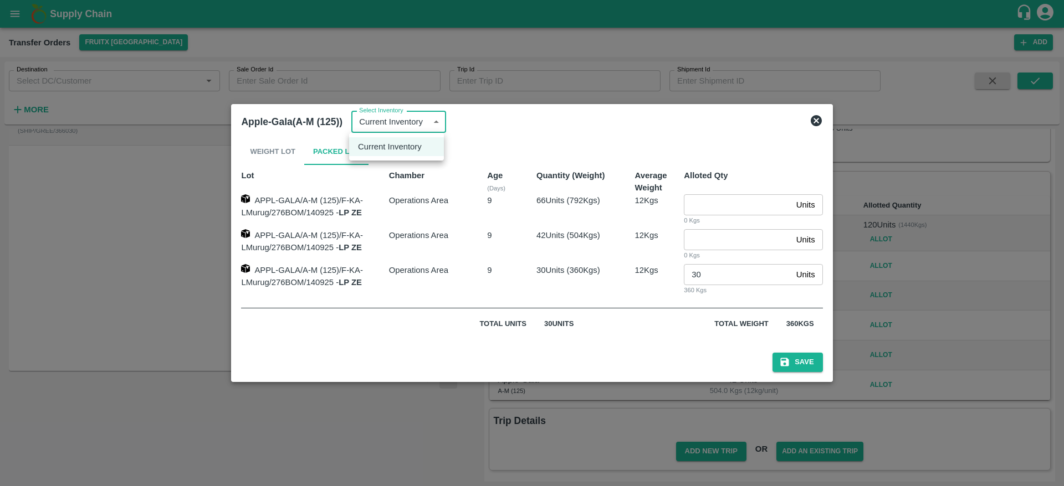
click at [795, 350] on div at bounding box center [532, 243] width 1064 height 486
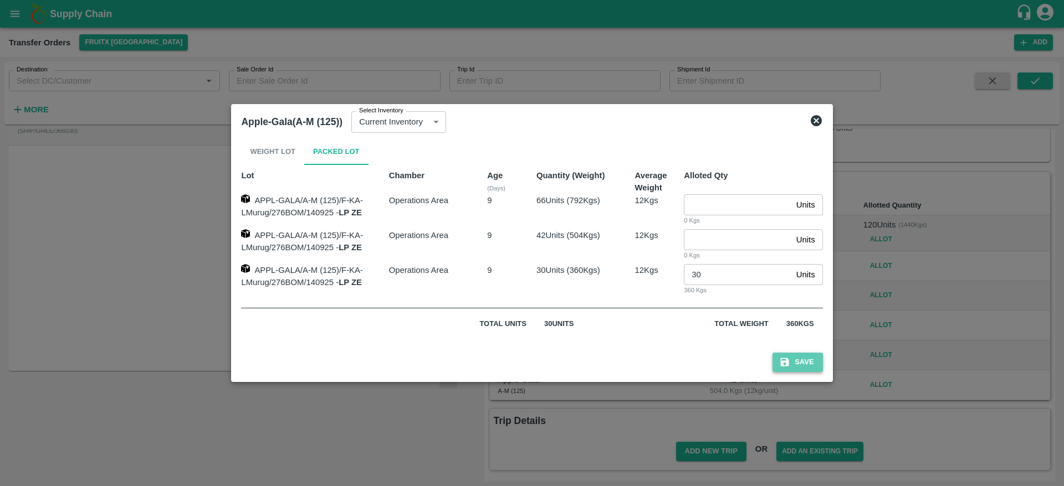
click at [805, 369] on button "Save" at bounding box center [797, 362] width 50 height 19
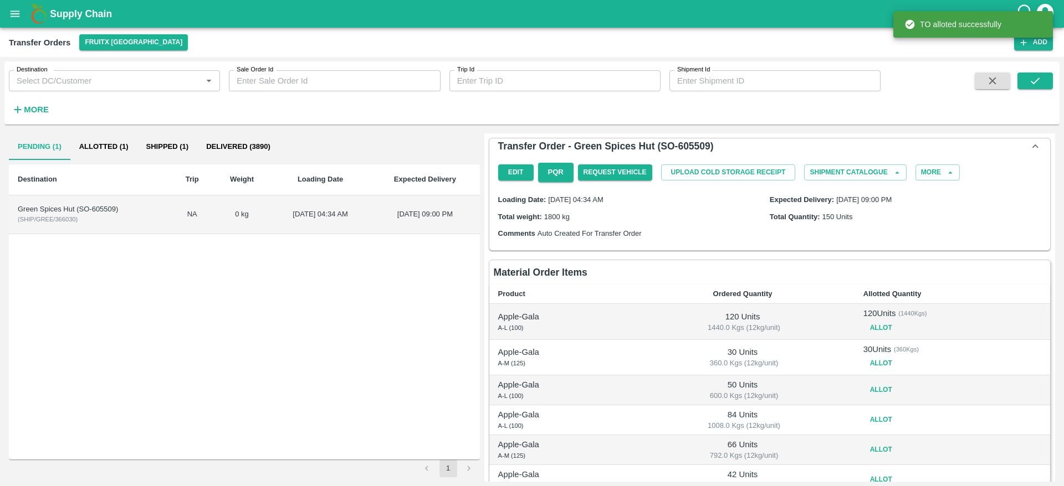
scroll to position [94, 0]
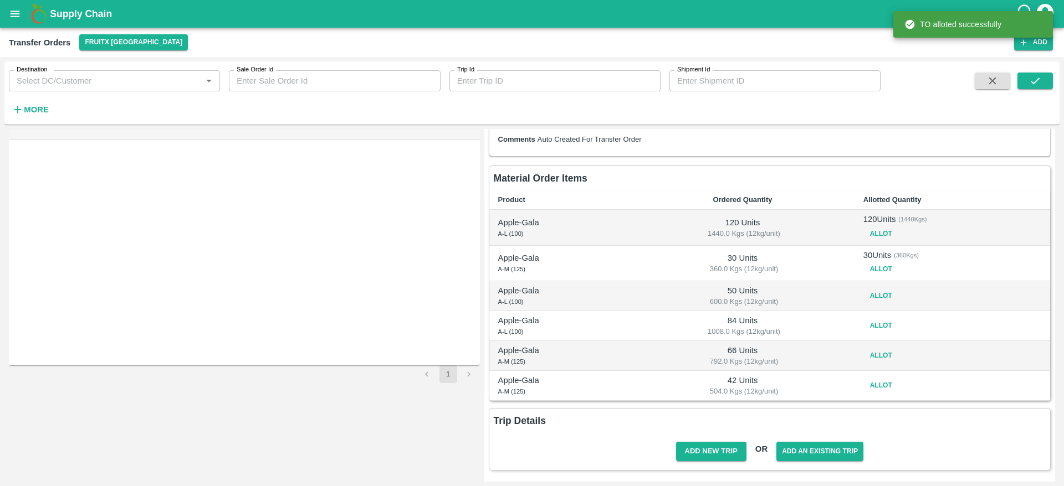
click at [876, 299] on button "Allot" at bounding box center [880, 296] width 35 height 16
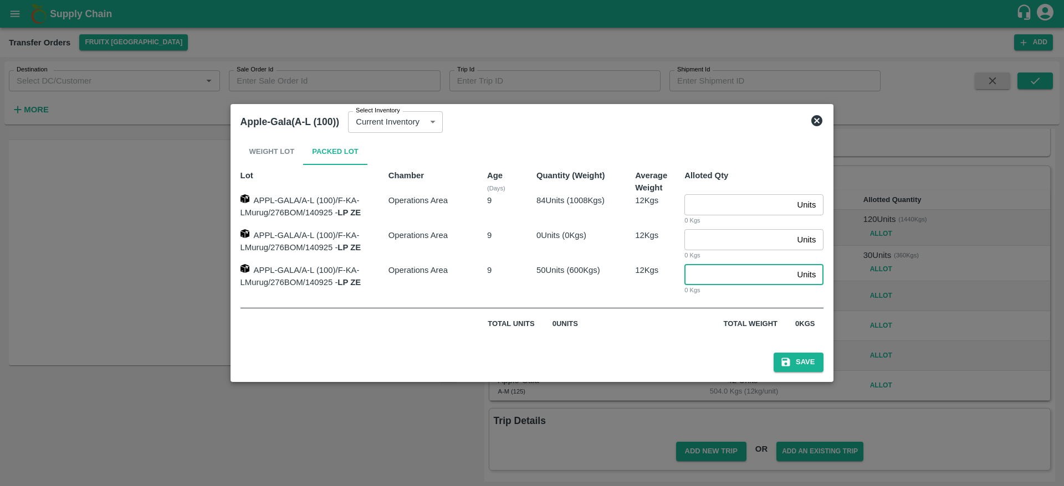
click at [717, 284] on input "number" at bounding box center [738, 274] width 108 height 21
type input "50"
click at [773, 353] on button "Save" at bounding box center [798, 362] width 50 height 19
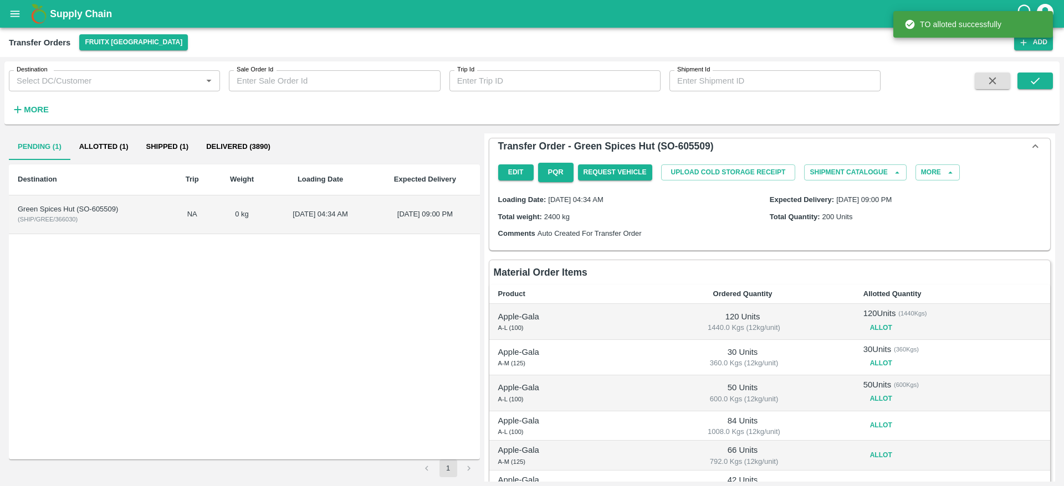
scroll to position [100, 0]
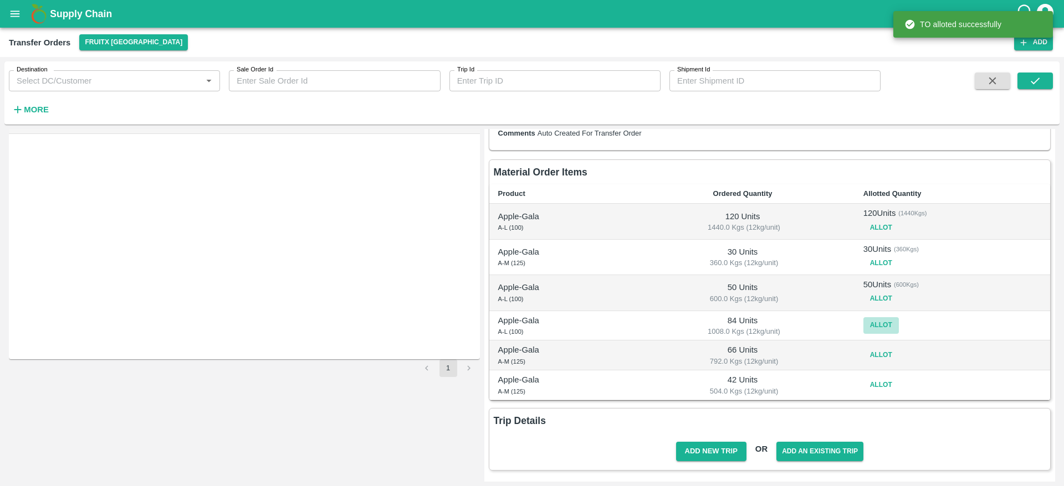
click at [864, 326] on button "Allot" at bounding box center [880, 325] width 35 height 16
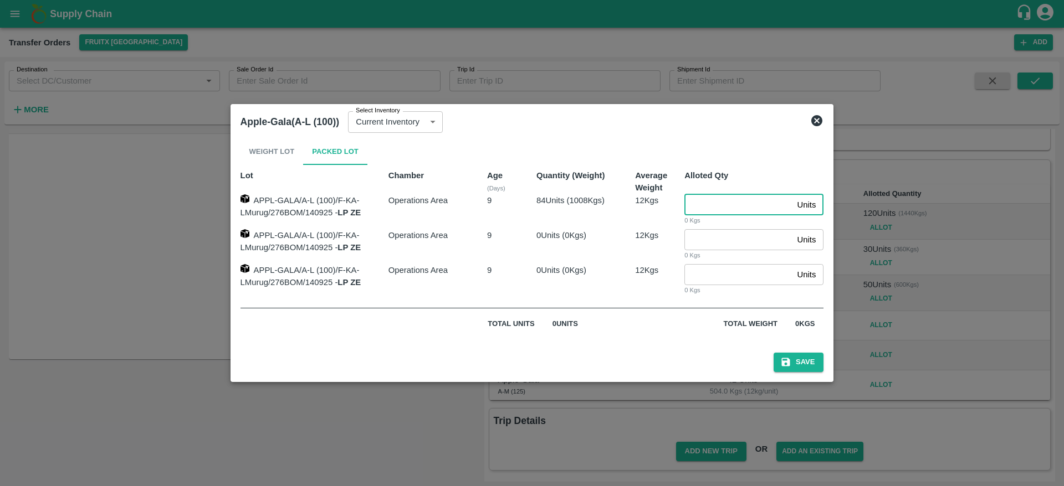
click at [721, 203] on input "number" at bounding box center [738, 204] width 108 height 21
type input "84"
click at [802, 367] on button "Save" at bounding box center [798, 362] width 50 height 19
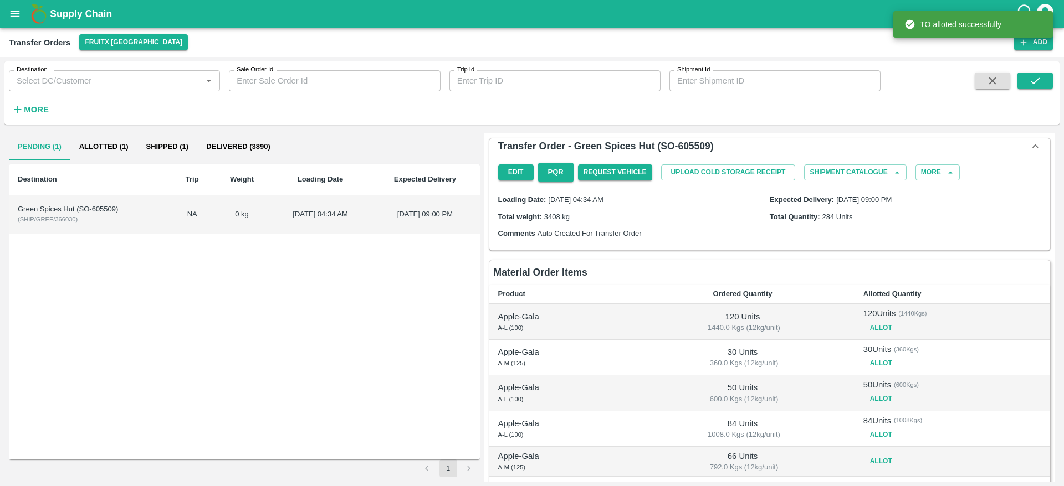
scroll to position [106, 0]
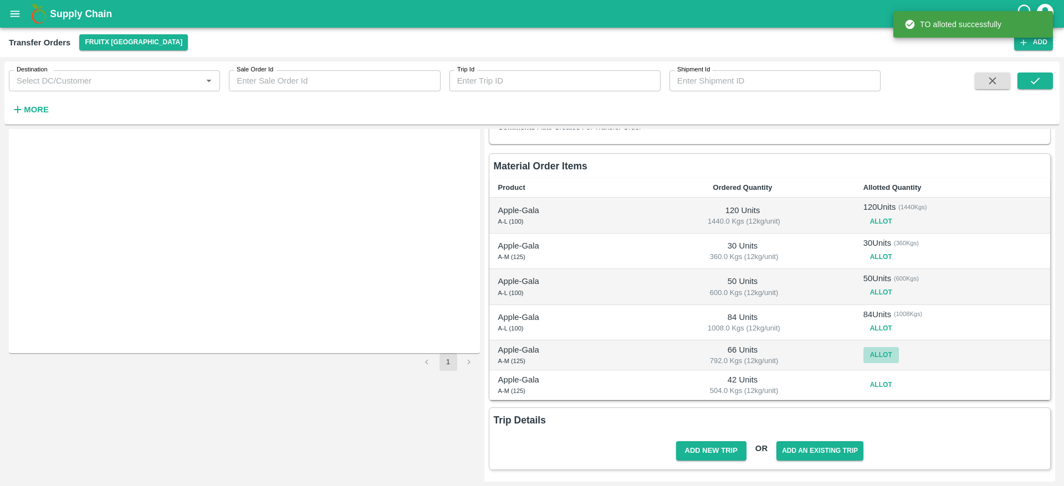
click at [871, 350] on button "Allot" at bounding box center [880, 355] width 35 height 16
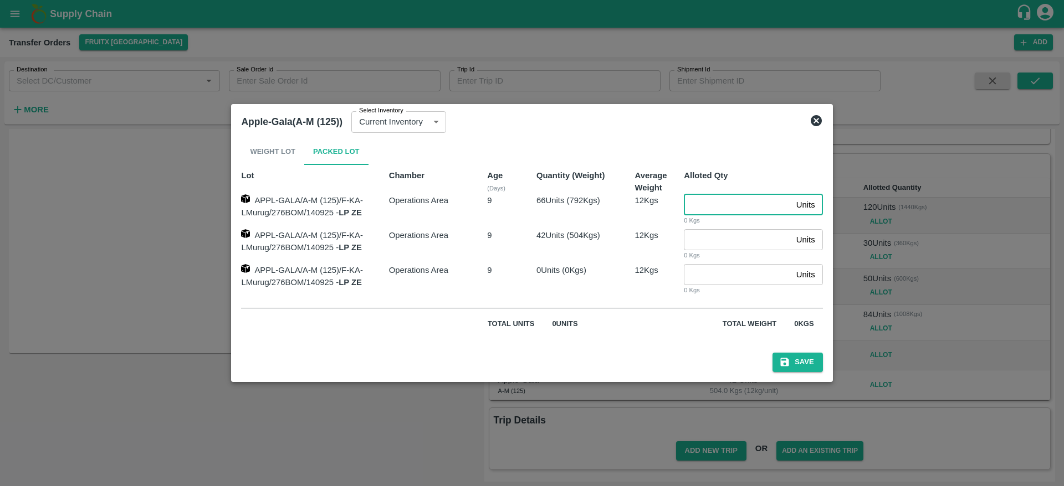
click at [703, 206] on input "number" at bounding box center [737, 204] width 107 height 21
type input "66"
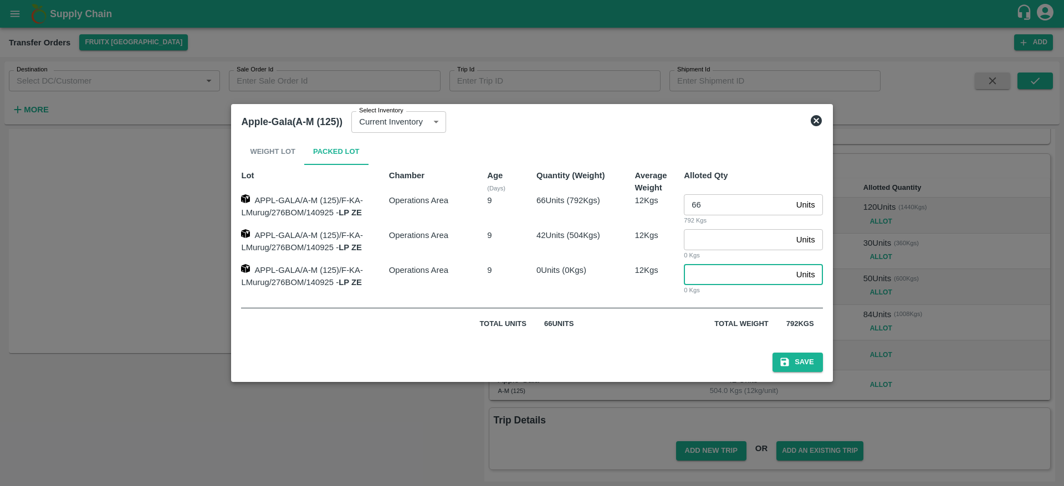
click at [772, 353] on button "Save" at bounding box center [797, 362] width 50 height 19
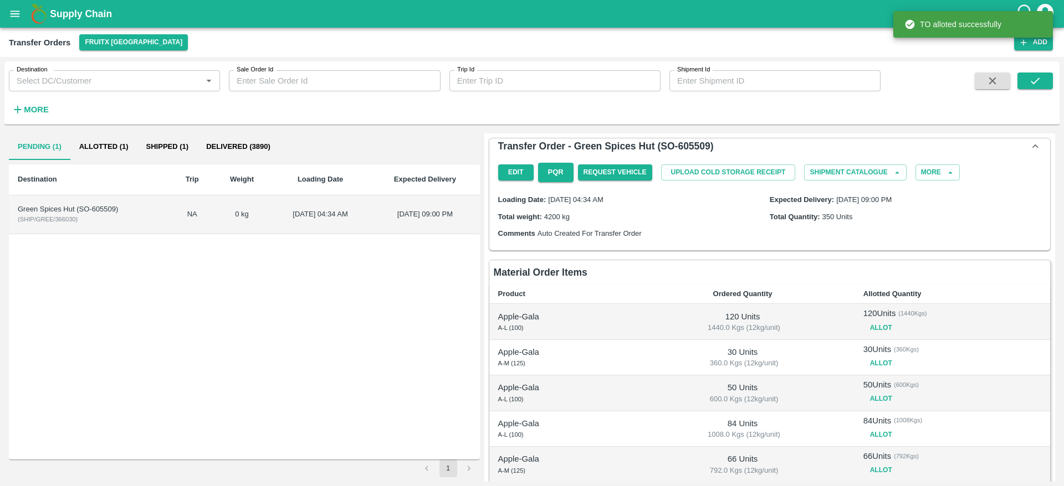
scroll to position [112, 0]
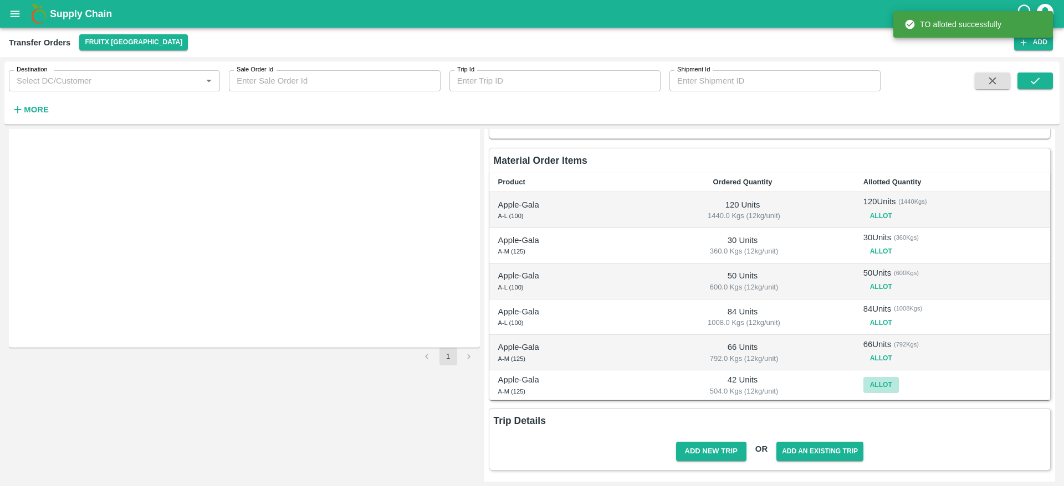
click at [873, 382] on button "Allot" at bounding box center [880, 385] width 35 height 16
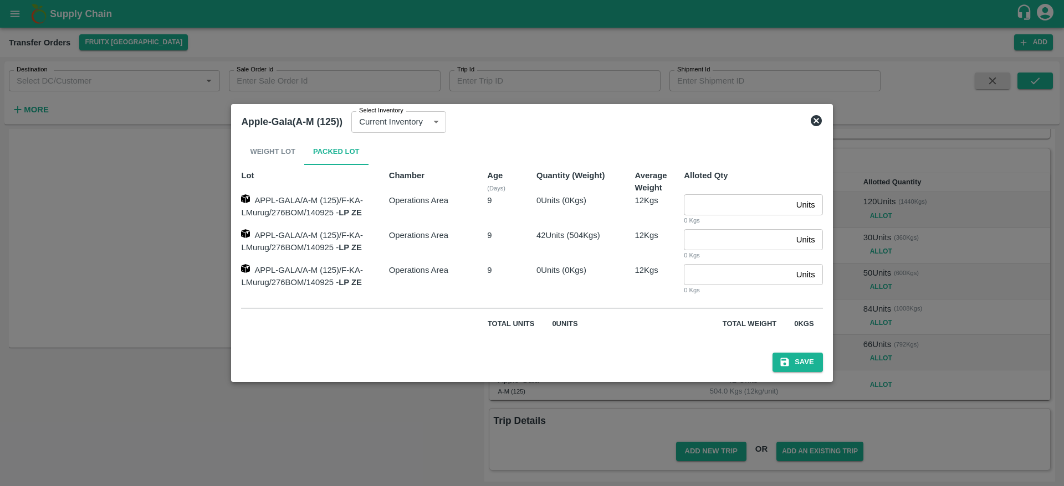
click at [720, 236] on input "number" at bounding box center [737, 239] width 107 height 21
type input "43"
click at [793, 365] on button "Save" at bounding box center [797, 362] width 50 height 19
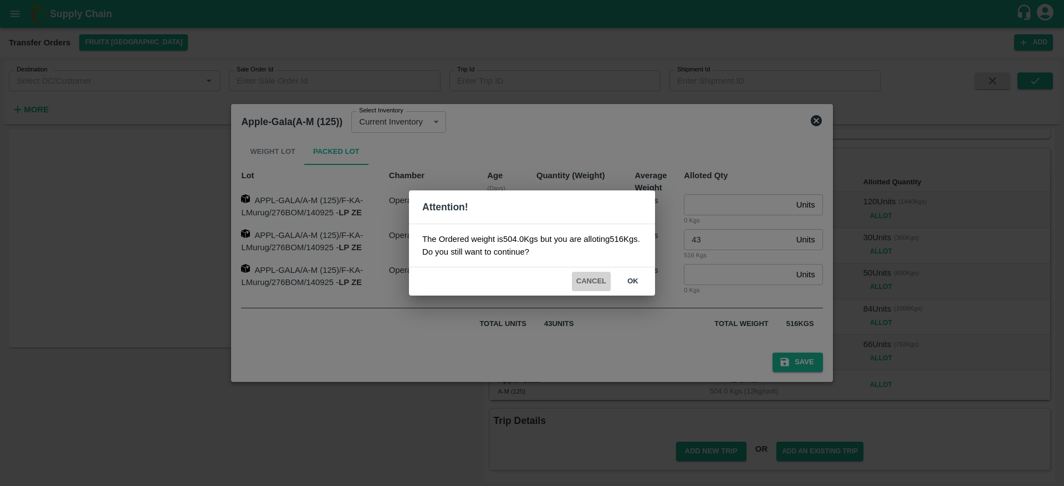
click at [583, 272] on button "Cancel" at bounding box center [591, 281] width 39 height 19
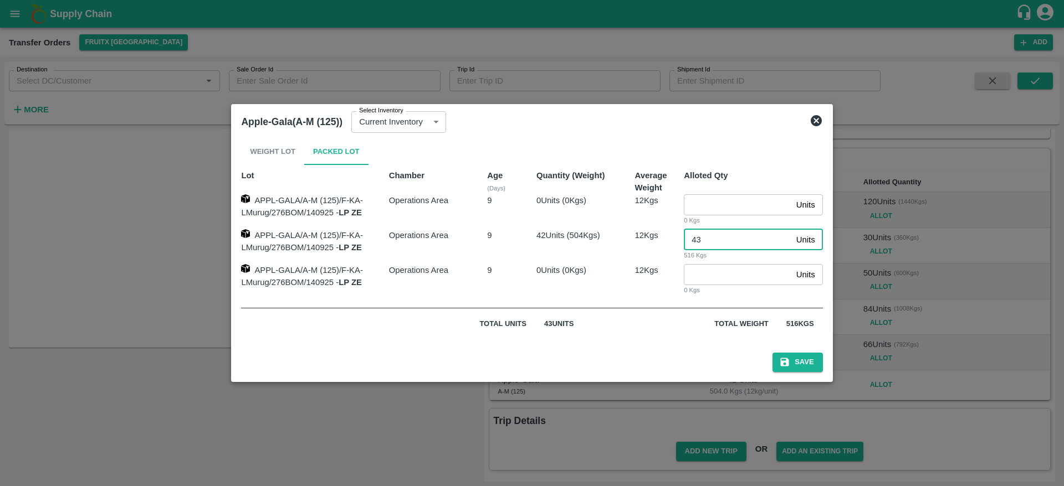
click at [720, 241] on input "43" at bounding box center [737, 239] width 107 height 21
type input "42"
click at [804, 362] on button "Save" at bounding box center [797, 362] width 50 height 19
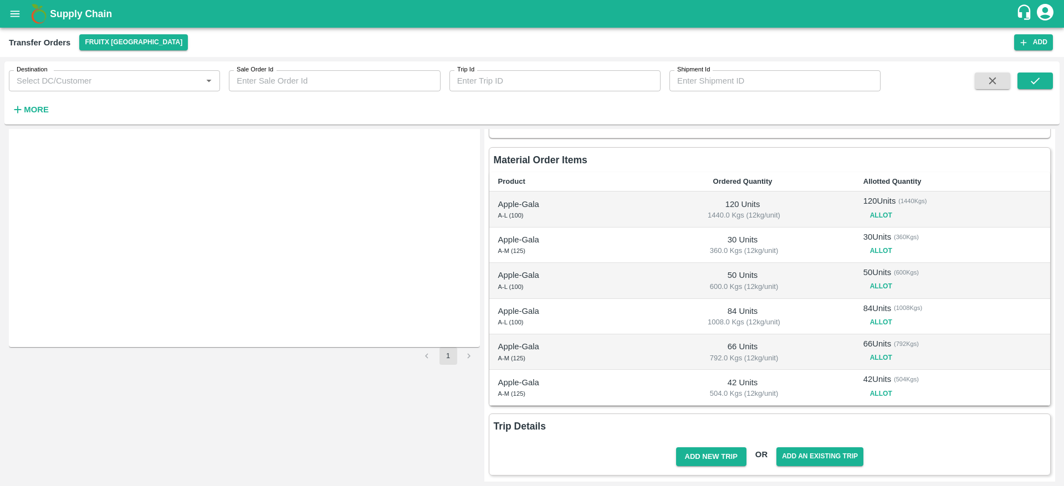
scroll to position [118, 0]
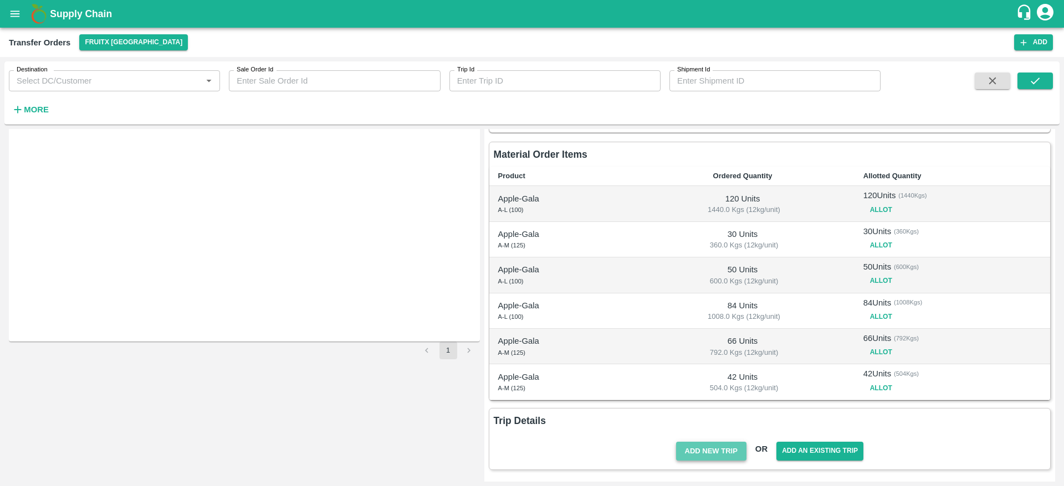
click at [700, 452] on button "Add New Trip" at bounding box center [711, 451] width 70 height 19
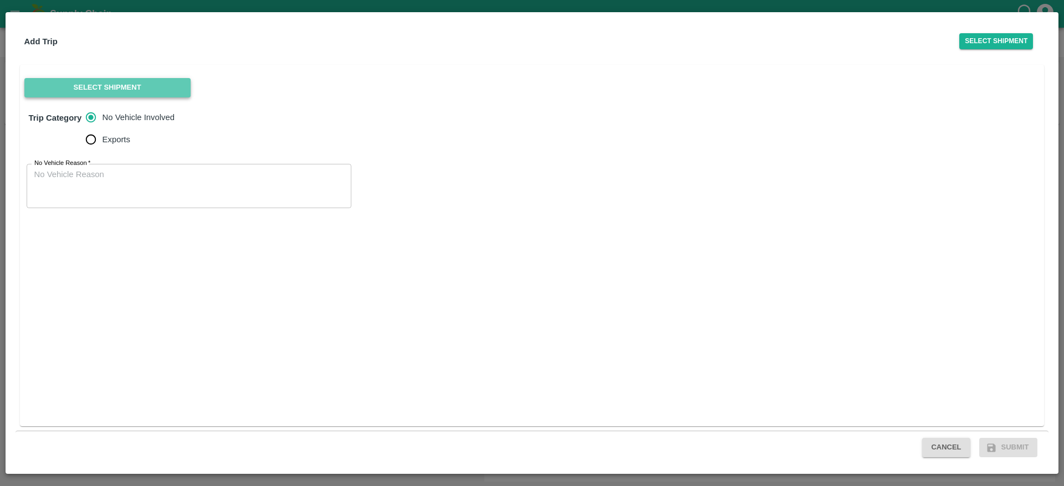
click at [136, 80] on button "Select Shipment" at bounding box center [107, 87] width 166 height 19
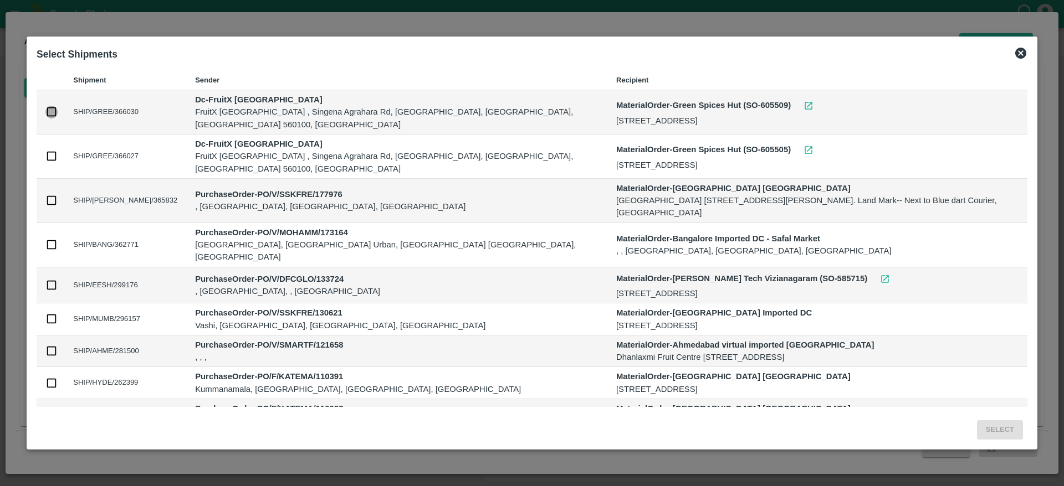
click at [55, 106] on input "checkbox" at bounding box center [51, 112] width 12 height 12
checkbox input "true"
click at [1000, 426] on button "Select" at bounding box center [1000, 429] width 46 height 19
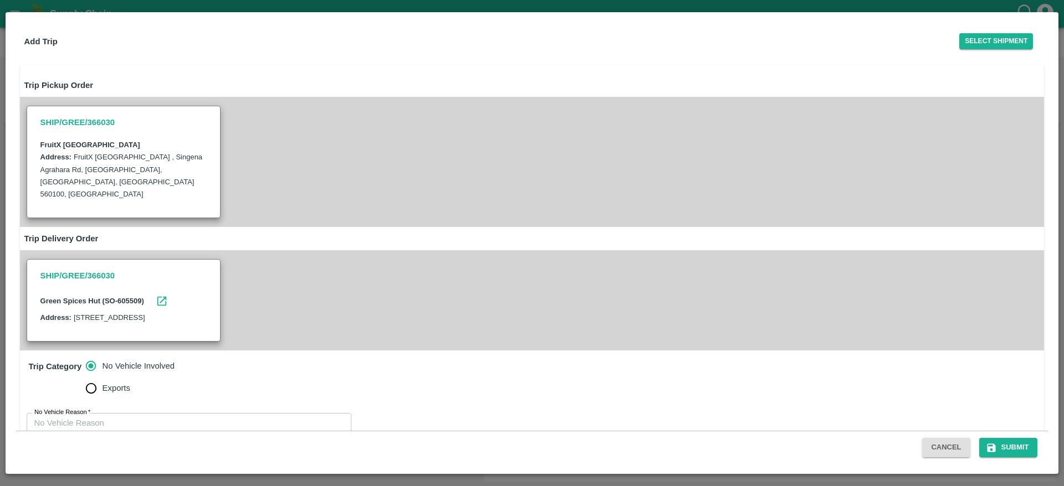
scroll to position [40, 0]
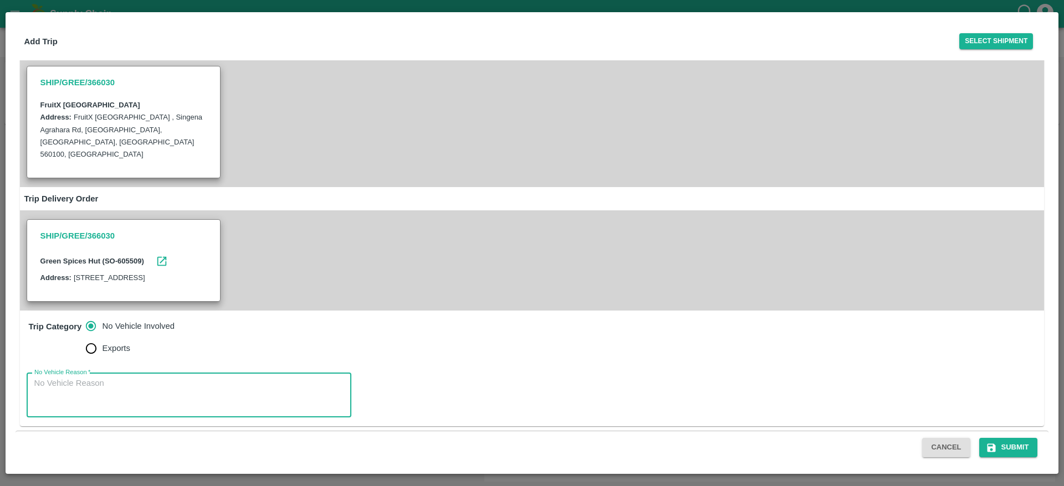
click at [227, 393] on textarea "No Vehicle Reason   *" at bounding box center [188, 395] width 309 height 35
type textarea "o"
type textarea "No Vehicle"
click at [1007, 455] on button "Submit" at bounding box center [1008, 447] width 59 height 19
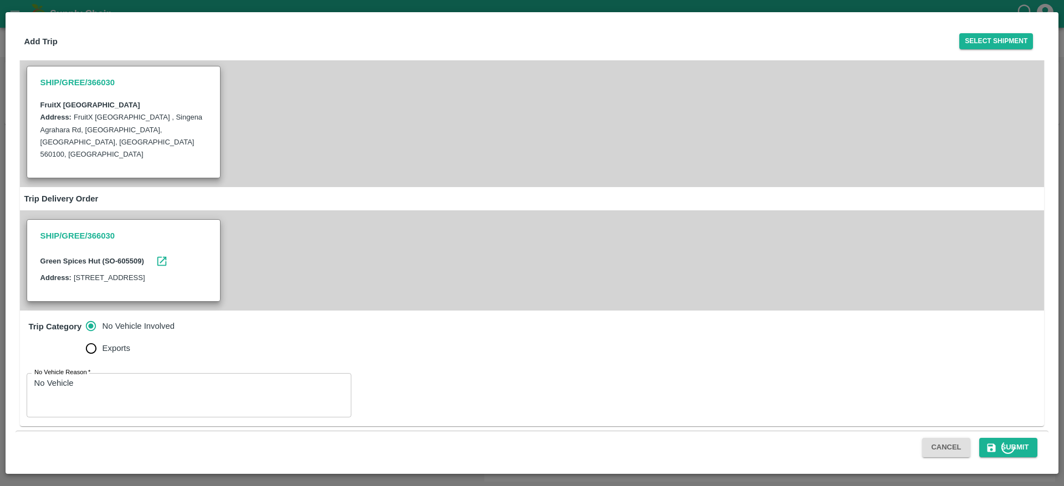
scroll to position [0, 0]
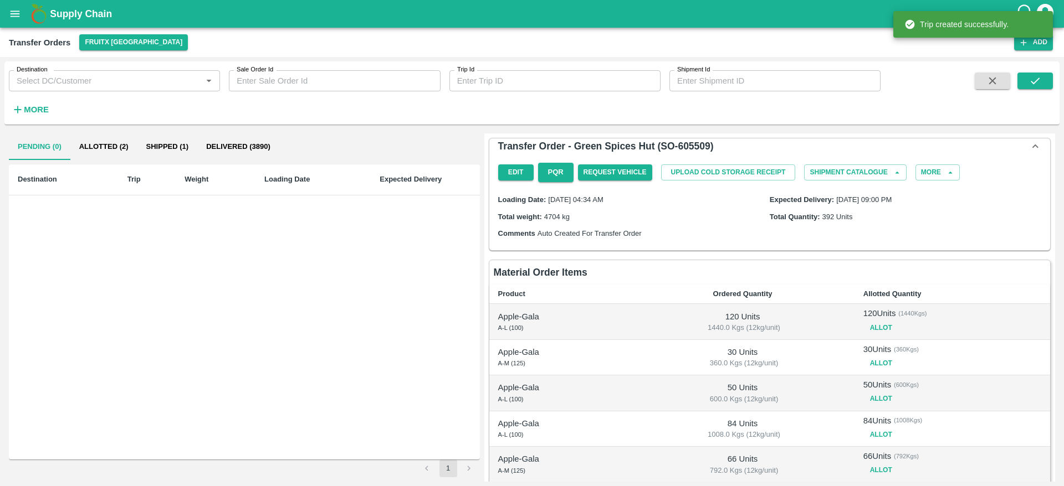
click at [19, 26] on div "Supply Chain" at bounding box center [532, 14] width 1064 height 28
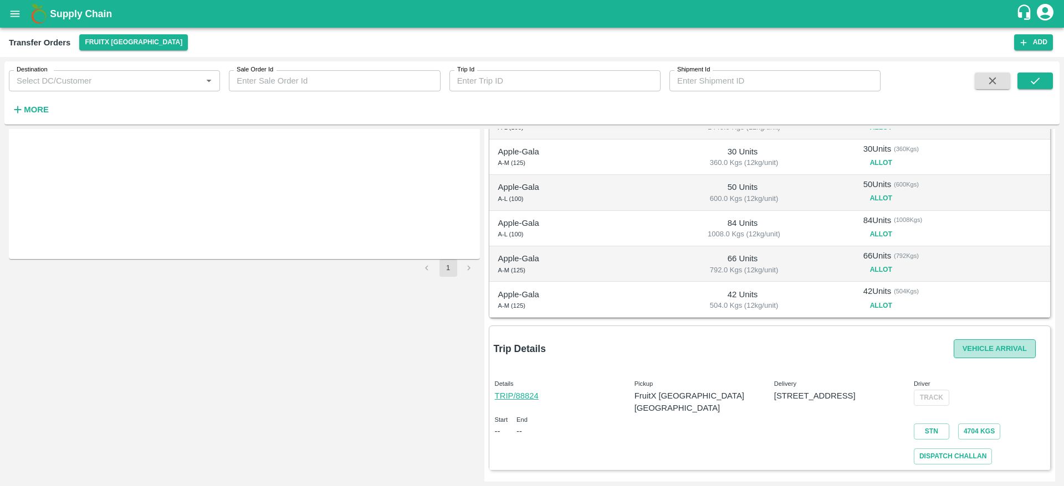
click at [969, 347] on button "Vehicle Arrival" at bounding box center [994, 349] width 82 height 19
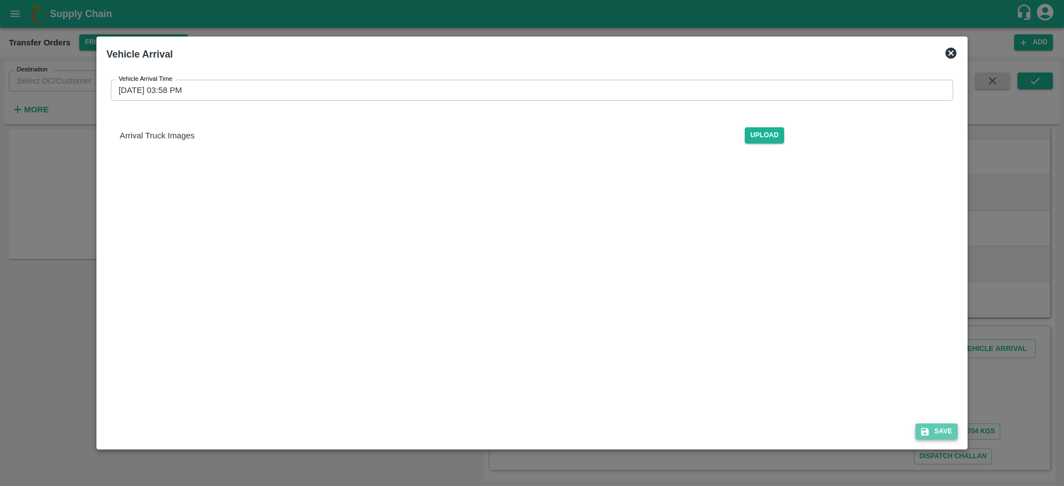
click at [930, 433] on icon "submit" at bounding box center [925, 432] width 10 height 10
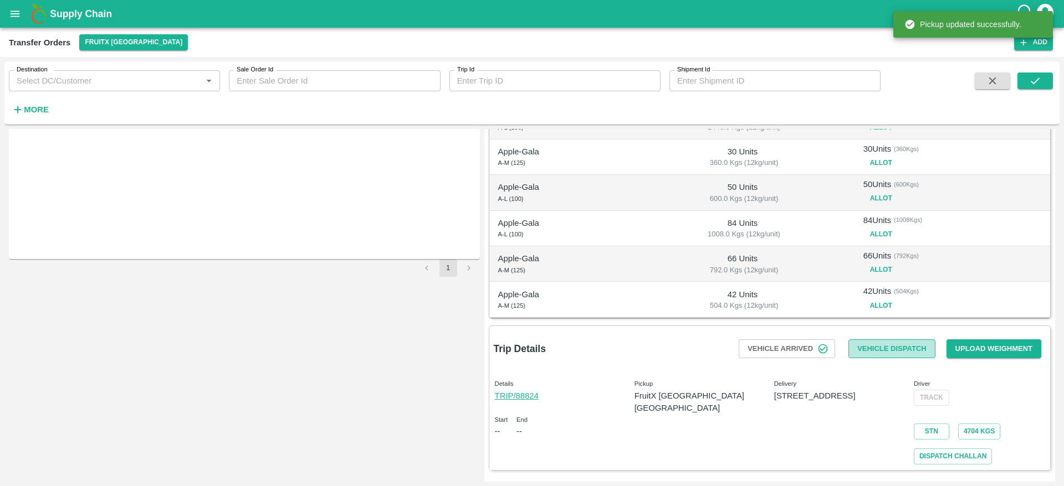
click at [900, 346] on button "Vehicle Dispatch" at bounding box center [891, 349] width 86 height 19
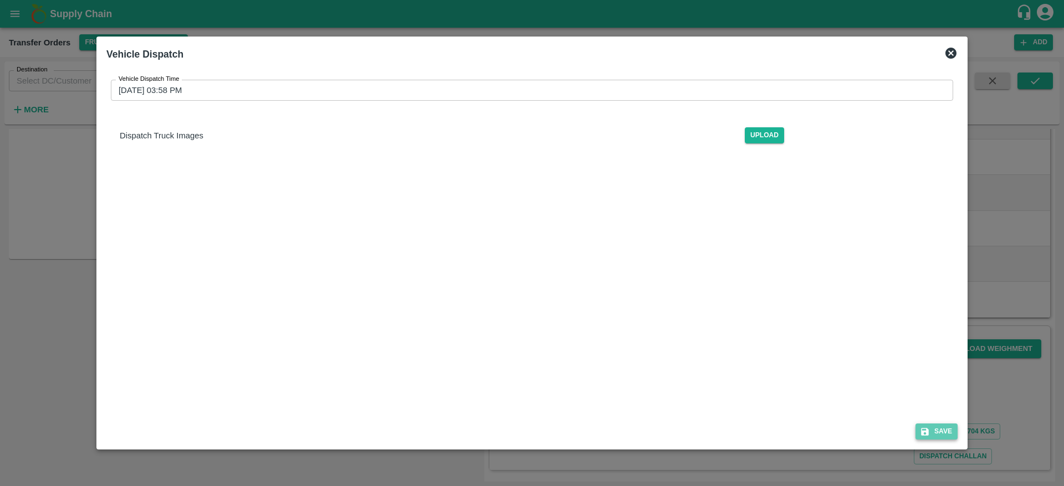
click at [922, 428] on icon "submit" at bounding box center [925, 432] width 10 height 10
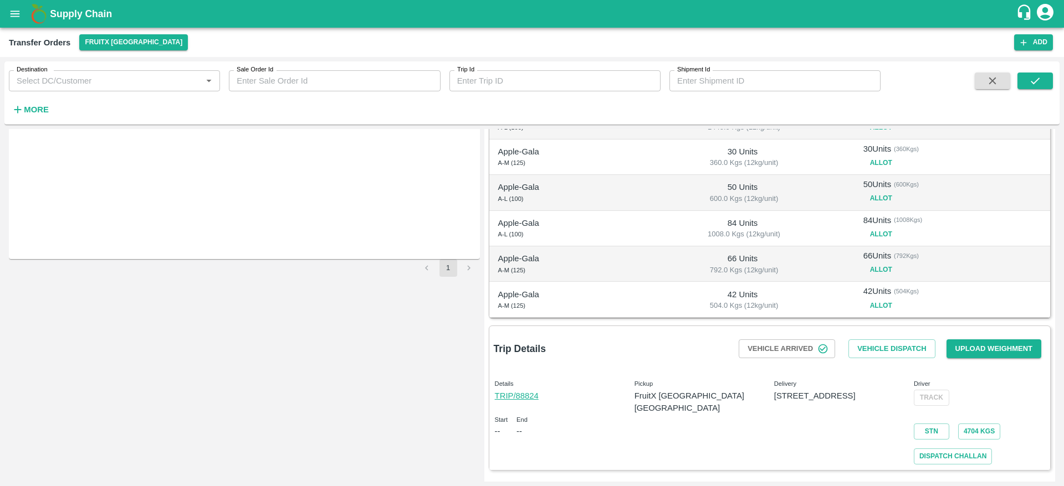
scroll to position [0, 0]
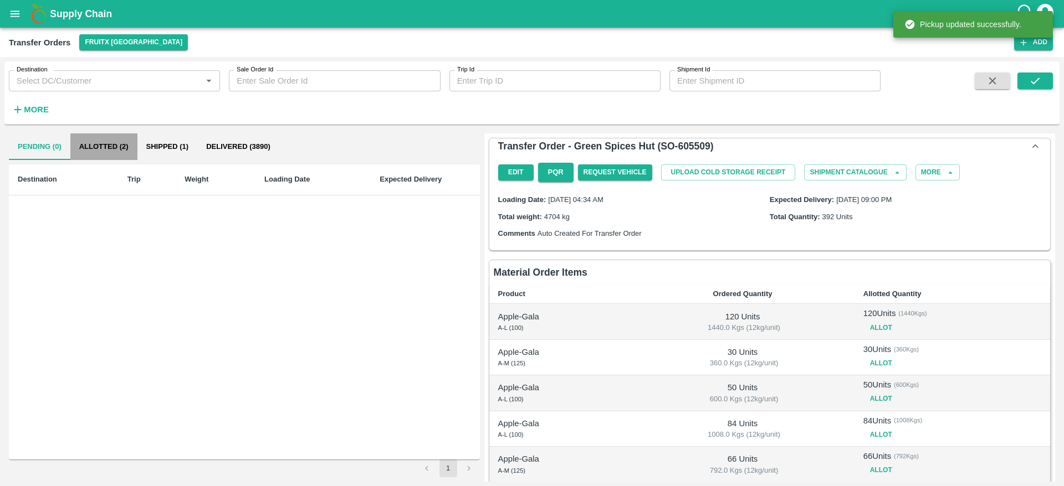
click at [111, 145] on button "Allotted (2)" at bounding box center [103, 147] width 67 height 27
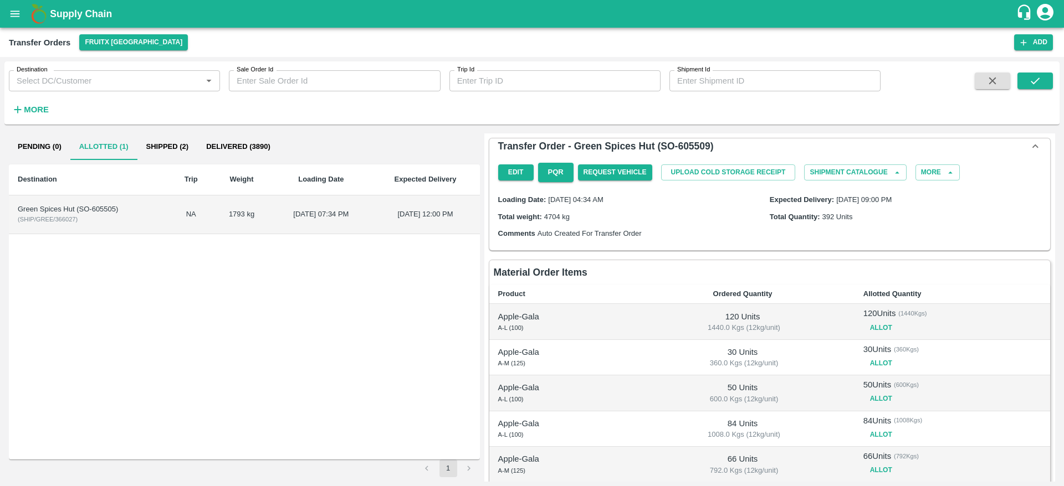
click at [104, 219] on td "Green Spices Hut (SO-605505) ( SHIP/GREE/366027 )" at bounding box center [89, 215] width 161 height 39
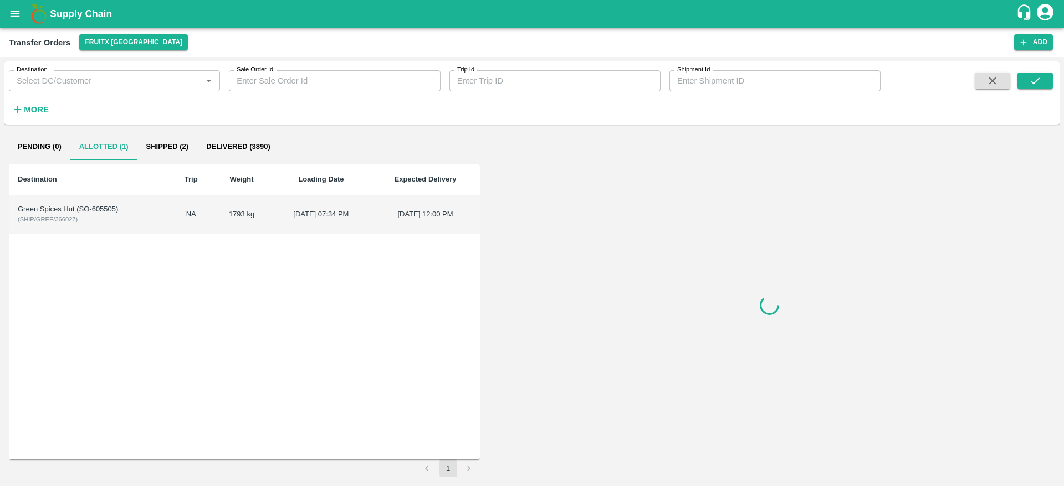
click at [104, 219] on td "Green Spices Hut (SO-605505) ( SHIP/GREE/366027 )" at bounding box center [89, 215] width 161 height 39
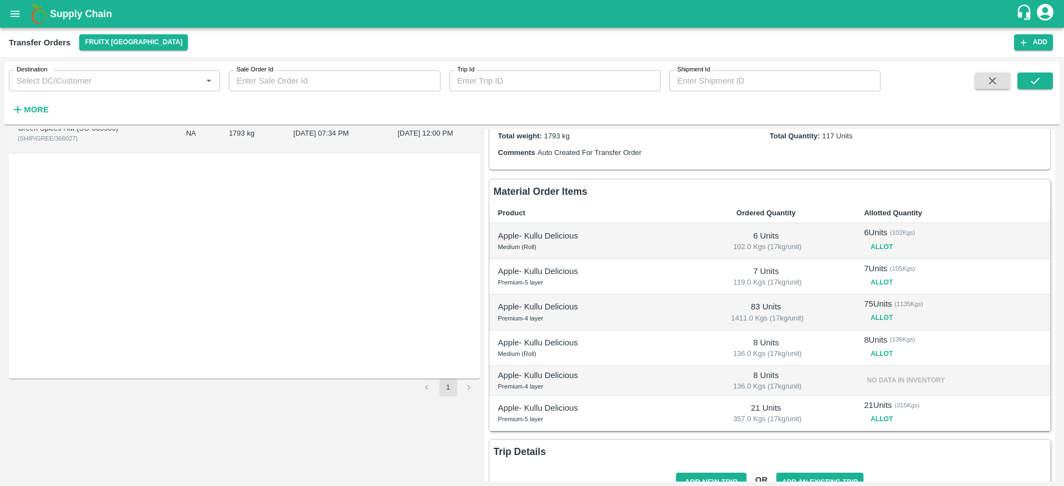
scroll to position [94, 0]
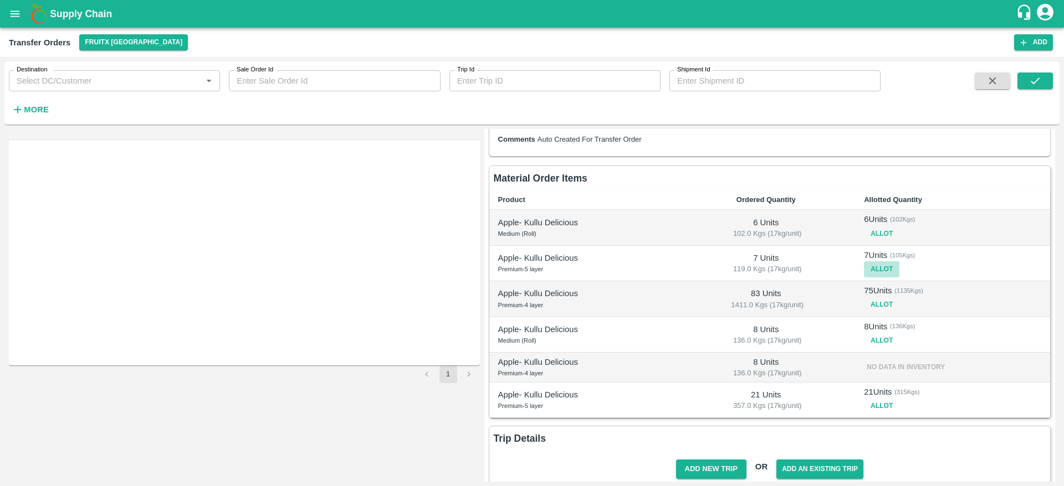
click at [887, 263] on button "Allot" at bounding box center [881, 269] width 35 height 16
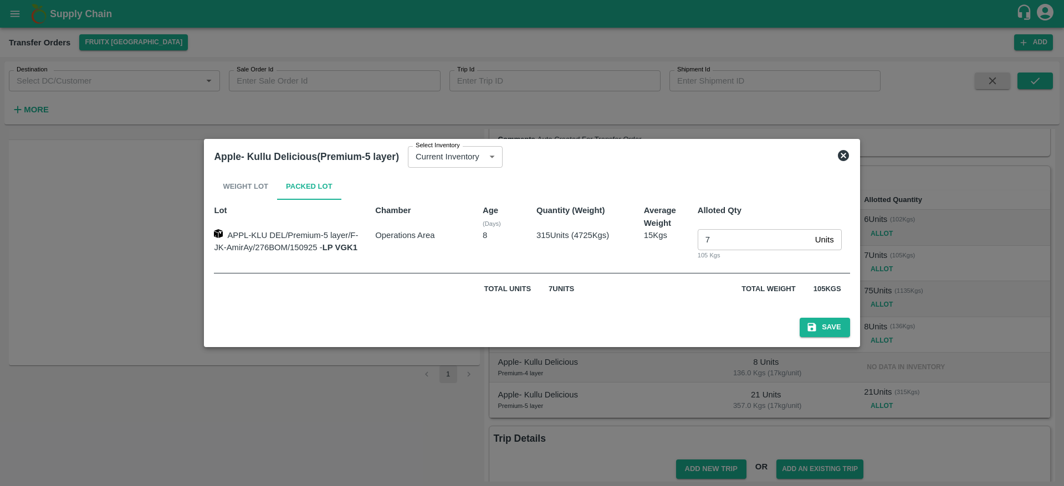
click at [849, 158] on icon at bounding box center [843, 155] width 11 height 11
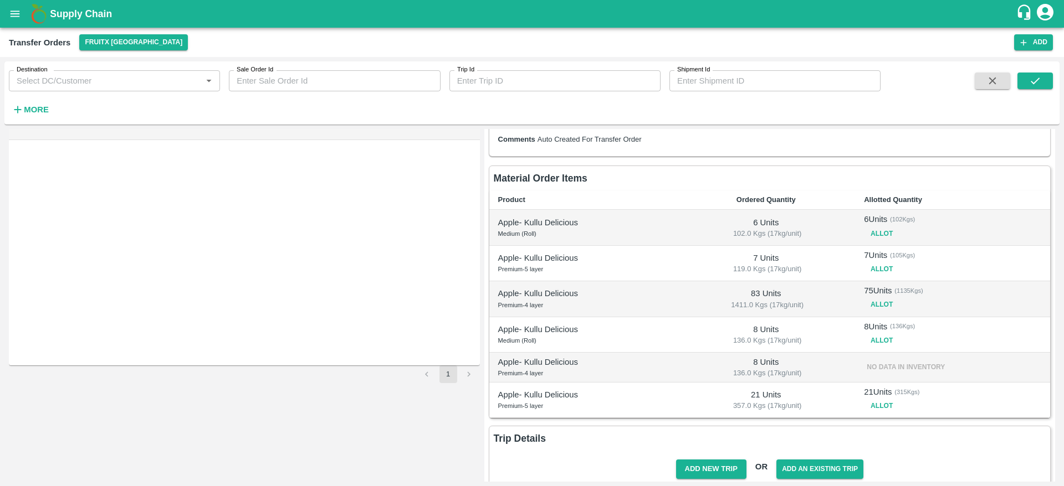
scroll to position [112, 0]
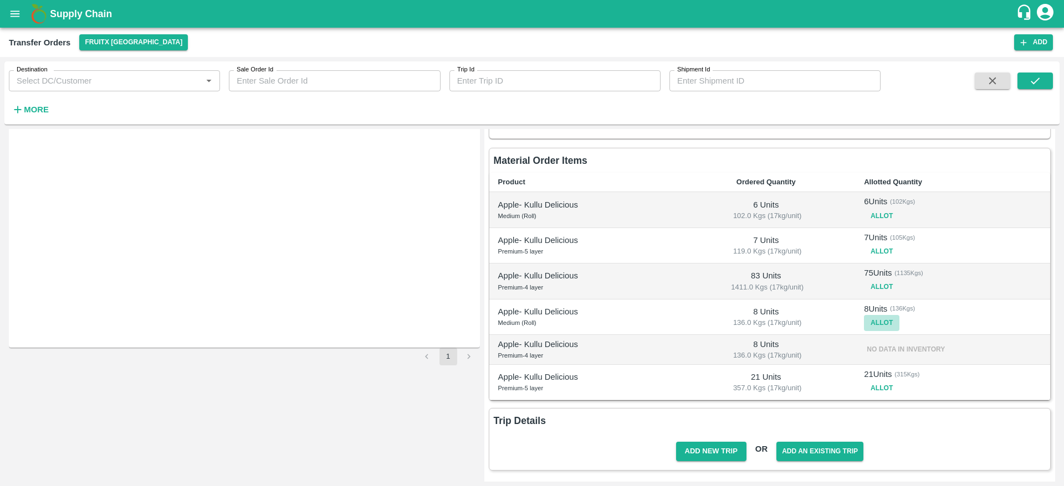
click at [866, 325] on button "Allot" at bounding box center [881, 323] width 35 height 16
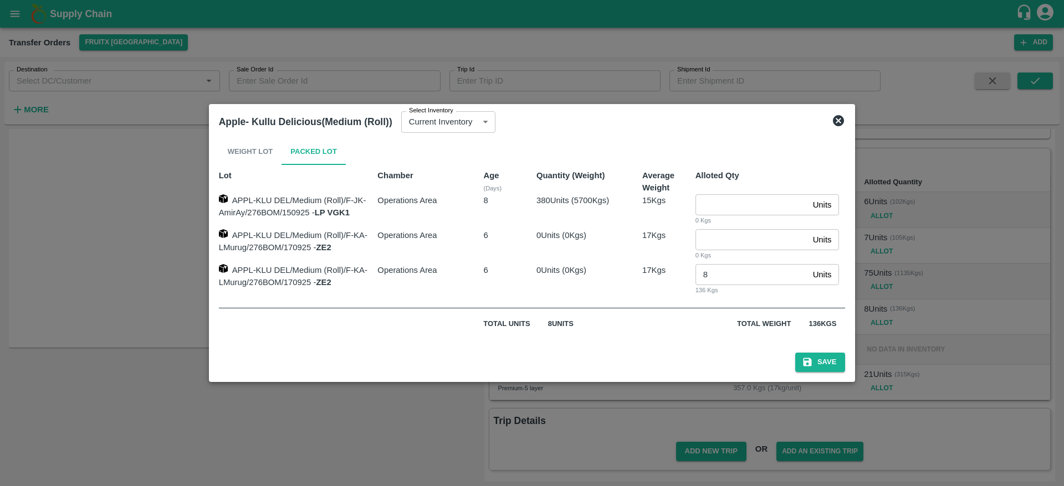
click at [842, 124] on icon at bounding box center [838, 120] width 11 height 11
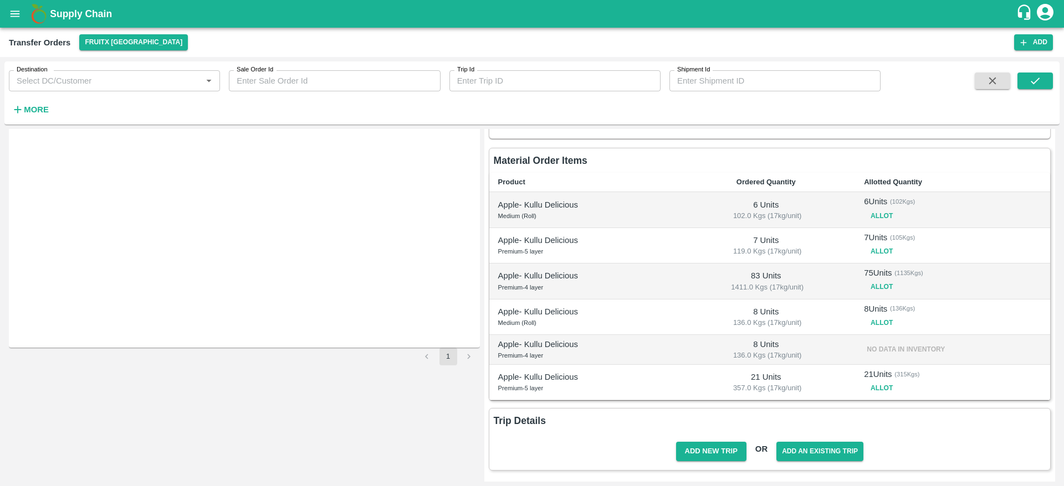
click at [877, 317] on button "Allot" at bounding box center [881, 323] width 35 height 16
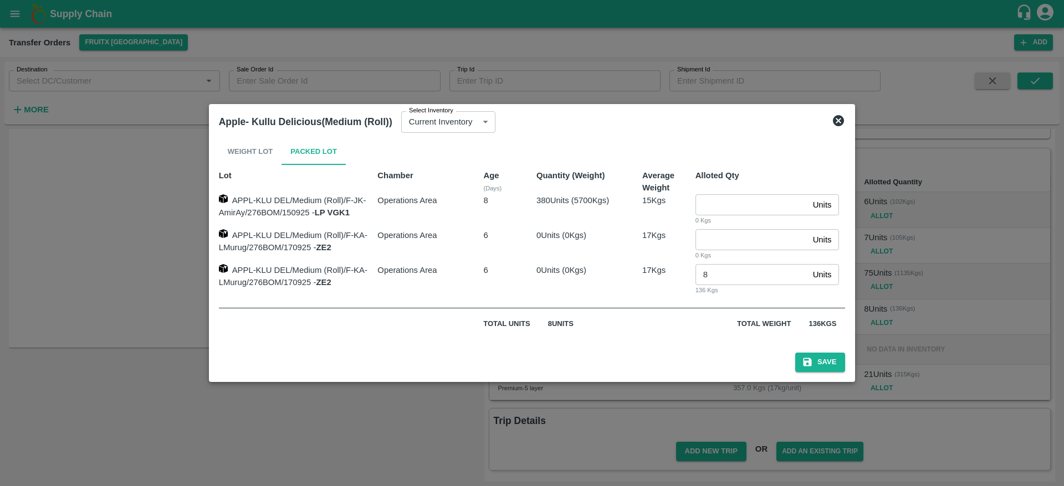
click at [843, 124] on icon at bounding box center [838, 120] width 11 height 11
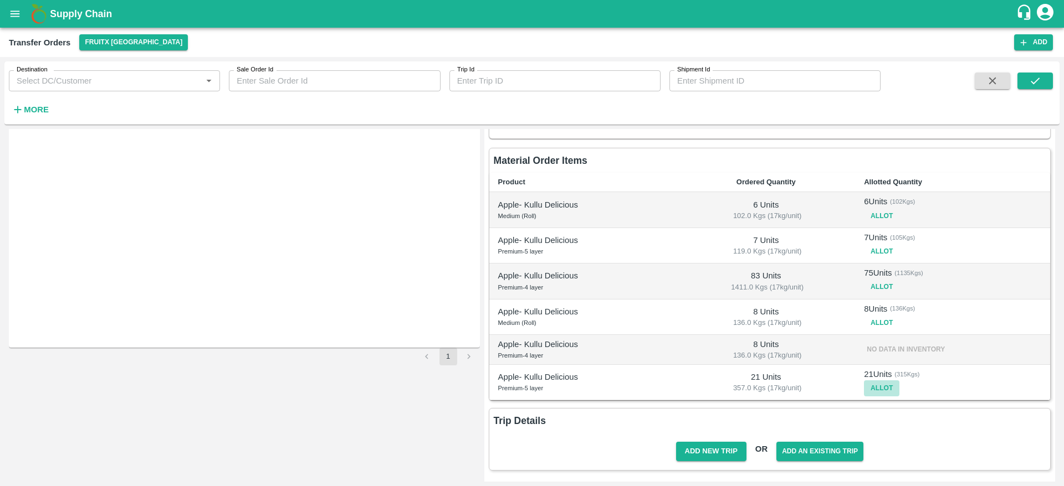
click at [883, 387] on button "Allot" at bounding box center [881, 389] width 35 height 16
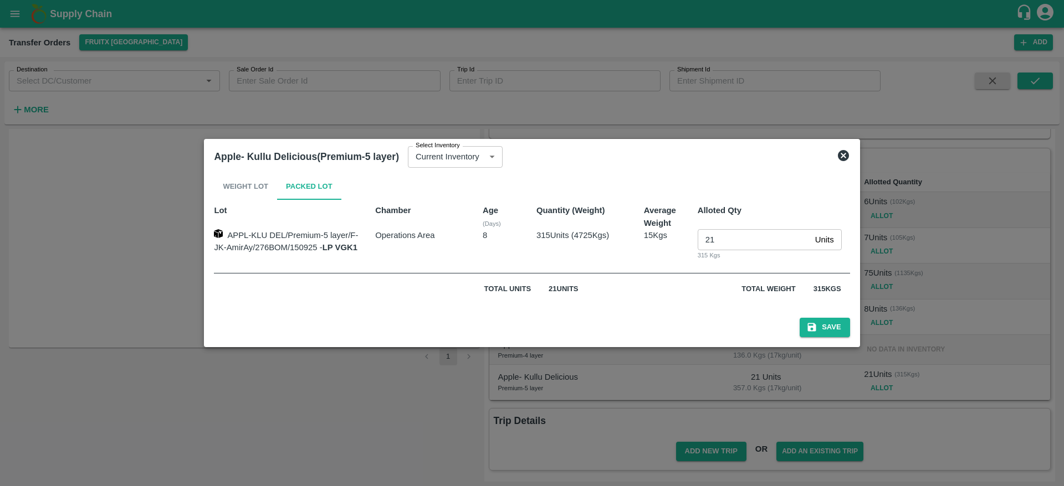
click at [933, 304] on div at bounding box center [532, 243] width 1064 height 486
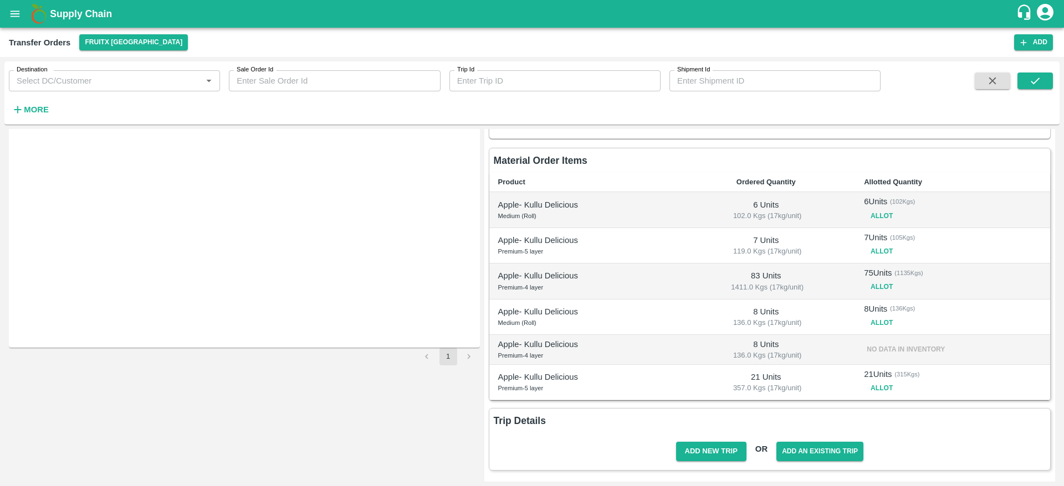
scroll to position [0, 0]
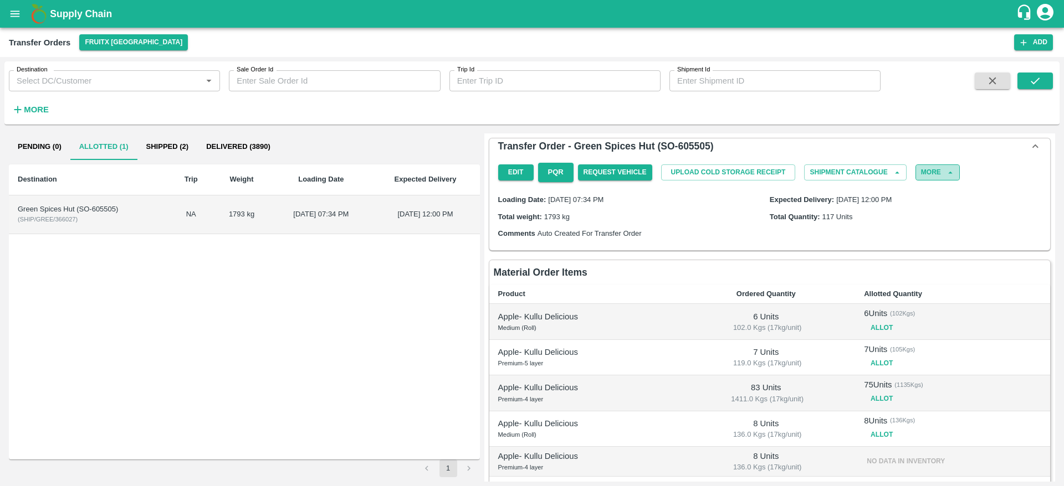
click at [940, 173] on button "More" at bounding box center [937, 173] width 44 height 16
click at [917, 211] on div "Delete" at bounding box center [918, 201] width 86 height 25
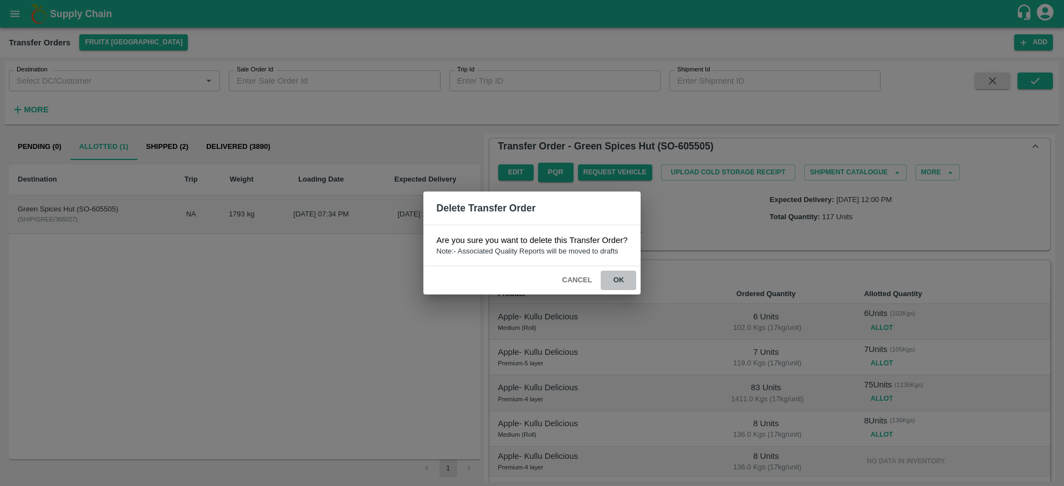
click at [619, 279] on button "ok" at bounding box center [618, 280] width 35 height 19
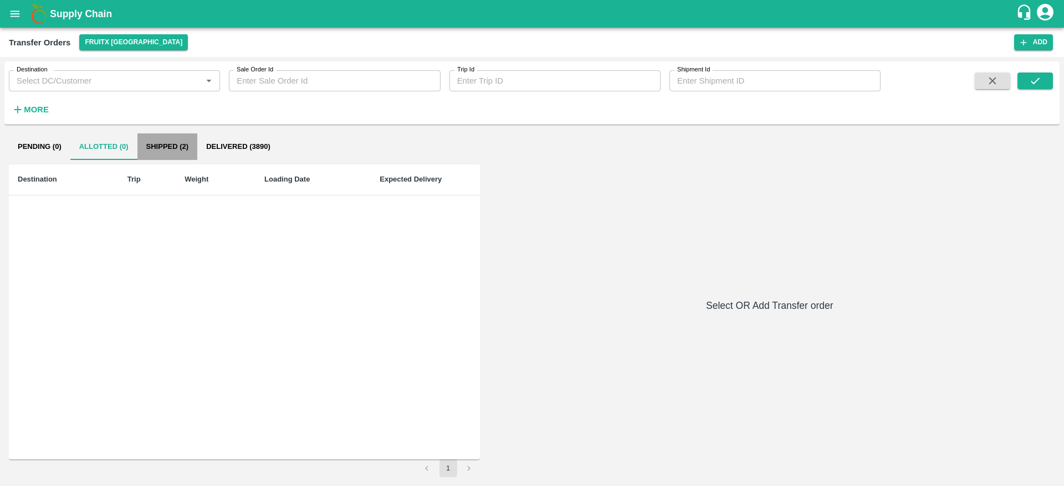
click at [148, 142] on button "Shipped (2)" at bounding box center [167, 147] width 60 height 27
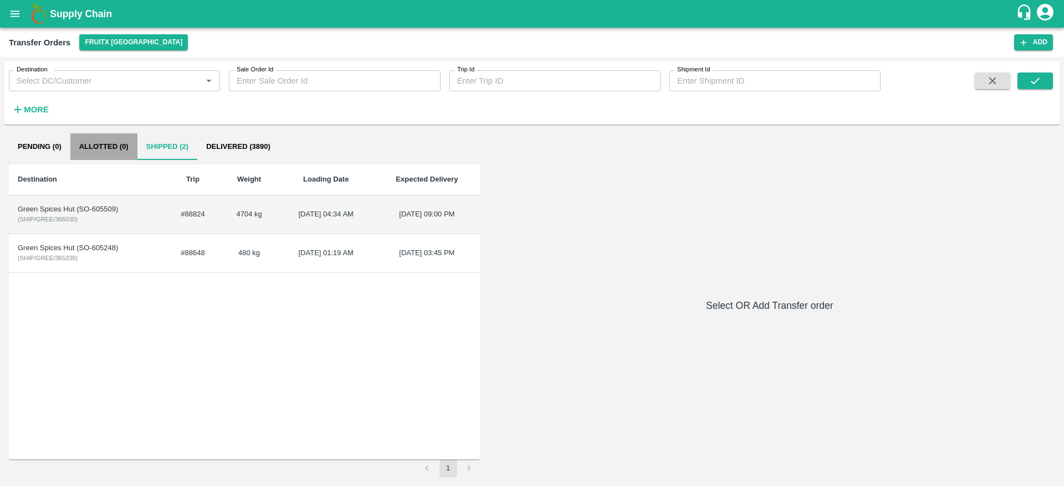
click at [93, 147] on button "Allotted (0)" at bounding box center [103, 147] width 67 height 27
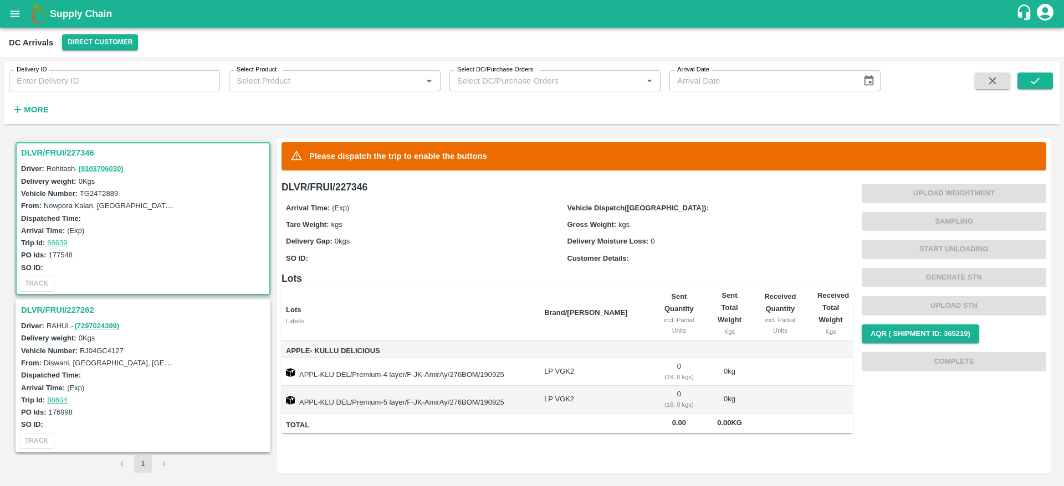
click at [309, 84] on input "Select Product" at bounding box center [325, 81] width 186 height 14
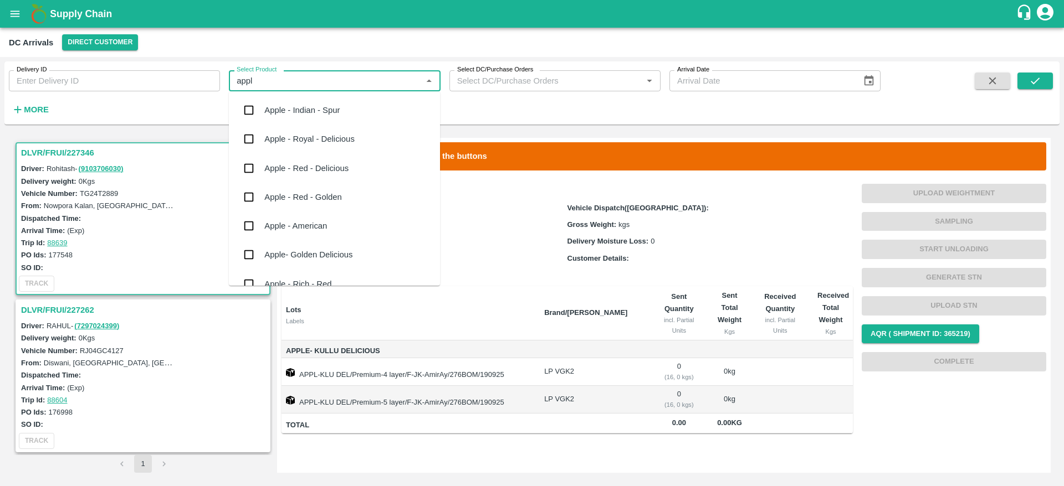
scroll to position [48, 0]
type input "a"
type input "kull"
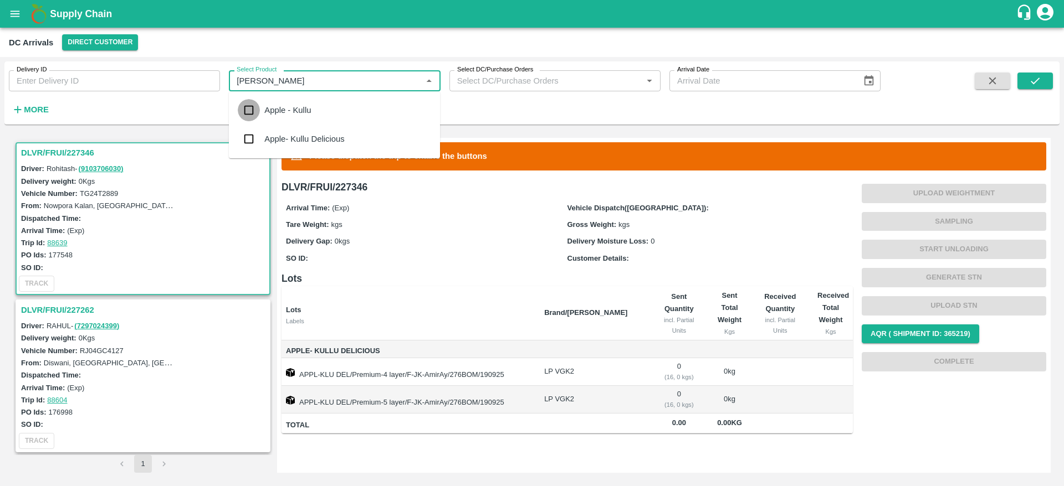
click at [248, 110] on input "checkbox" at bounding box center [249, 110] width 22 height 22
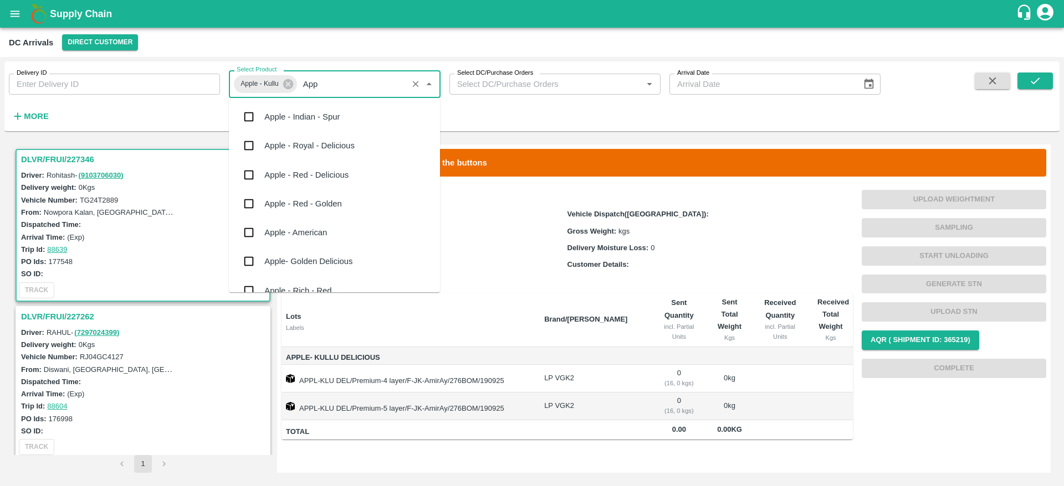
scroll to position [736, 0]
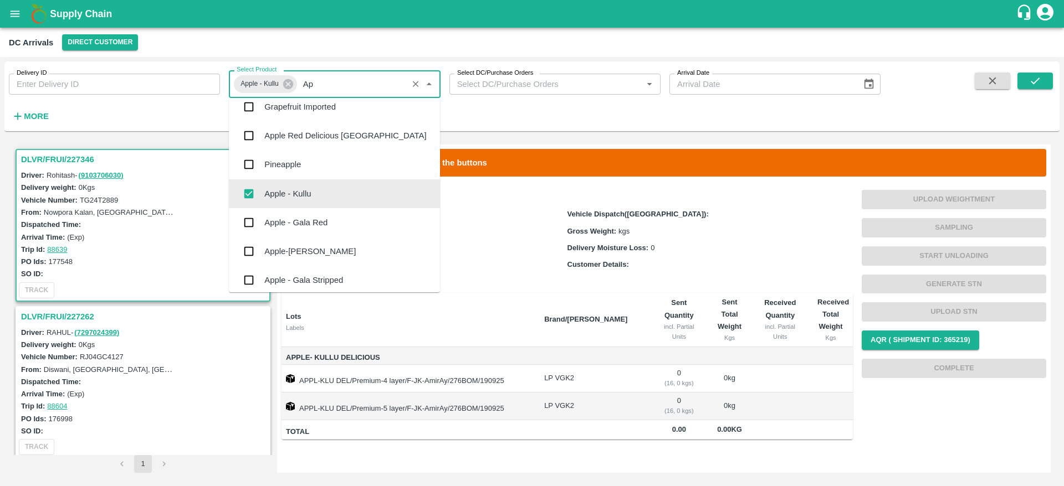
type input "A"
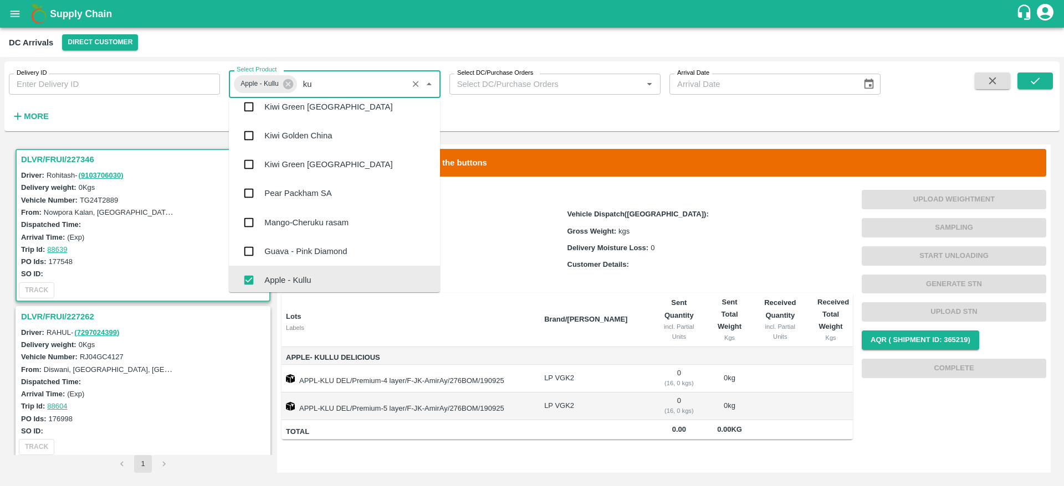
scroll to position [0, 0]
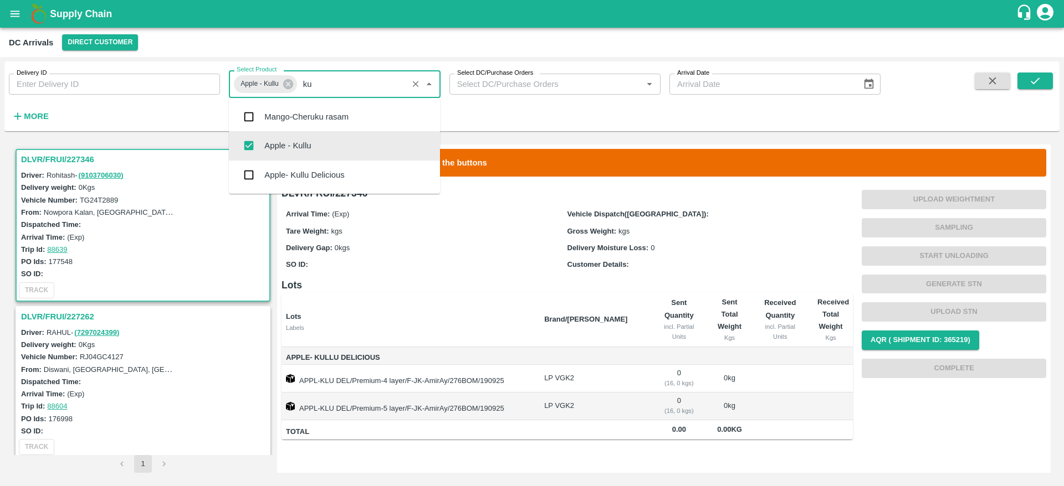
type input "kul"
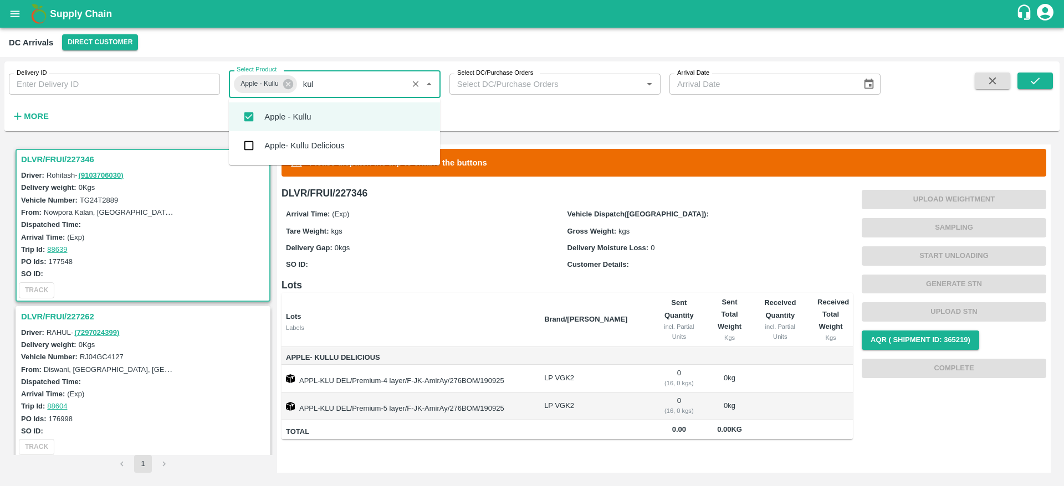
click at [257, 147] on input "checkbox" at bounding box center [249, 146] width 22 height 22
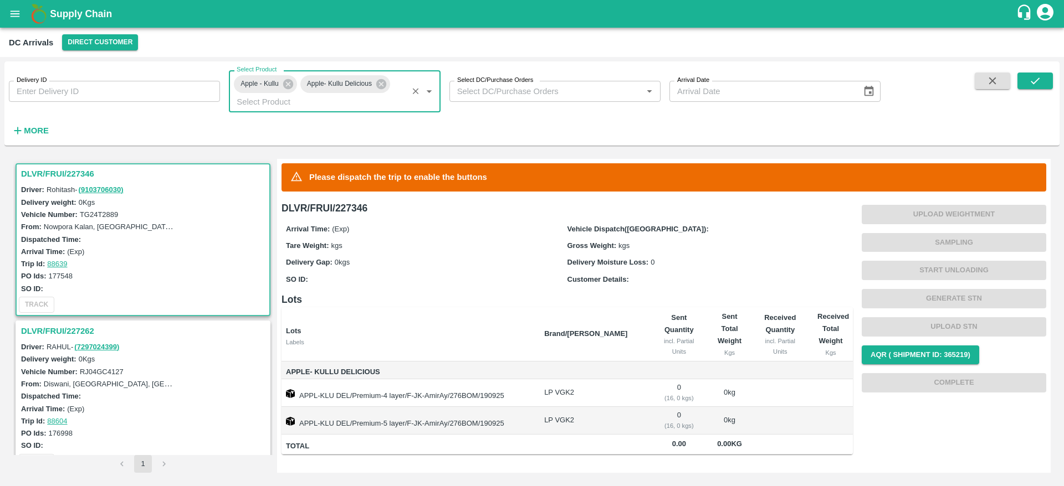
click at [38, 137] on h6 "More" at bounding box center [36, 131] width 25 height 14
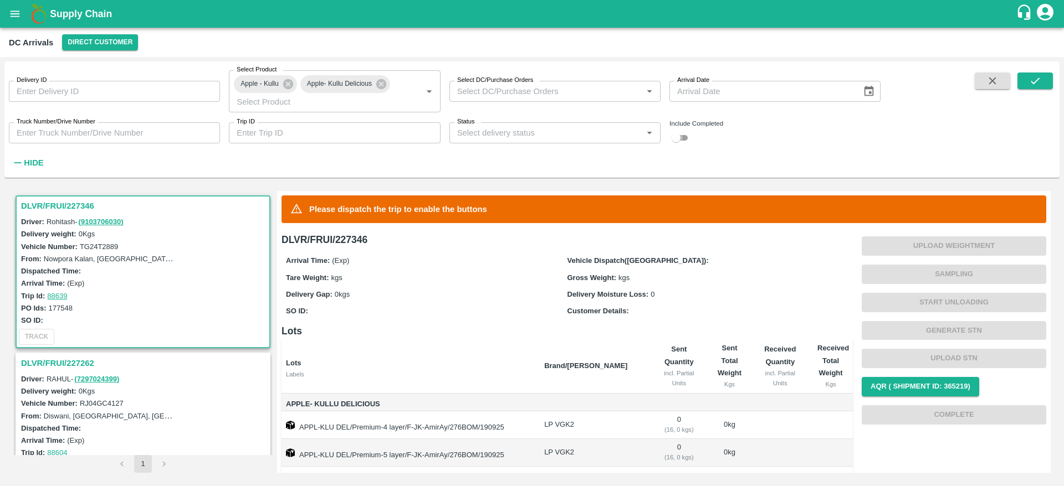
click at [681, 136] on input "checkbox" at bounding box center [676, 137] width 40 height 13
checkbox input "true"
click at [1032, 78] on icon "submit" at bounding box center [1035, 81] width 12 height 12
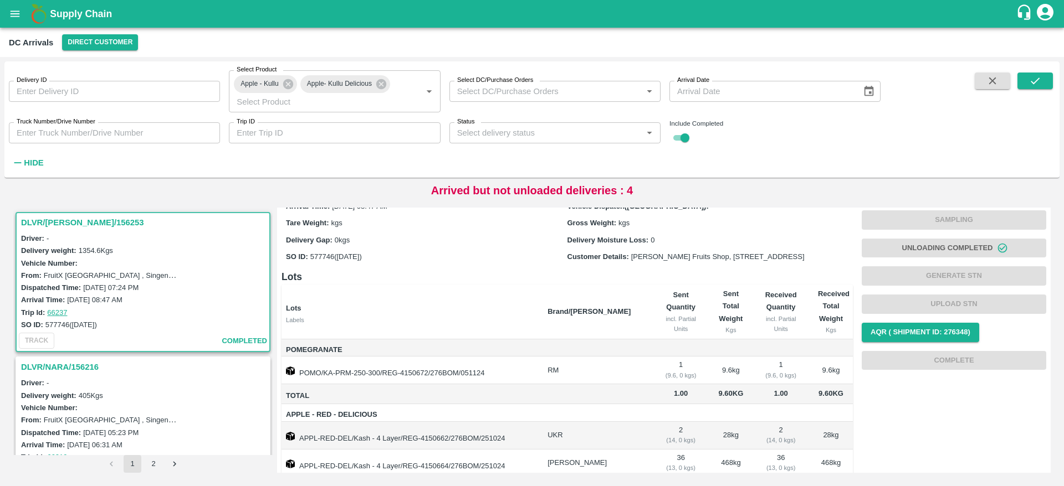
scroll to position [32, 0]
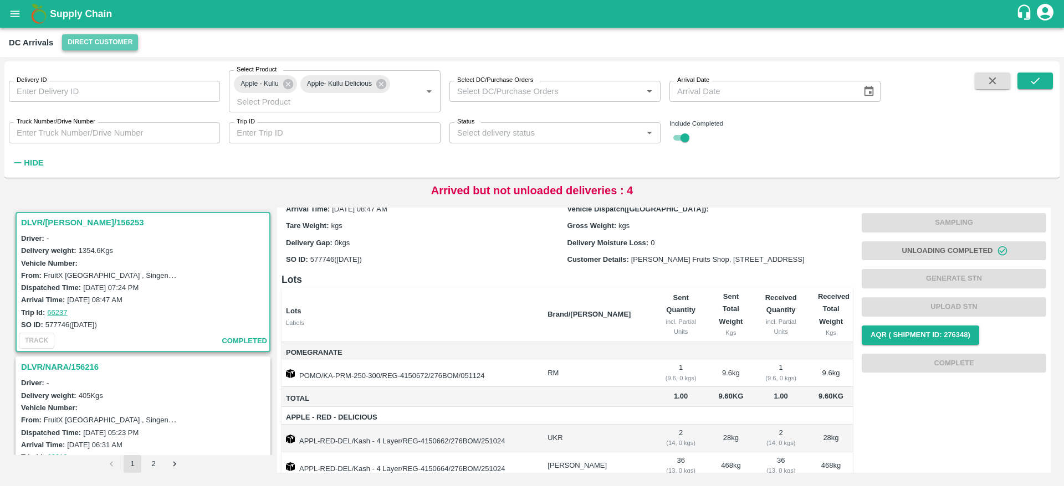
click at [104, 42] on button "Direct Customer" at bounding box center [100, 42] width 76 height 16
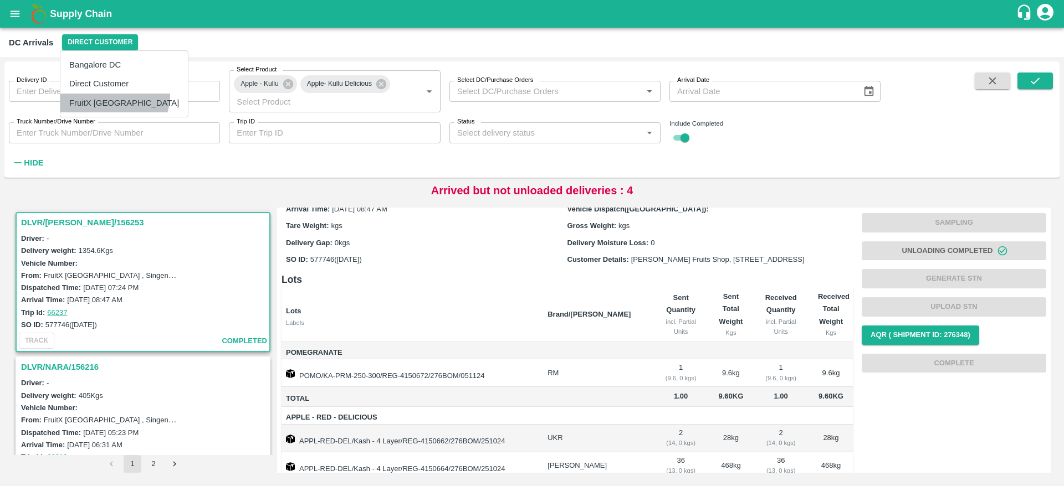
click at [114, 96] on li "FruitX [GEOGRAPHIC_DATA]" at bounding box center [123, 103] width 127 height 19
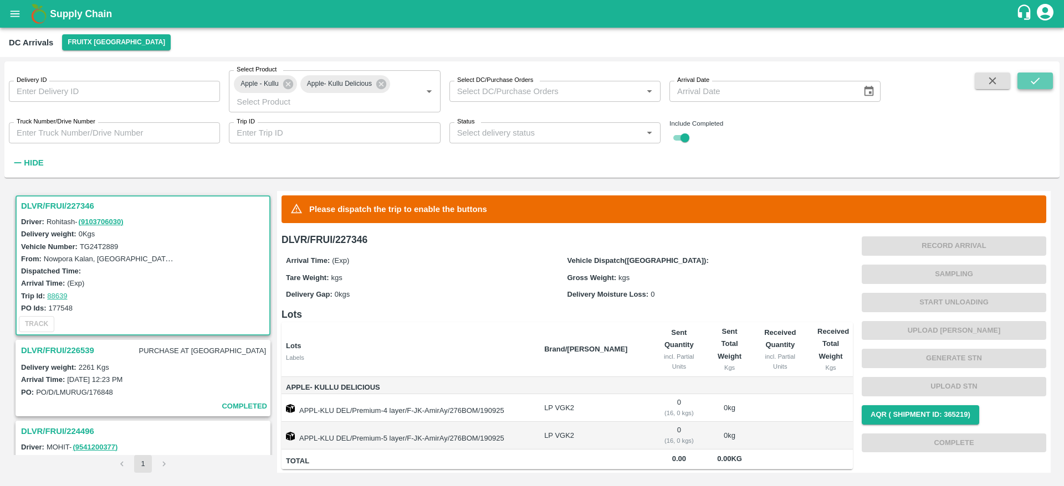
click at [1025, 74] on button "submit" at bounding box center [1034, 81] width 35 height 17
click at [53, 208] on h3 "DLVR/FRUI/227346" at bounding box center [144, 206] width 247 height 14
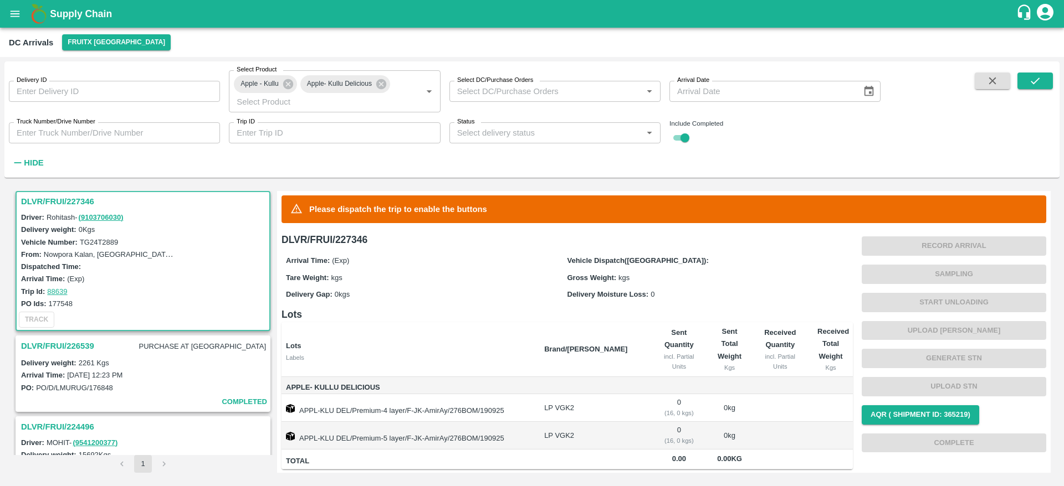
scroll to position [64, 0]
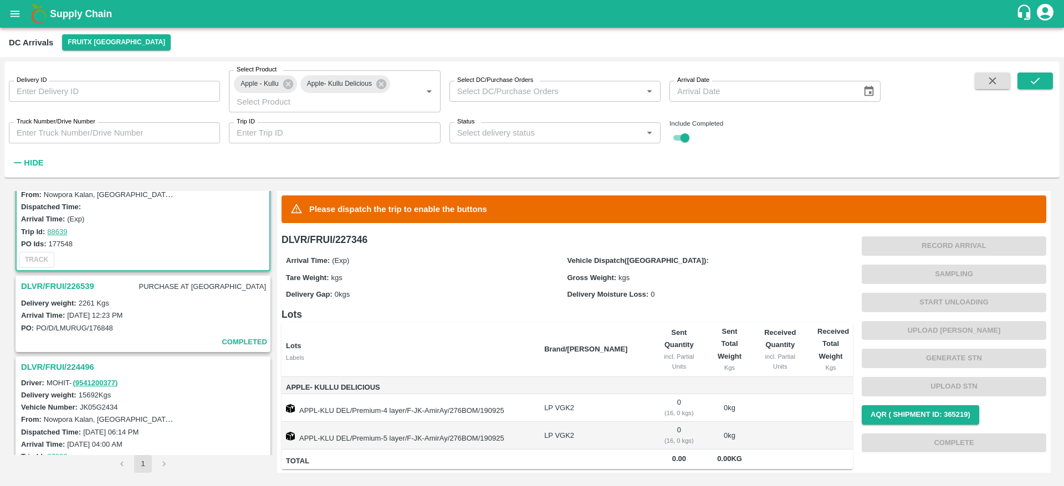
click at [86, 285] on h3 "DLVR/FRUI/226539" at bounding box center [57, 286] width 73 height 14
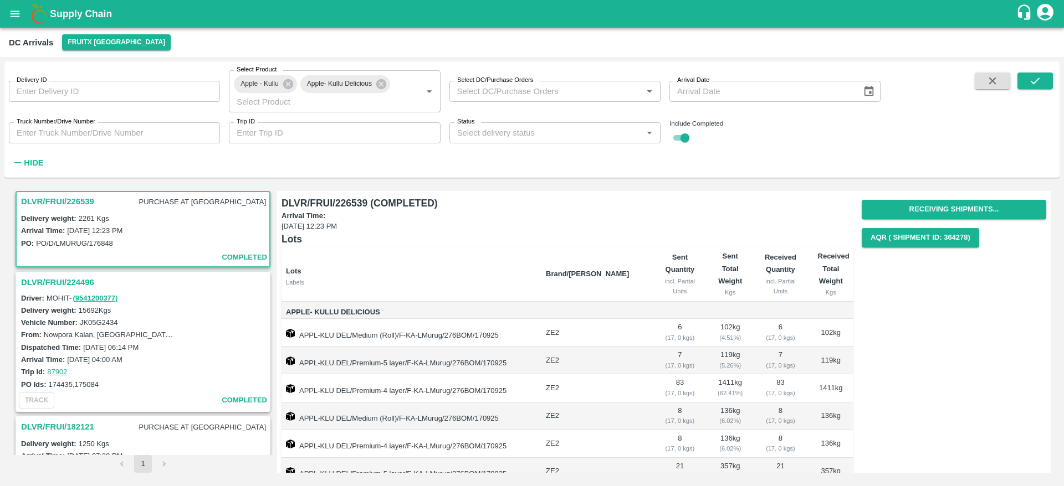
scroll to position [49, 0]
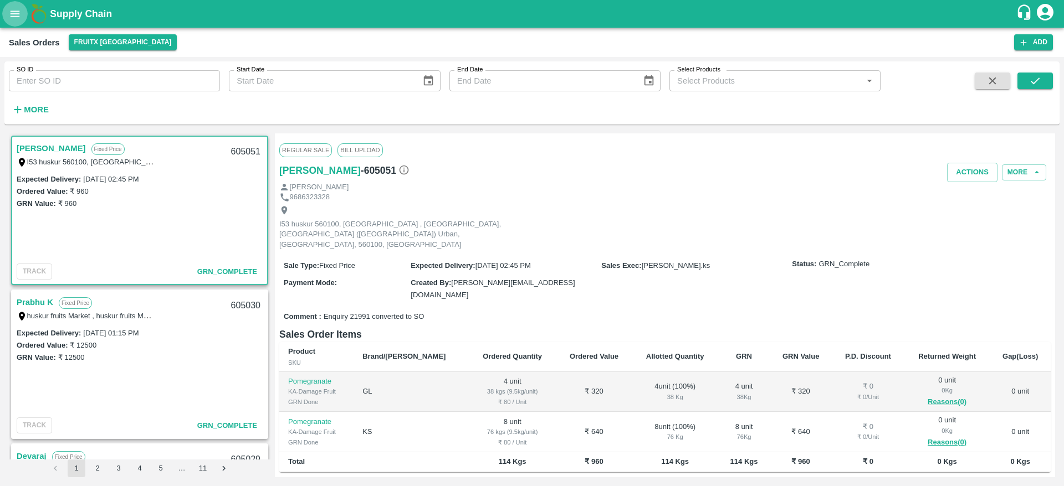
click at [12, 16] on icon "open drawer" at bounding box center [15, 14] width 9 height 6
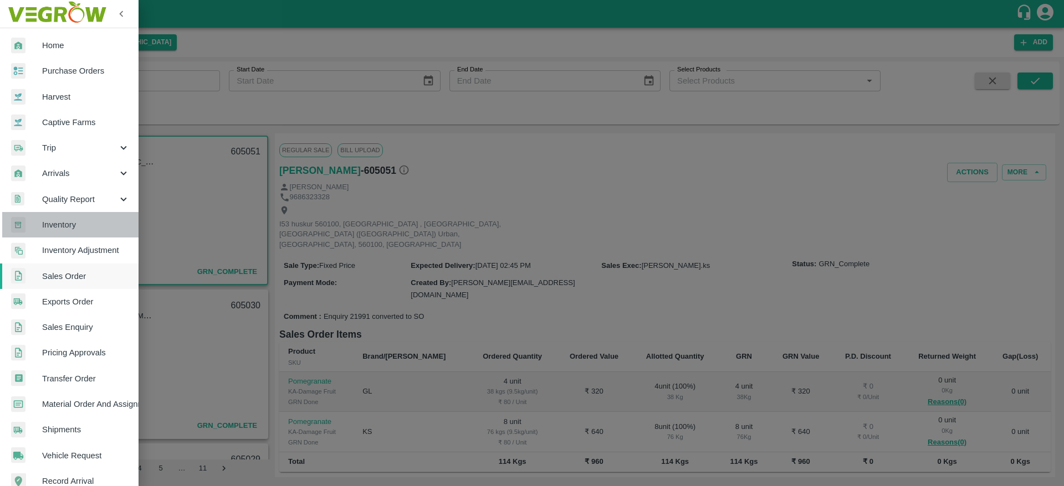
click at [83, 227] on span "Inventory" at bounding box center [86, 225] width 88 height 12
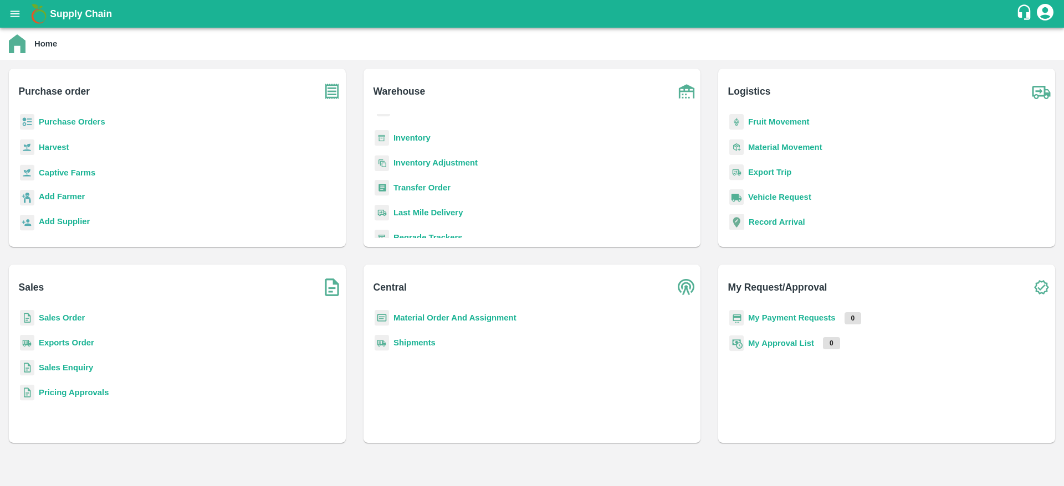
scroll to position [50, 0]
click at [418, 142] on p "Inventory" at bounding box center [411, 137] width 37 height 12
click at [413, 136] on b "Inventory" at bounding box center [411, 137] width 37 height 9
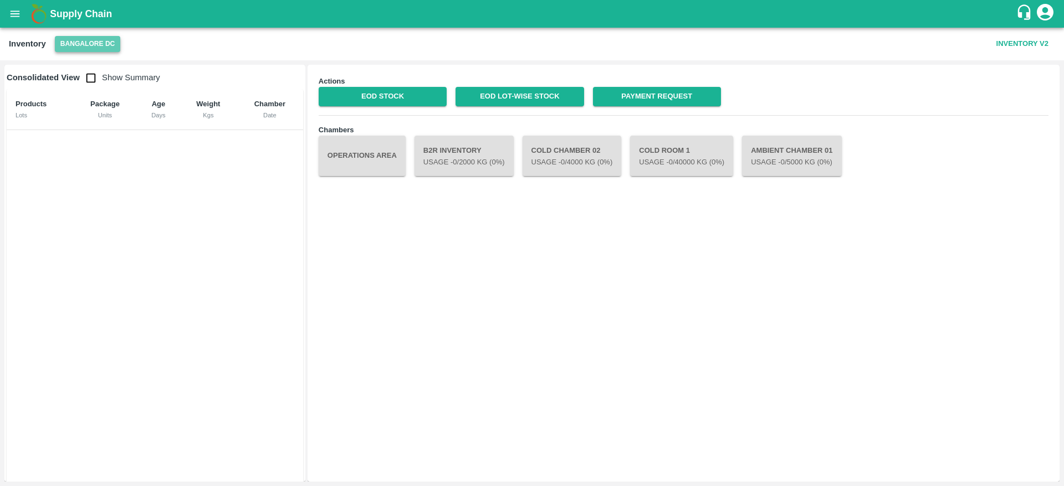
click at [89, 47] on button "Bangalore DC" at bounding box center [88, 44] width 66 height 16
click at [104, 100] on li "FruitX [GEOGRAPHIC_DATA]" at bounding box center [111, 104] width 127 height 19
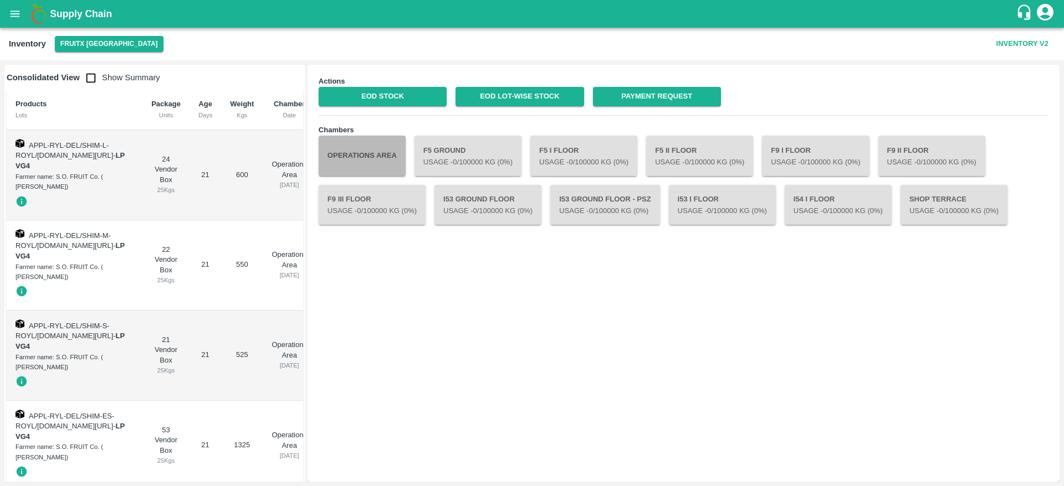
click at [367, 157] on button "Operations Area" at bounding box center [362, 156] width 87 height 40
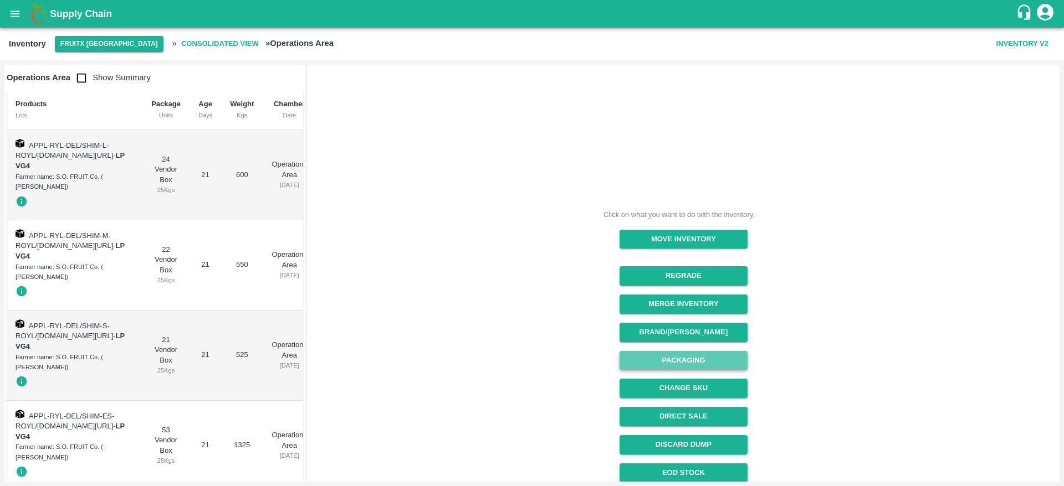
click at [701, 358] on button "Packaging" at bounding box center [683, 360] width 128 height 19
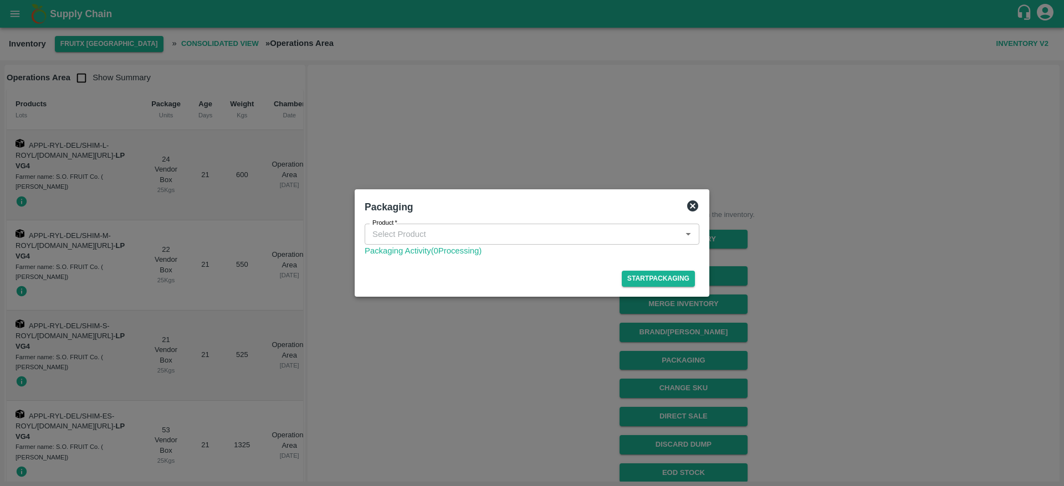
click at [525, 244] on div "Product" at bounding box center [532, 234] width 335 height 21
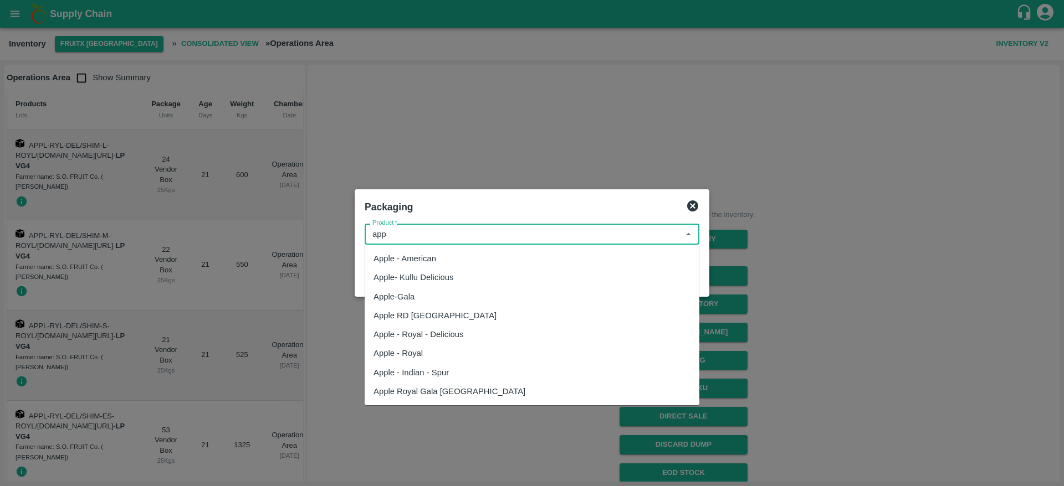
click at [460, 272] on div "Apple- Kullu Delicious" at bounding box center [532, 277] width 335 height 19
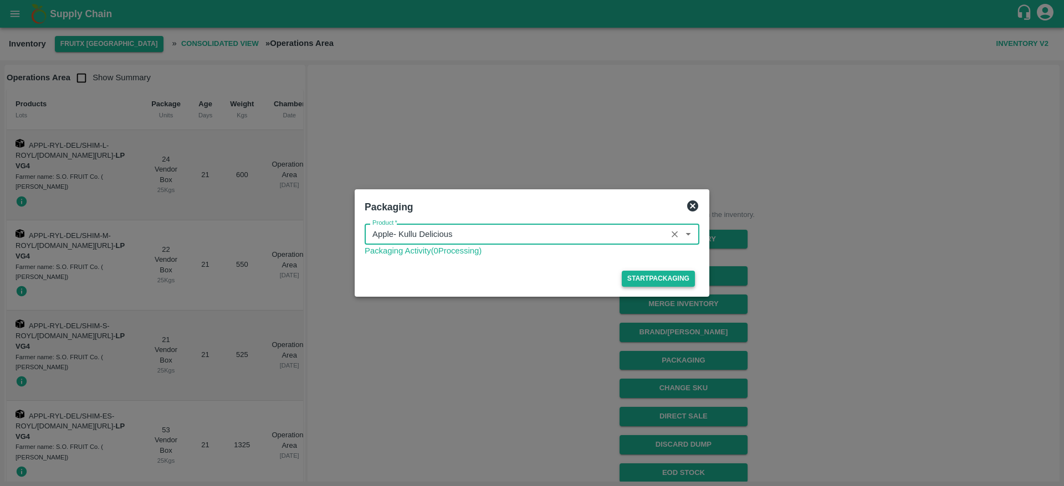
type input "Apple- Kullu Delicious"
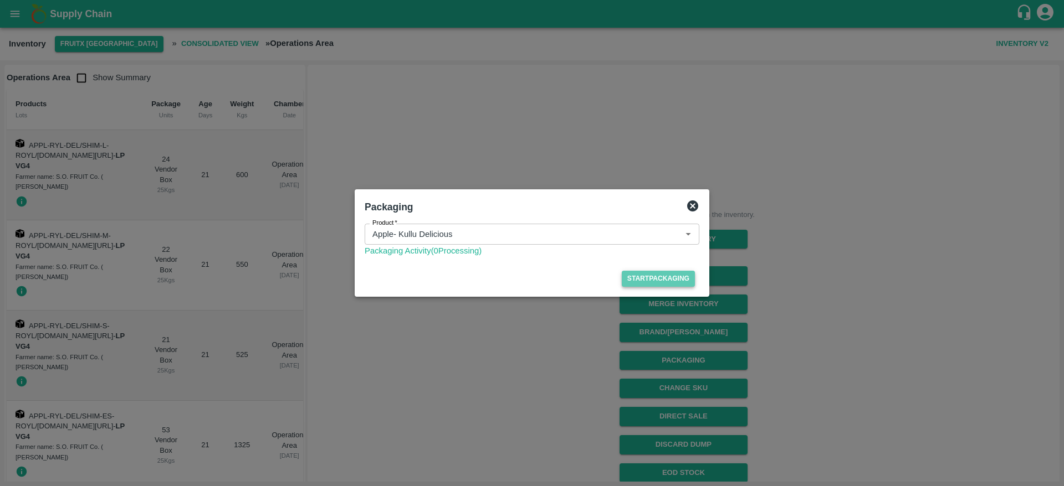
click at [658, 283] on button "Start Packaging" at bounding box center [658, 279] width 73 height 16
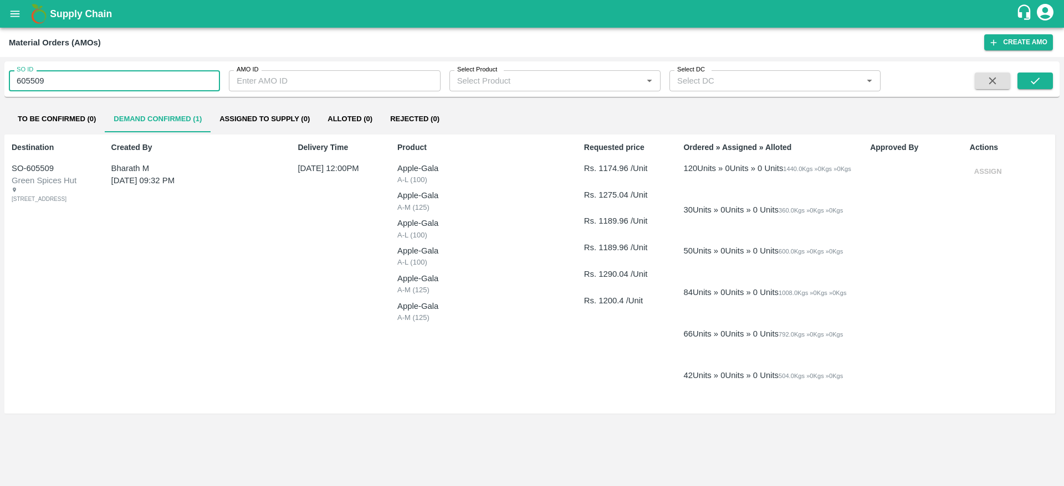
click at [119, 78] on input "605509" at bounding box center [114, 80] width 211 height 21
paste input "text"
type input "605505"
click at [1029, 76] on icon "submit" at bounding box center [1035, 81] width 12 height 12
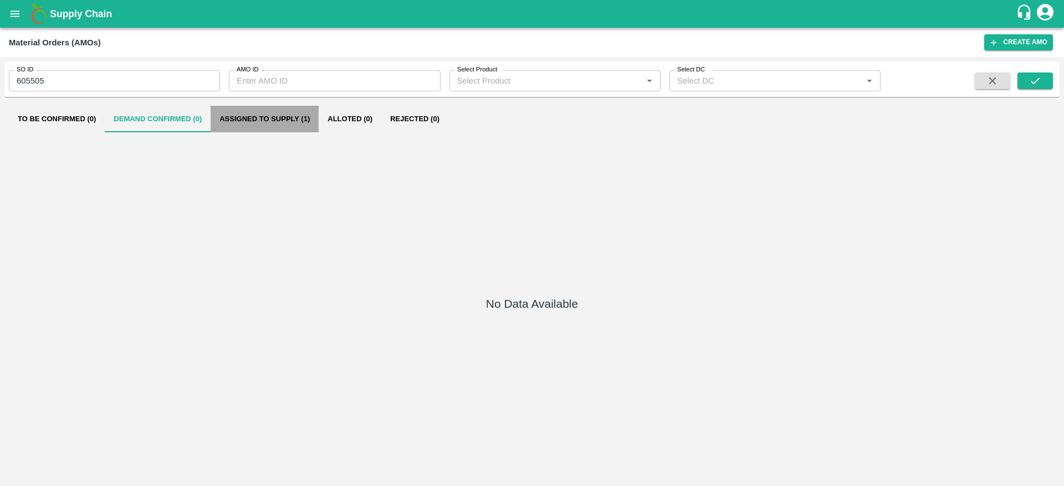
click at [247, 117] on button "Assigned to Supply (1)" at bounding box center [265, 119] width 108 height 27
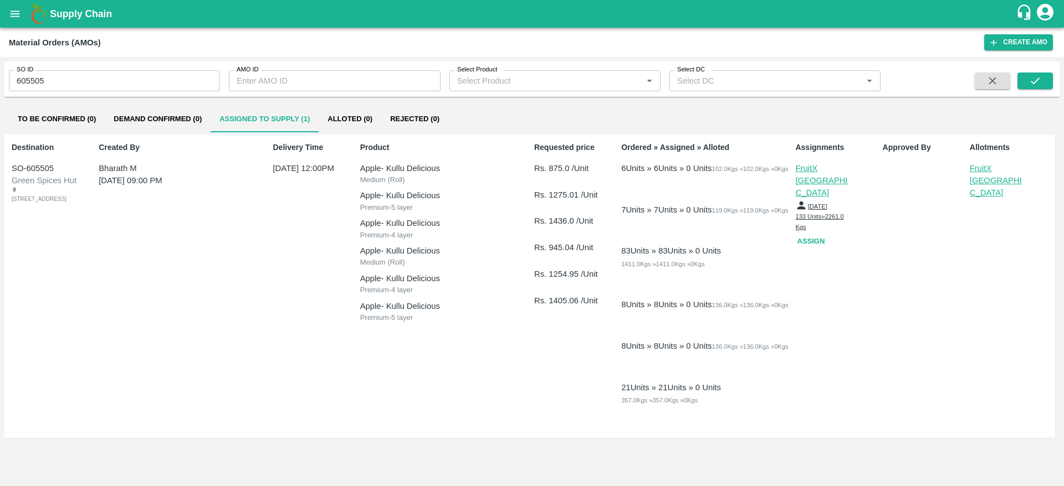
click at [979, 167] on p "FruitX [GEOGRAPHIC_DATA]" at bounding box center [996, 180] width 55 height 37
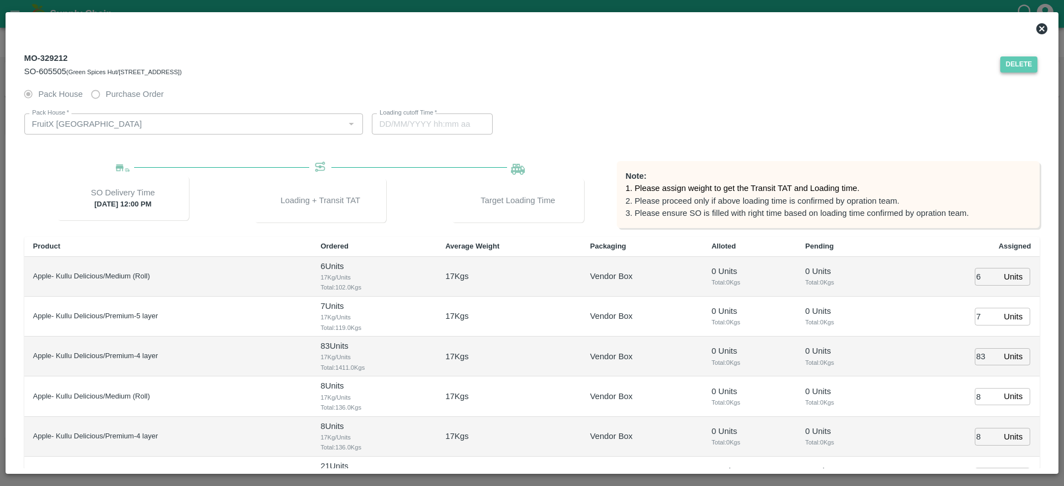
click at [1003, 63] on button "Delete" at bounding box center [1019, 65] width 38 height 16
type input "[DATE] 07:34 PM"
